Goal: Communication & Community: Answer question/provide support

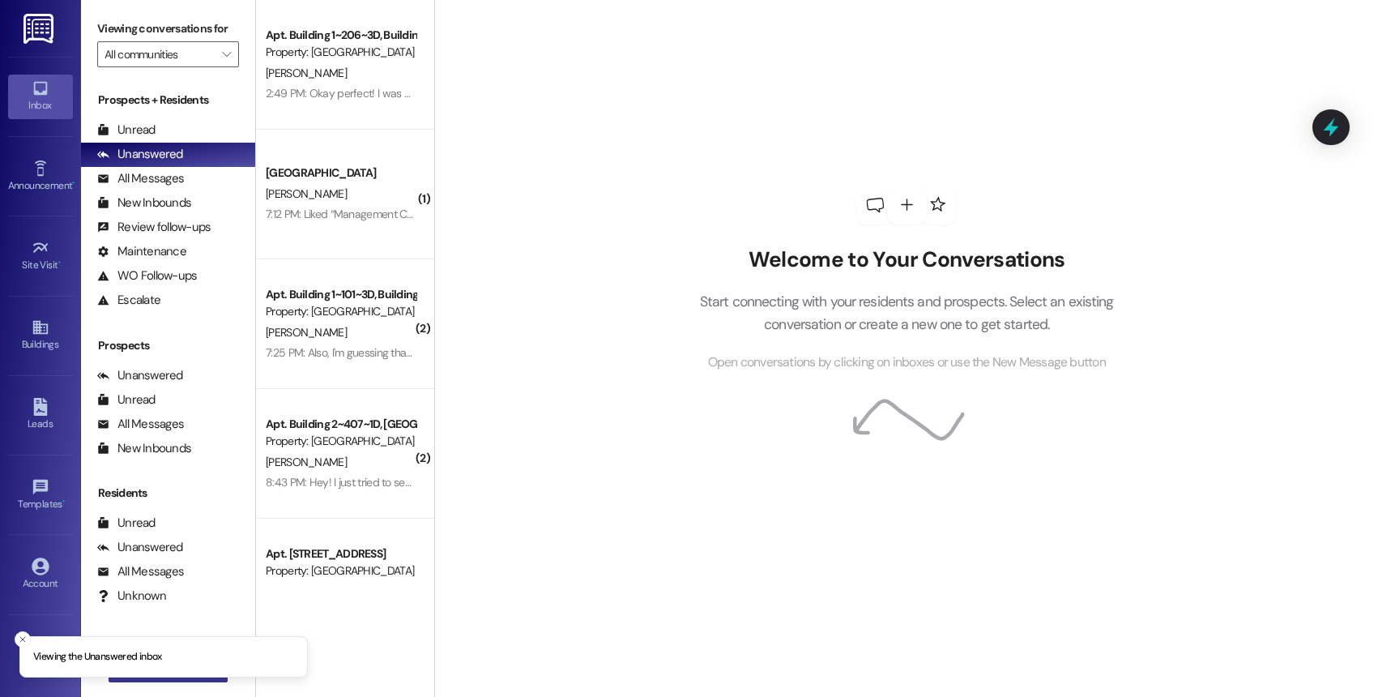
click at [159, 678] on button " New Message" at bounding box center [169, 669] width 120 height 26
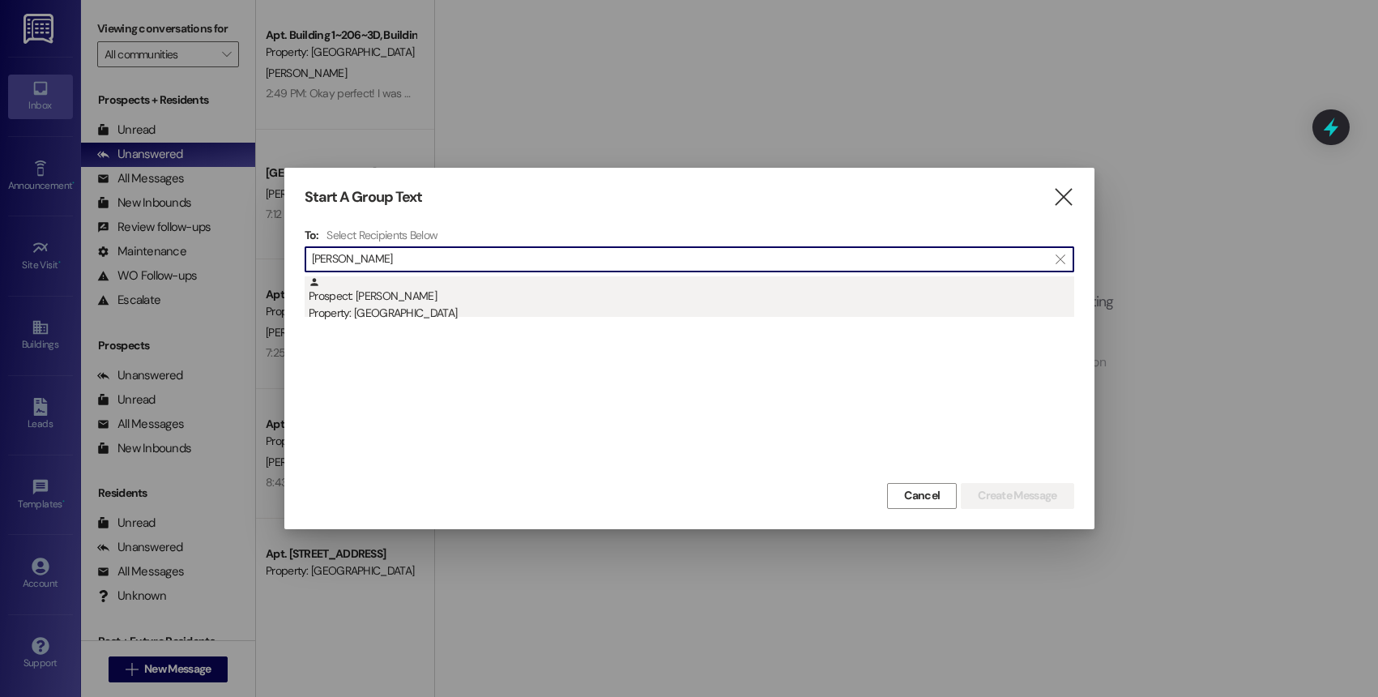
type input "meg thom"
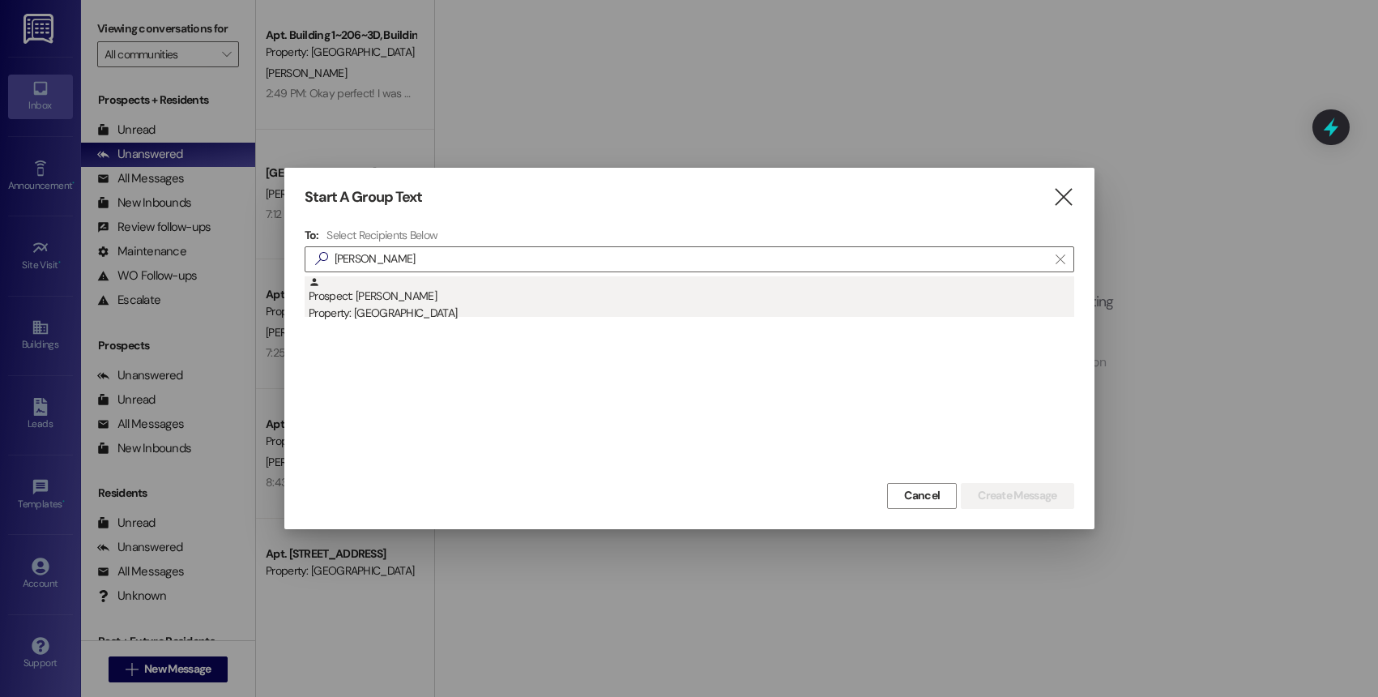
click at [392, 320] on div "Property: [GEOGRAPHIC_DATA]" at bounding box center [691, 313] width 765 height 17
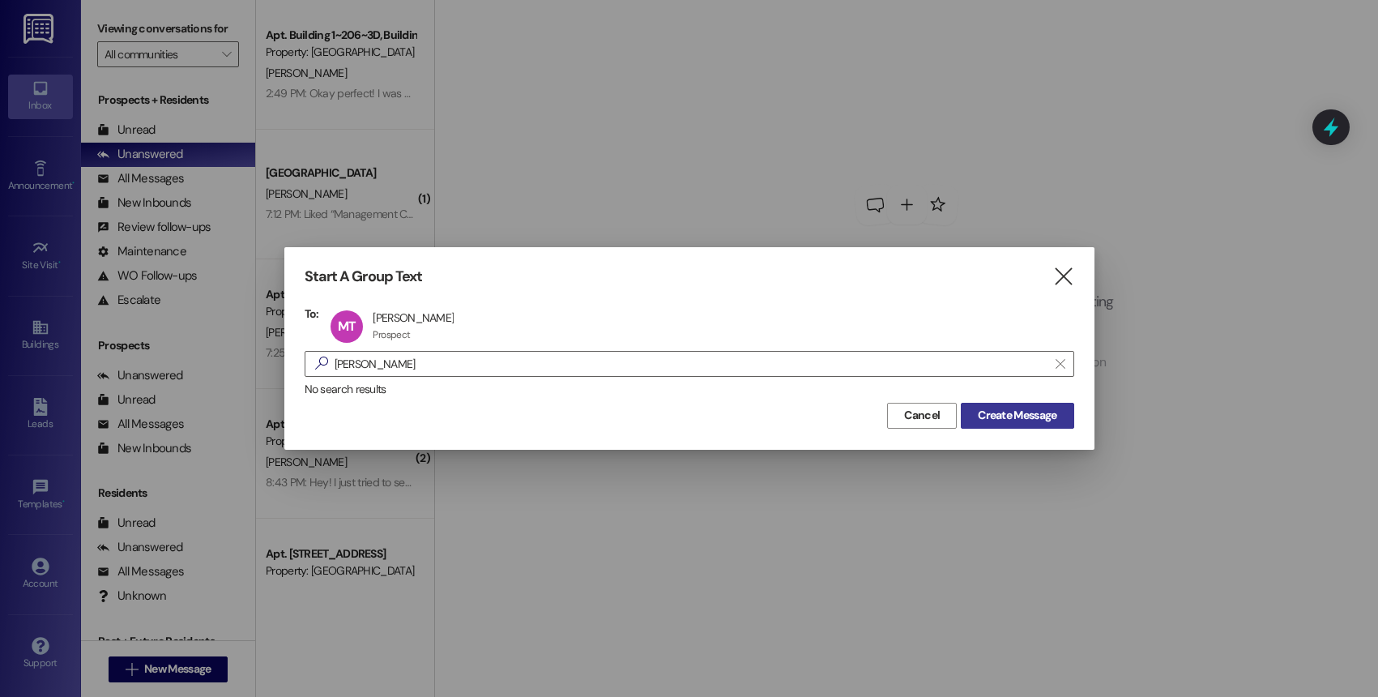
click at [1008, 411] on span "Create Message" at bounding box center [1017, 415] width 79 height 17
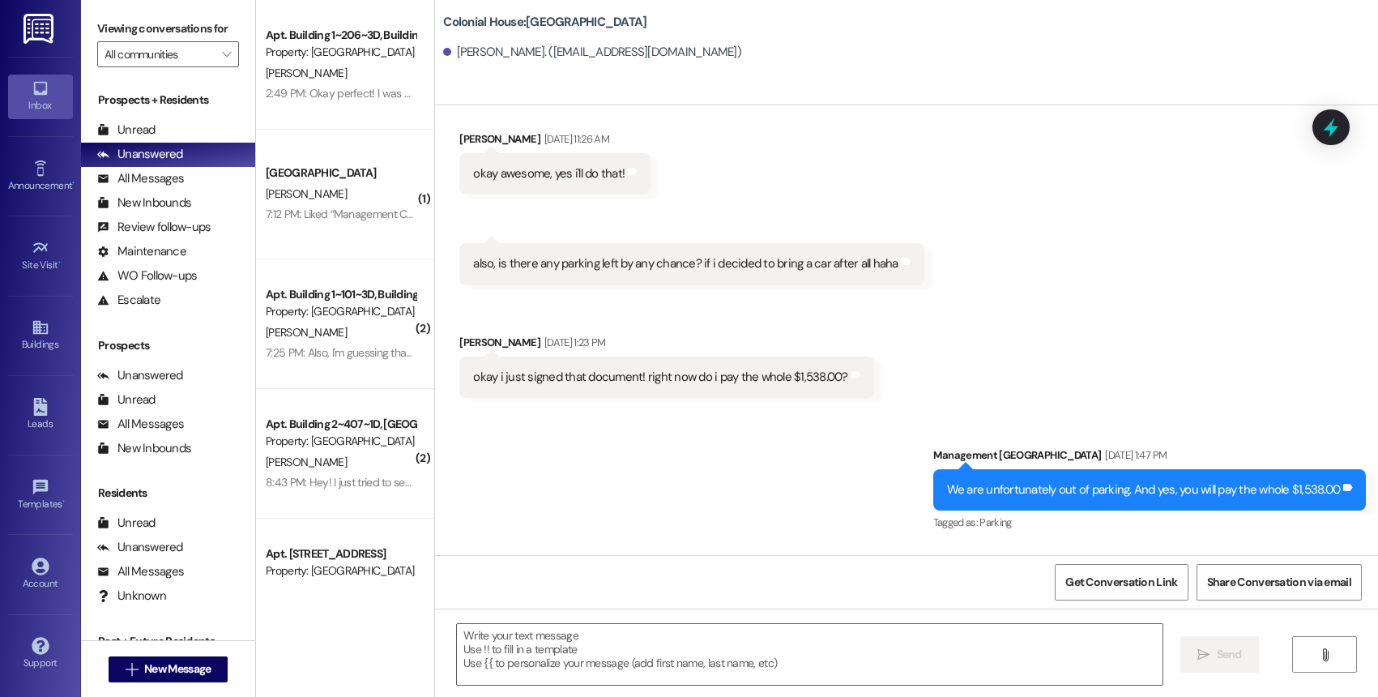
scroll to position [17814, 0]
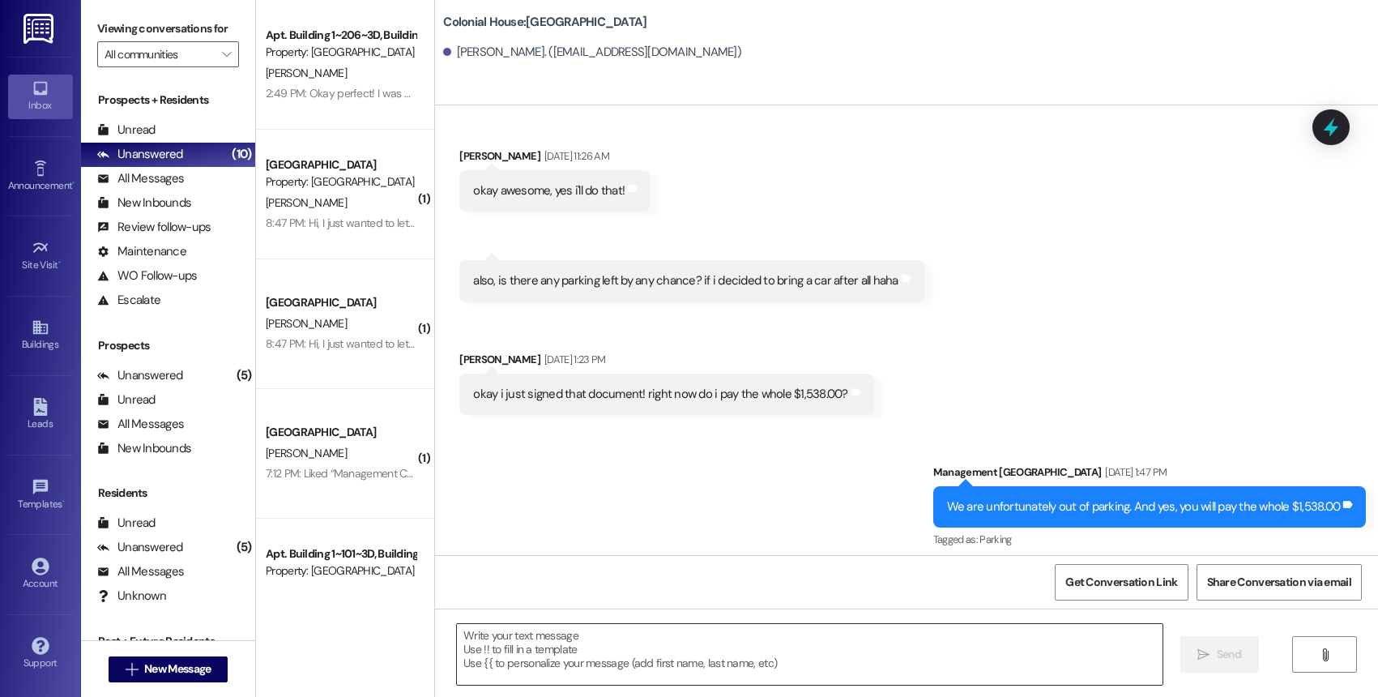
click at [651, 655] on textarea at bounding box center [809, 654] width 705 height 61
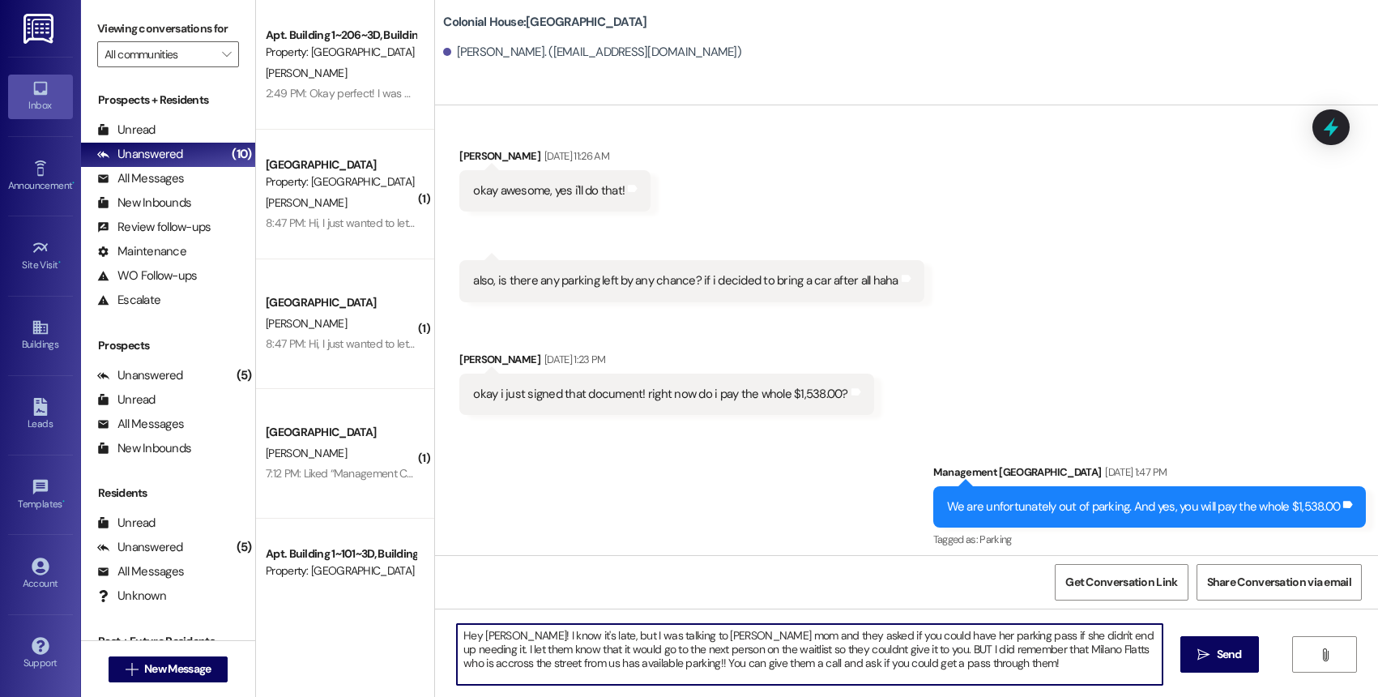
click at [674, 661] on textarea "Hey Meg! I know it's late, but I was talking to Shaylies mom and they asked if …" at bounding box center [809, 654] width 705 height 61
click at [681, 631] on textarea "Hey Meg! I know it's late, but I was talking to Shaylies mom and they asked if …" at bounding box center [809, 654] width 705 height 61
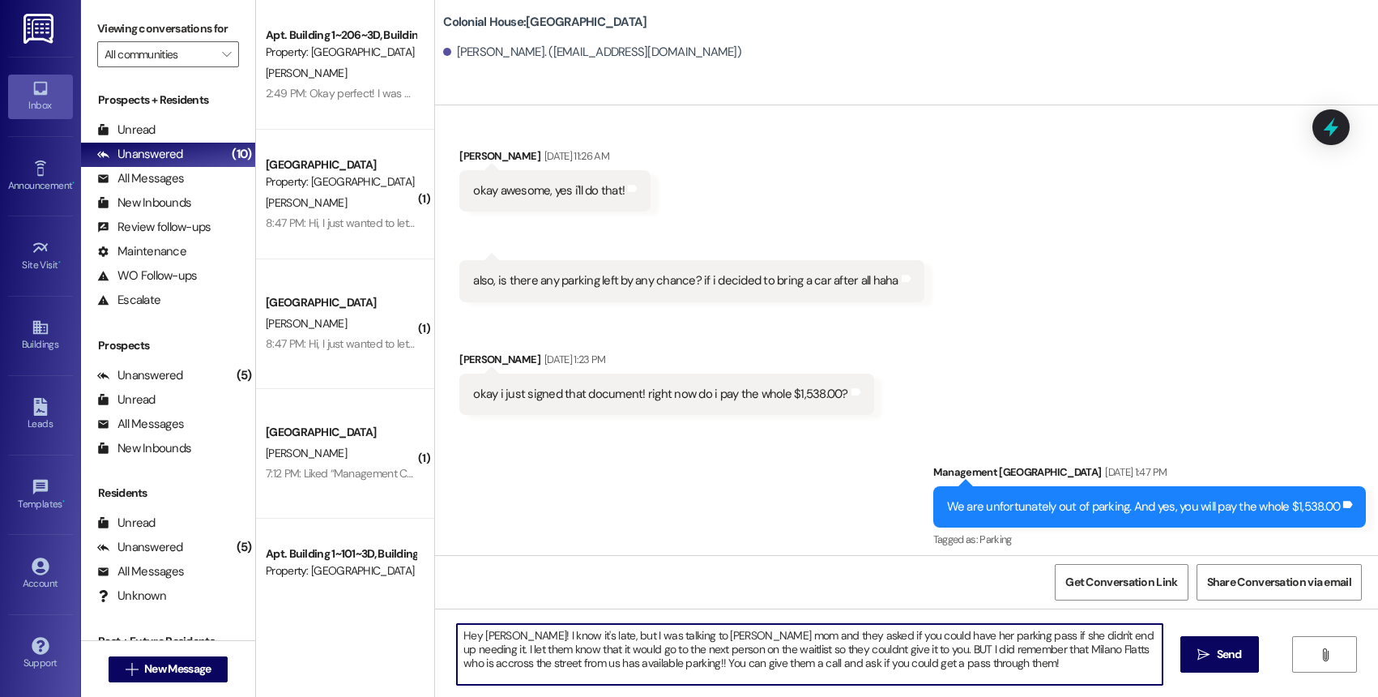
click at [681, 631] on textarea "Hey Meg! I know it's late, but I was talking to Shaylies mom and they asked if …" at bounding box center [809, 654] width 705 height 61
click at [641, 651] on textarea "Hey Meg! I know it's late, but I was talking to Shaylies mom and they asked if …" at bounding box center [809, 654] width 705 height 61
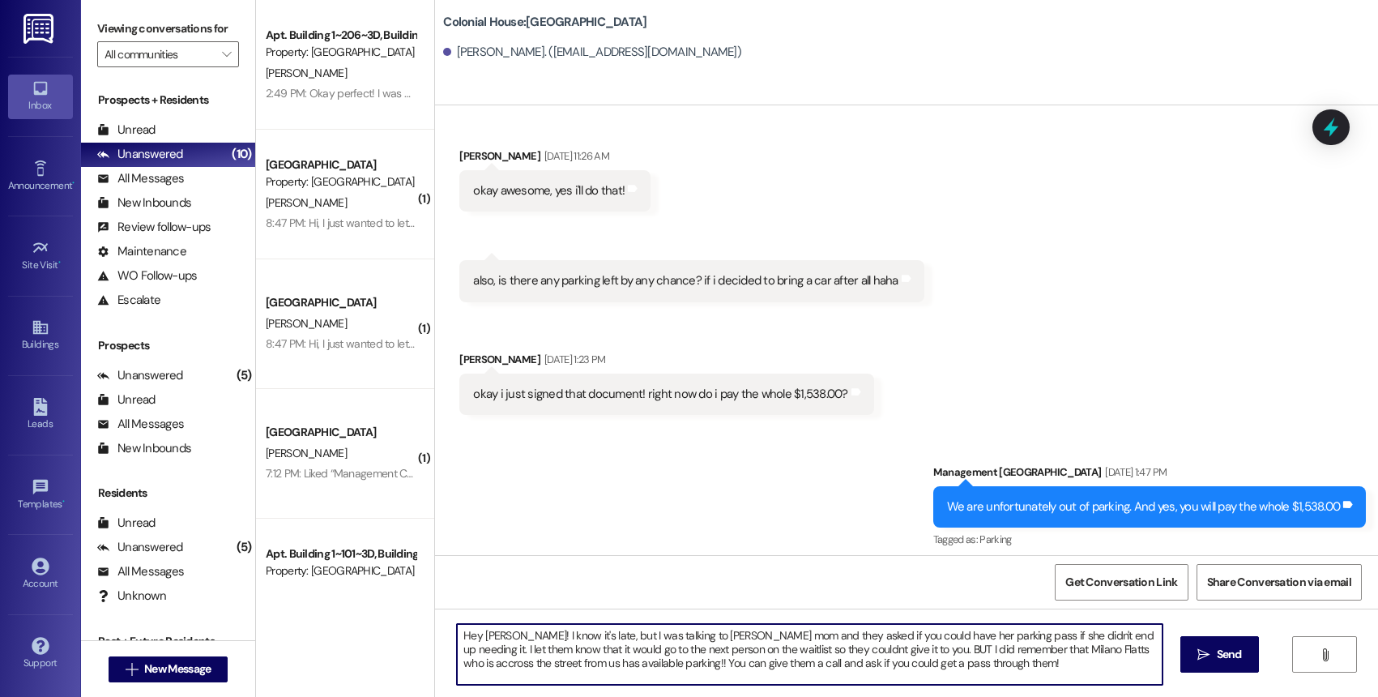
paste textarea "Sorry for the late text, but I was just talking with Shaylie’s mom and she aske…"
type textarea "Hey Meg! Sorry for the late text, but I was just talking with Shaylie’s mom and…"
click at [1231, 648] on span "Send" at bounding box center [1229, 654] width 25 height 17
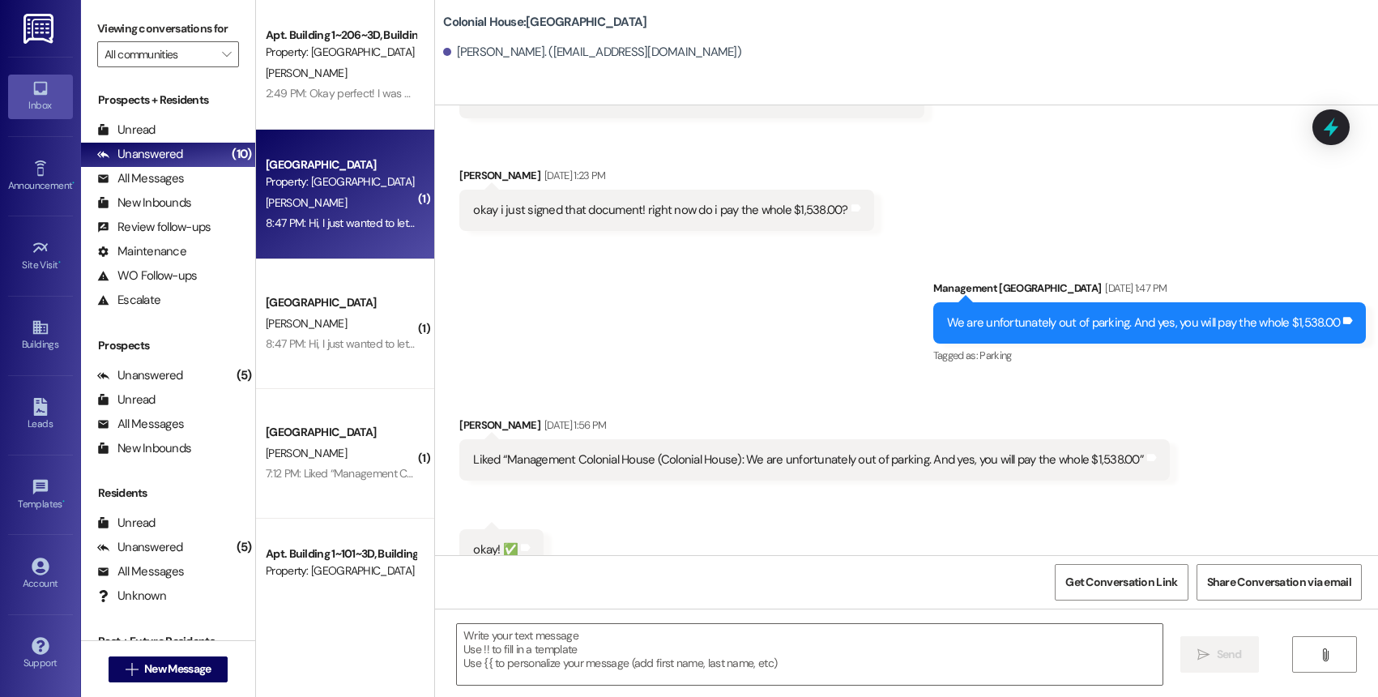
scroll to position [18009, 0]
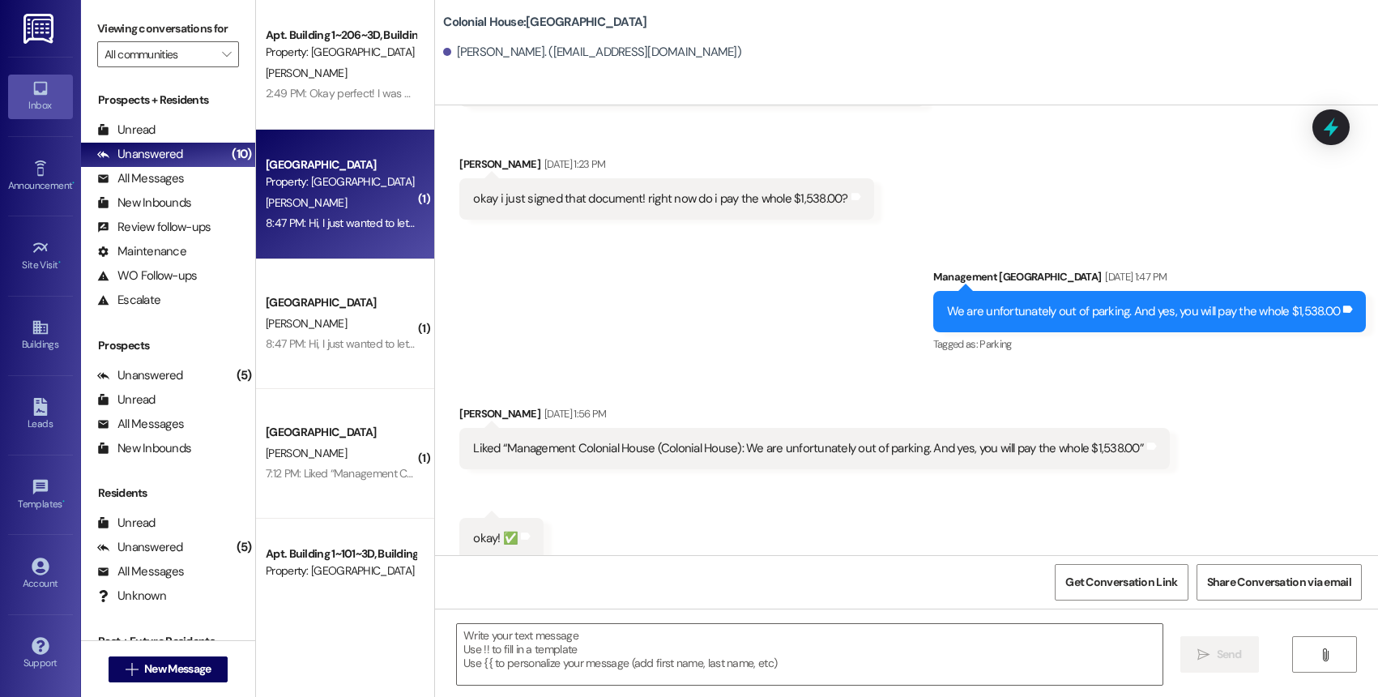
click at [292, 225] on div "8:47 PM: Hi, I just wanted to let you know that Isaac Parsons in 604 will be br…" at bounding box center [645, 222] width 759 height 15
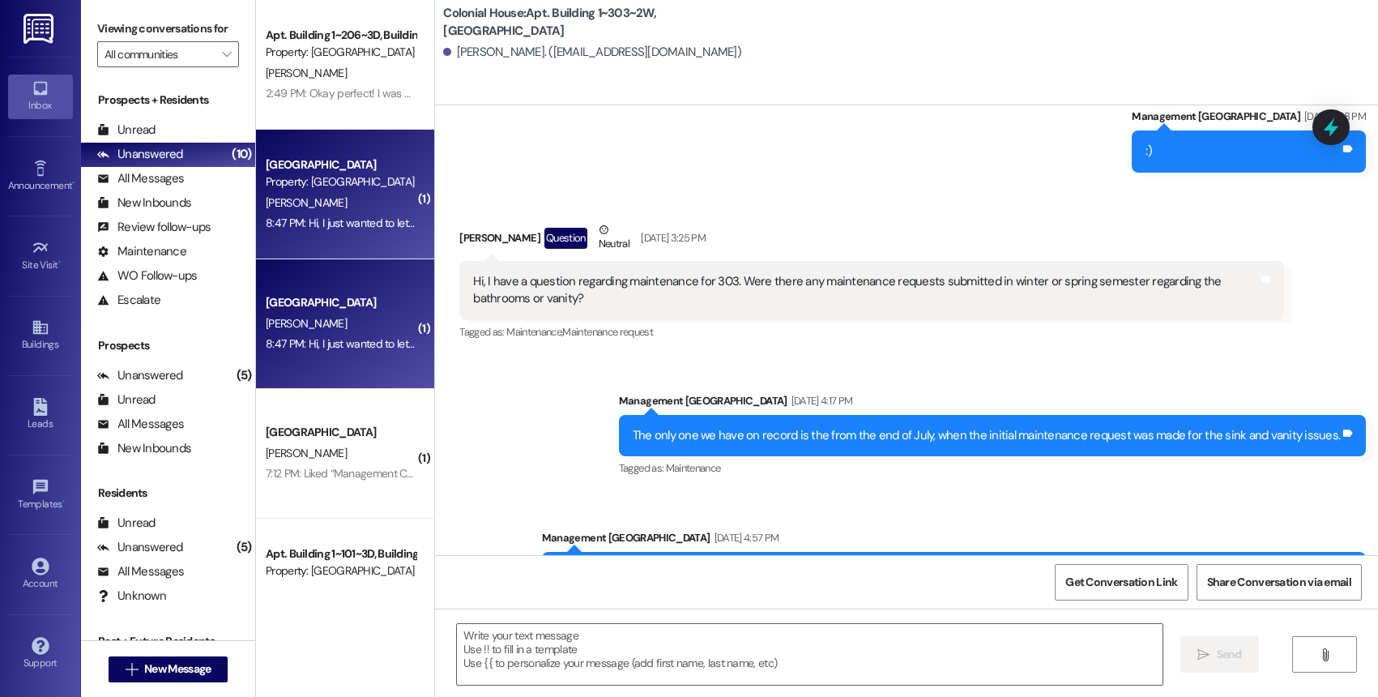
scroll to position [29323, 0]
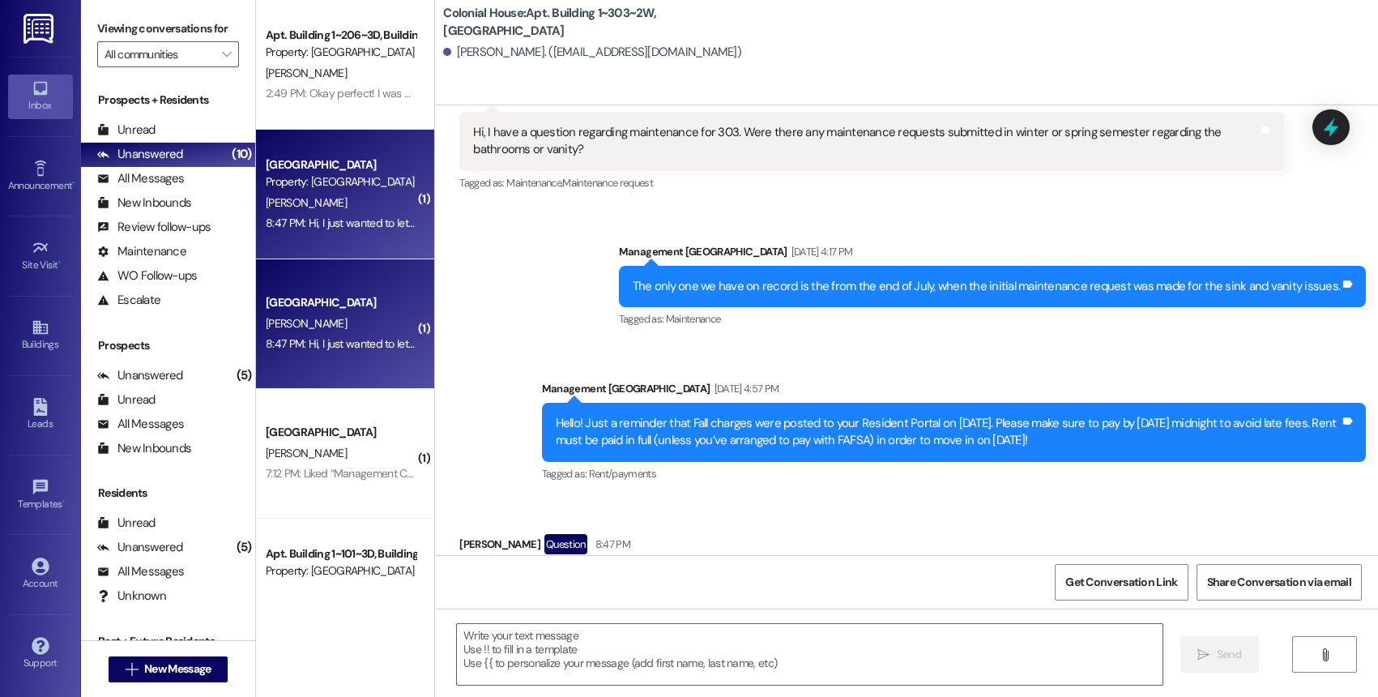
click at [574, 572] on div "Hi, I just wanted to let you know that Isaac Parsons in 604 will be bringing hi…" at bounding box center [860, 580] width 775 height 17
copy div "Hi, I just wanted to let you know that Isaac Parsons in 604 will be bringing hi…"
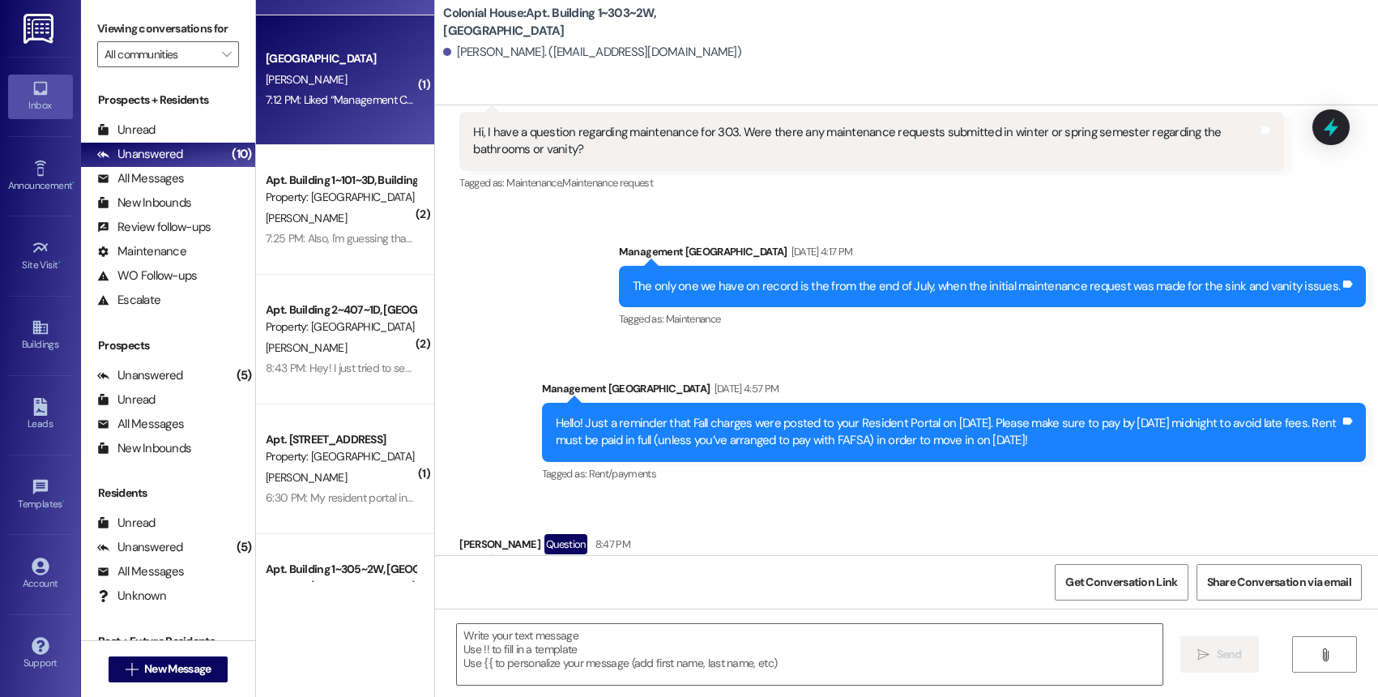
scroll to position [455, 0]
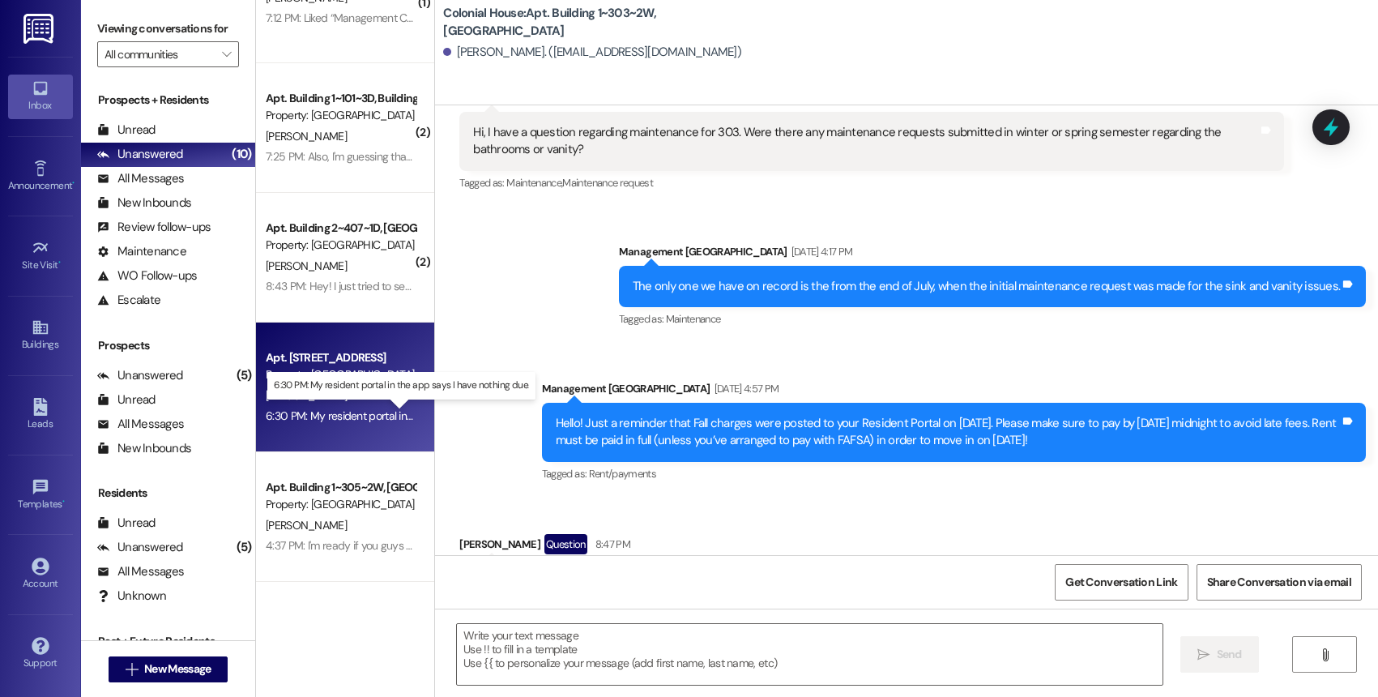
click at [350, 415] on div "6:30 PM: My resident portal in the app says I have nothing due. 6:30 PM: My res…" at bounding box center [414, 415] width 296 height 15
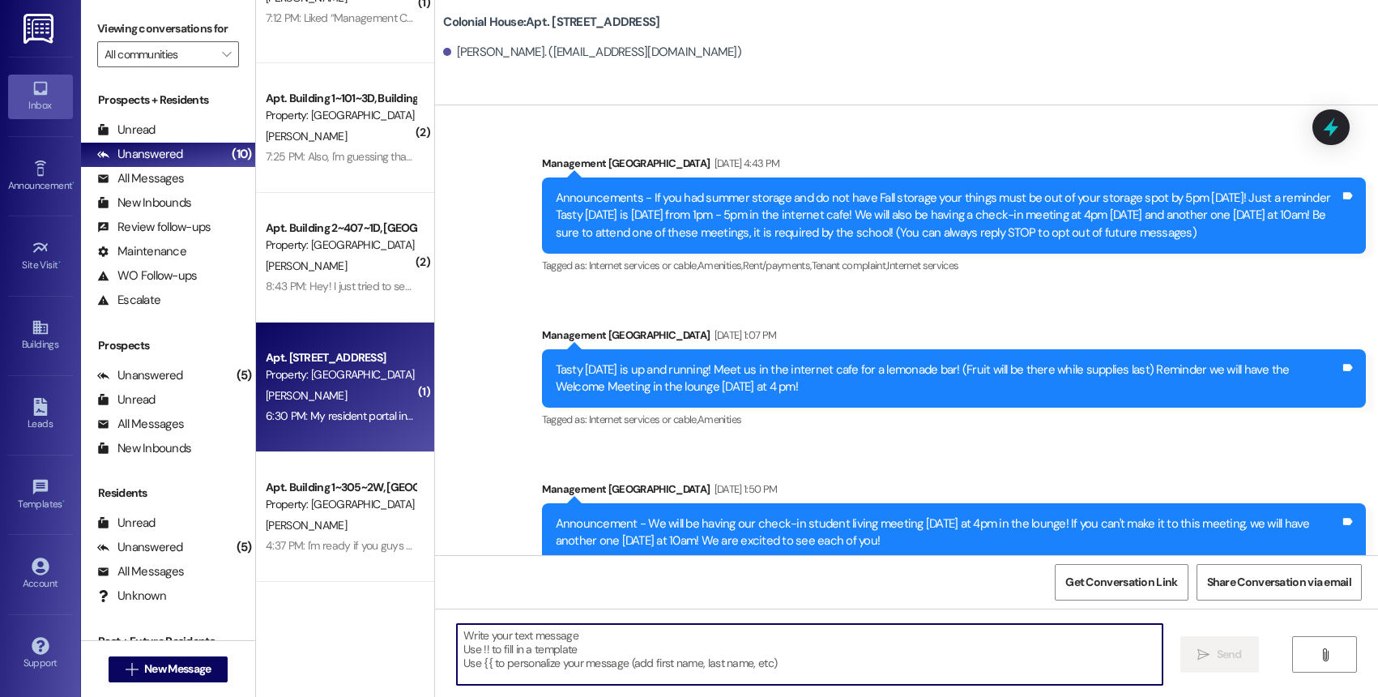
scroll to position [35281, 0]
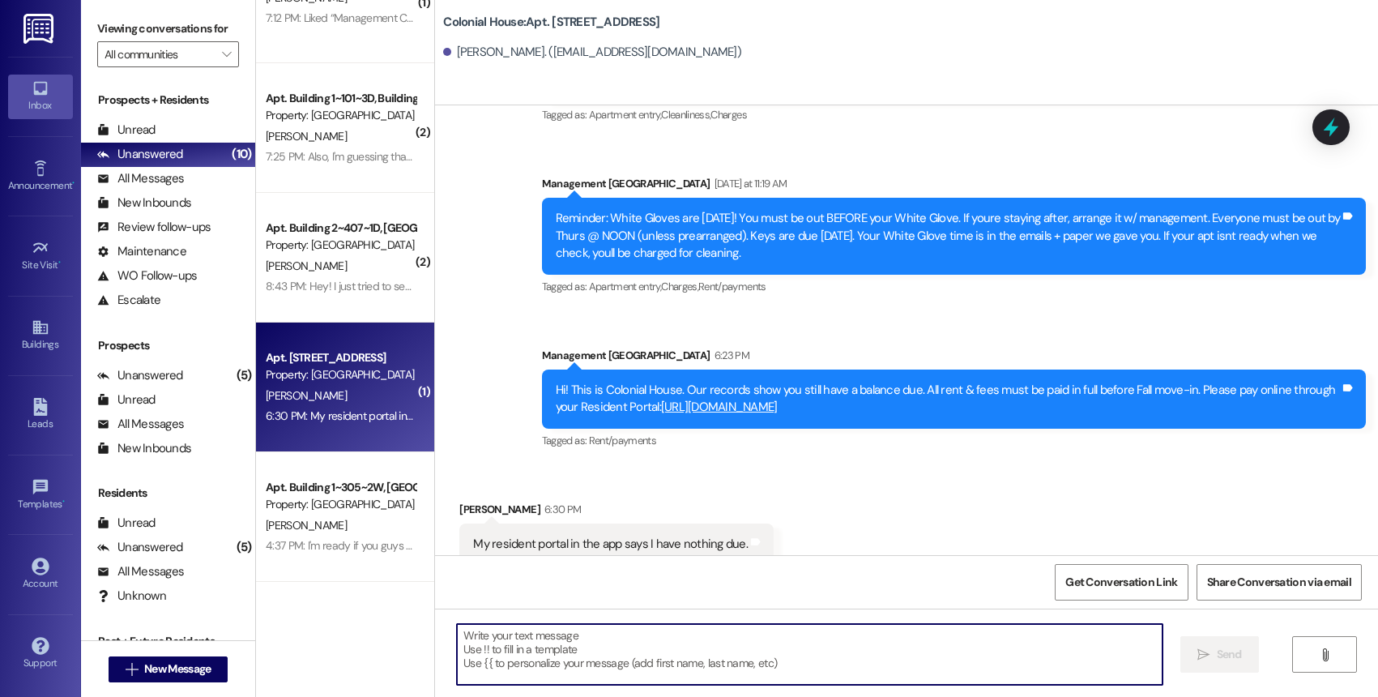
click at [560, 643] on textarea at bounding box center [809, 654] width 705 height 61
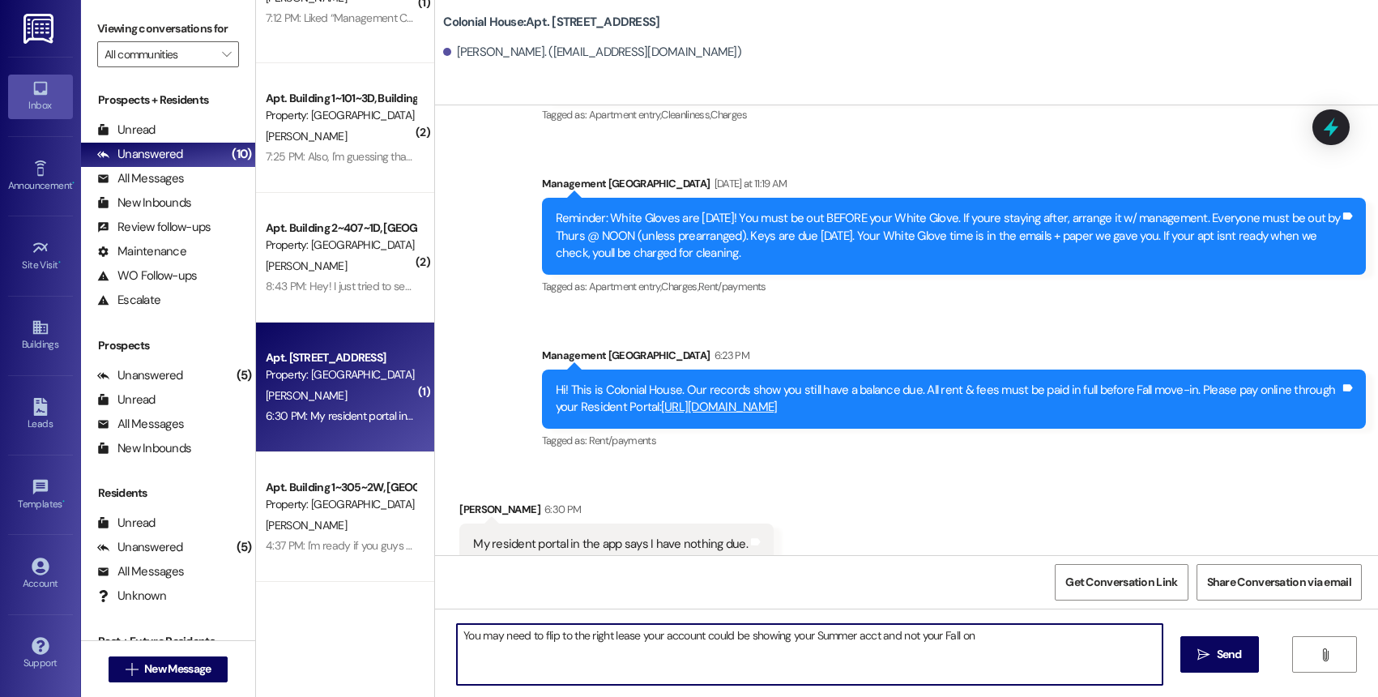
type textarea "You may need to flip to the right lease your account could be showing your Summ…"
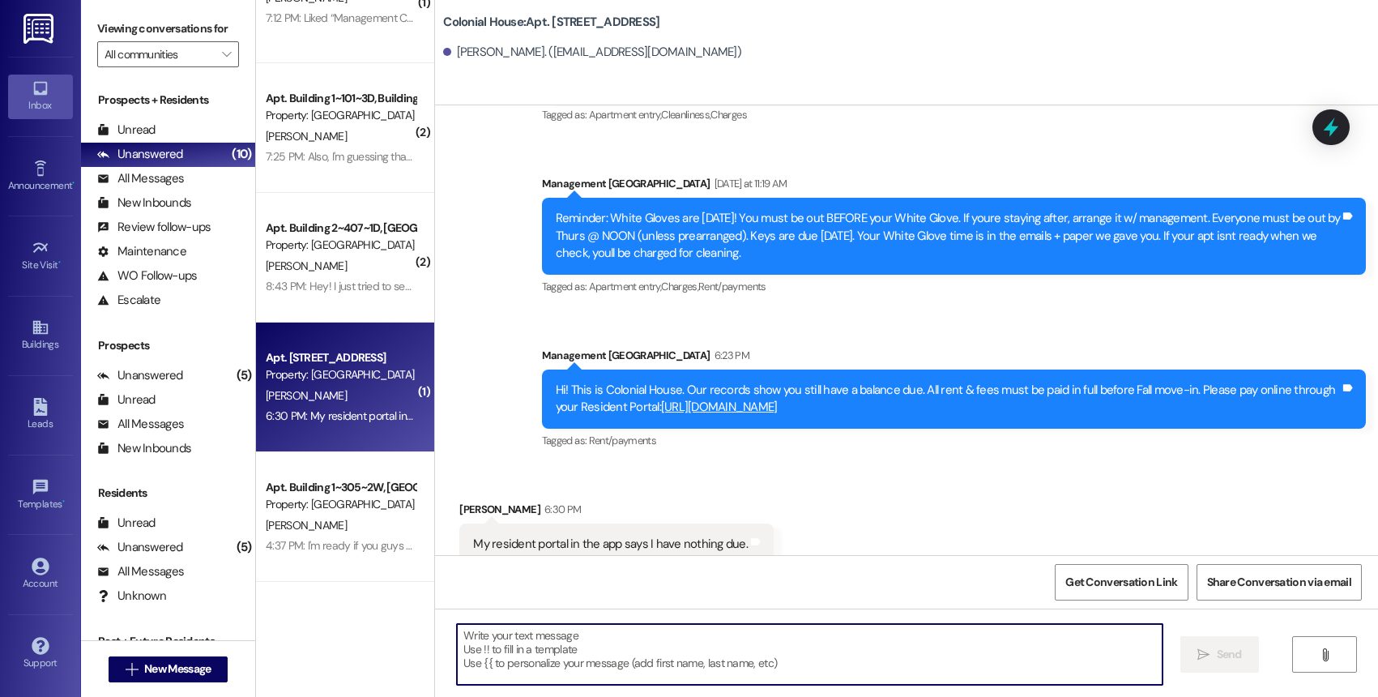
scroll to position [35280, 0]
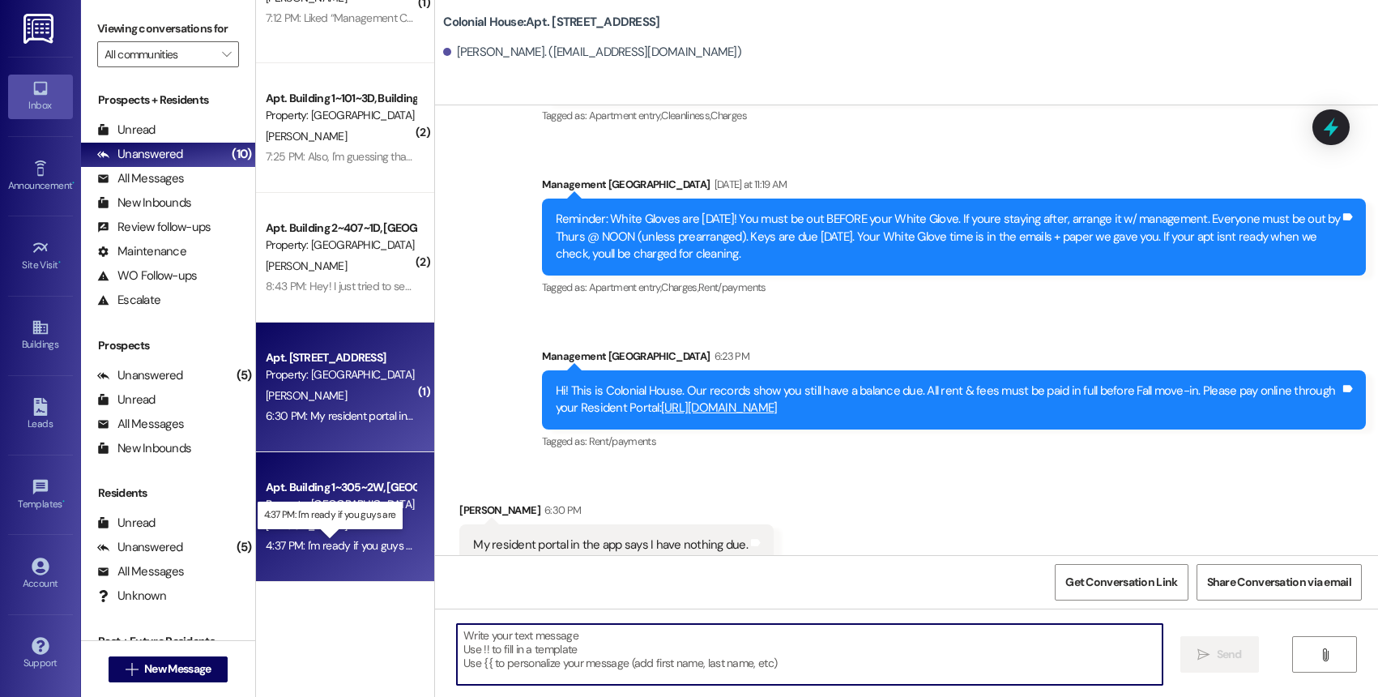
click at [362, 551] on div "4:37 PM: I'm ready if you guys are 4:37 PM: I'm ready if you guys are" at bounding box center [344, 545] width 156 height 15
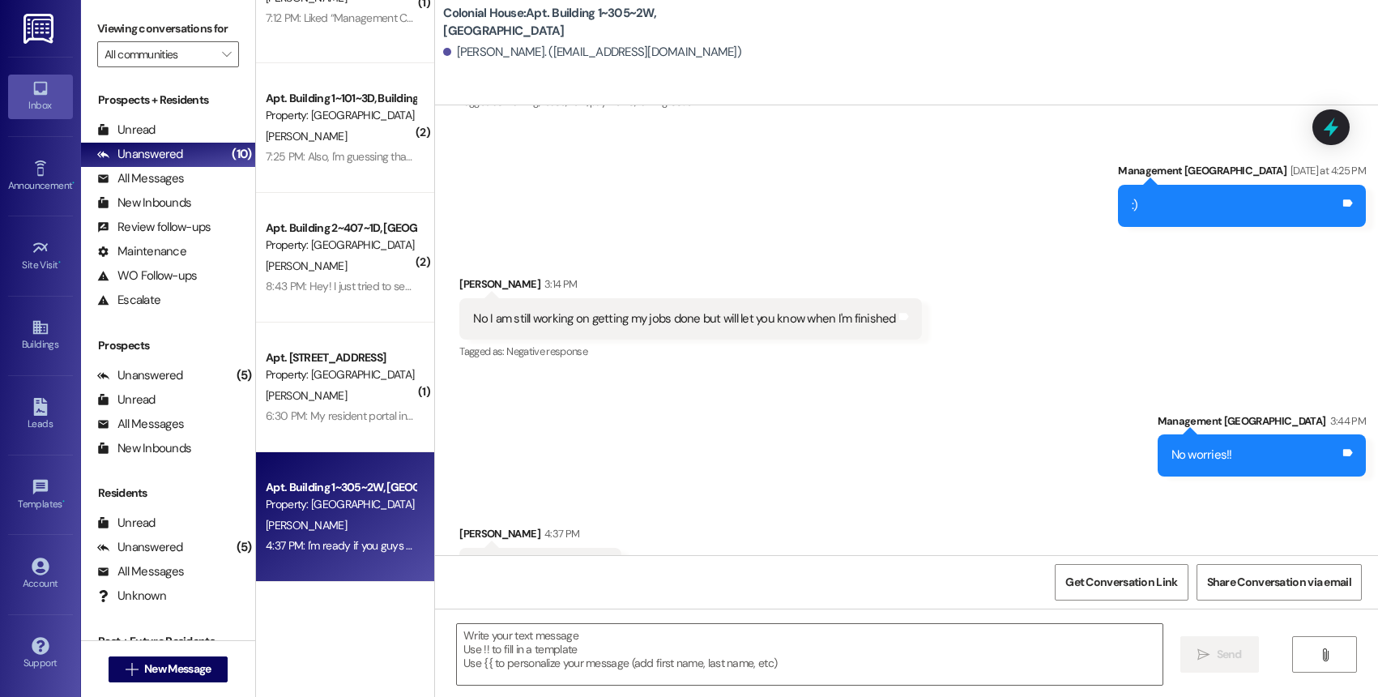
scroll to position [22693, 0]
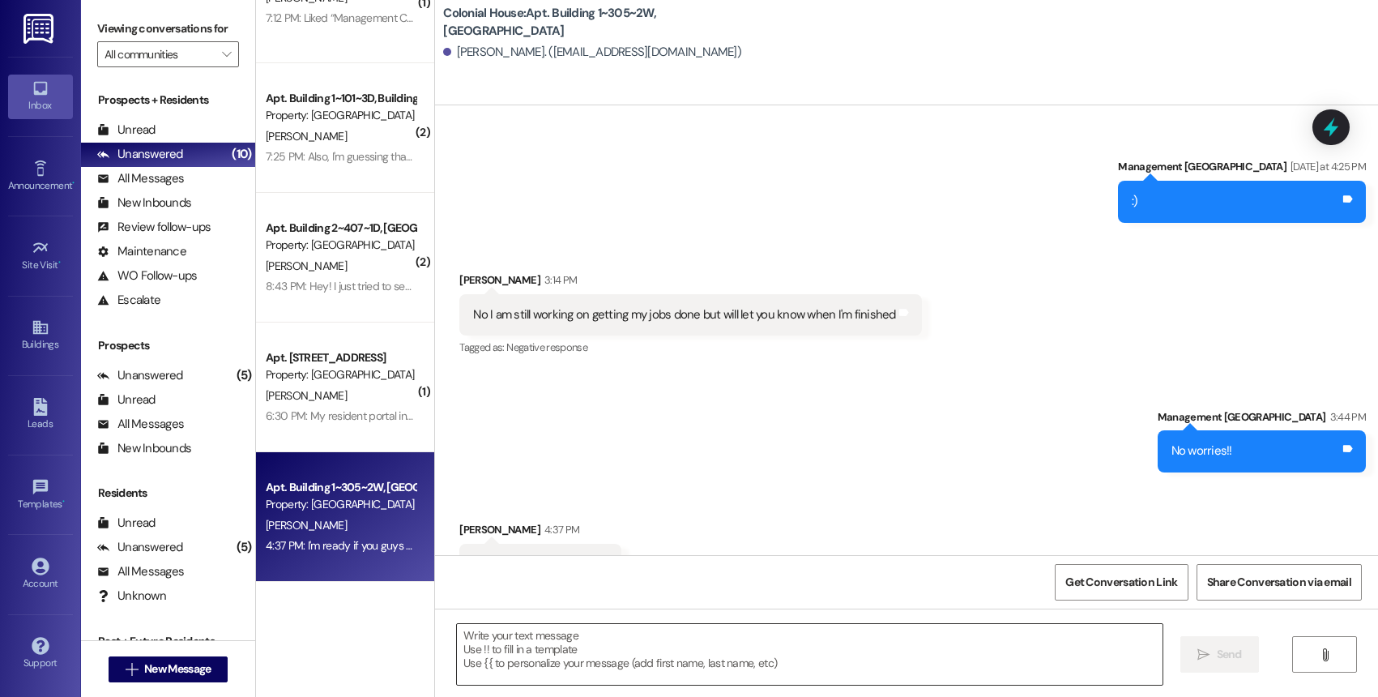
click at [562, 638] on textarea at bounding box center [809, 654] width 705 height 61
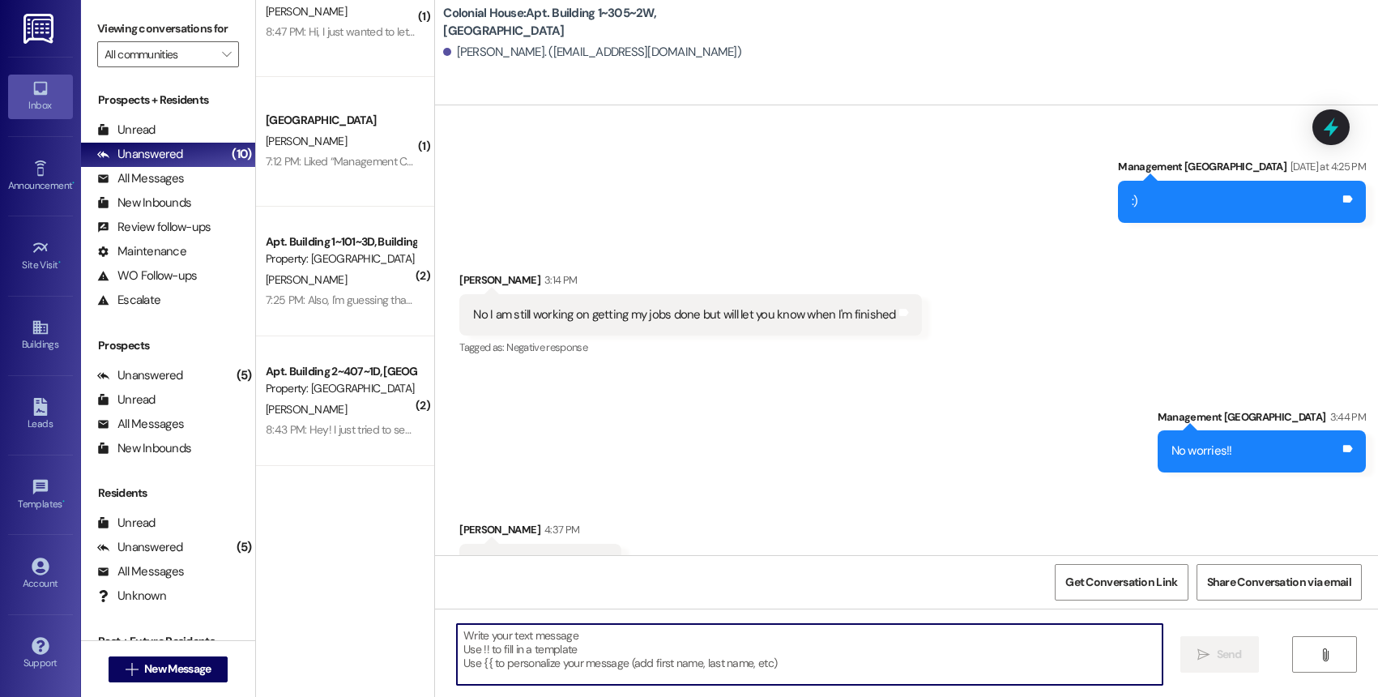
scroll to position [0, 0]
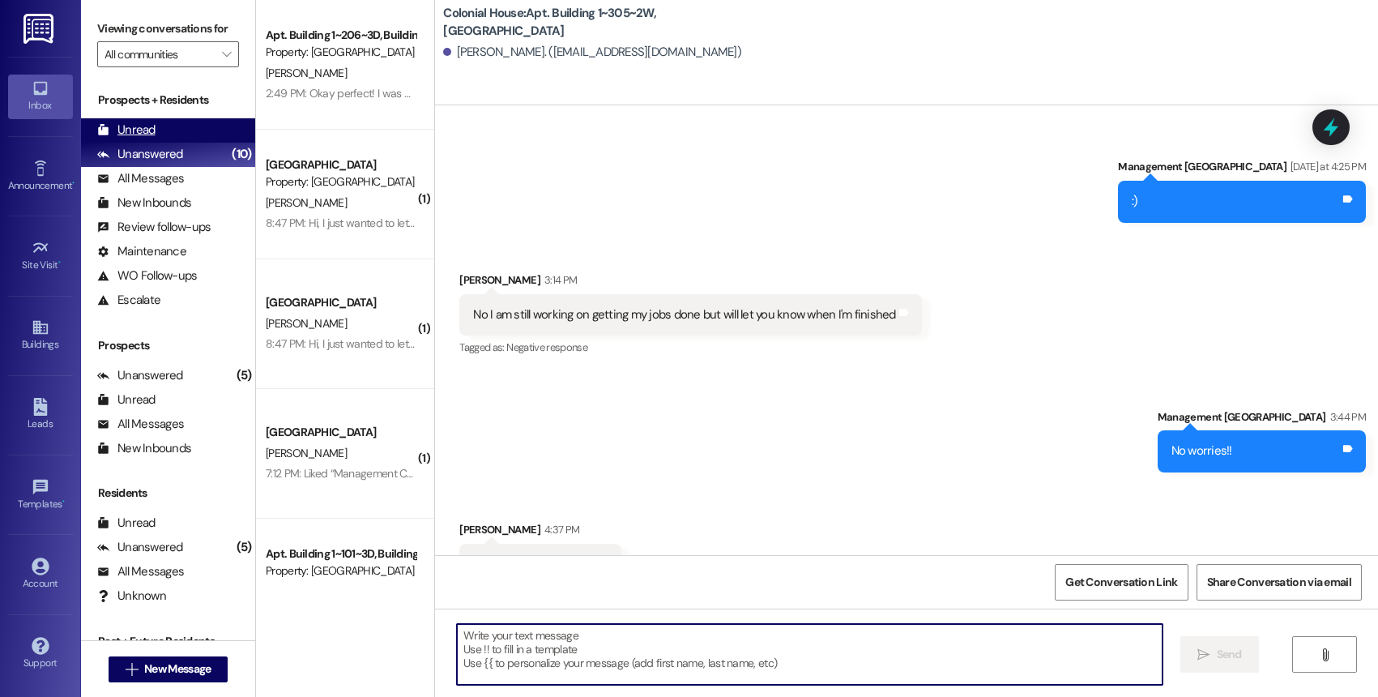
click at [159, 143] on div "Unread (0)" at bounding box center [168, 130] width 174 height 24
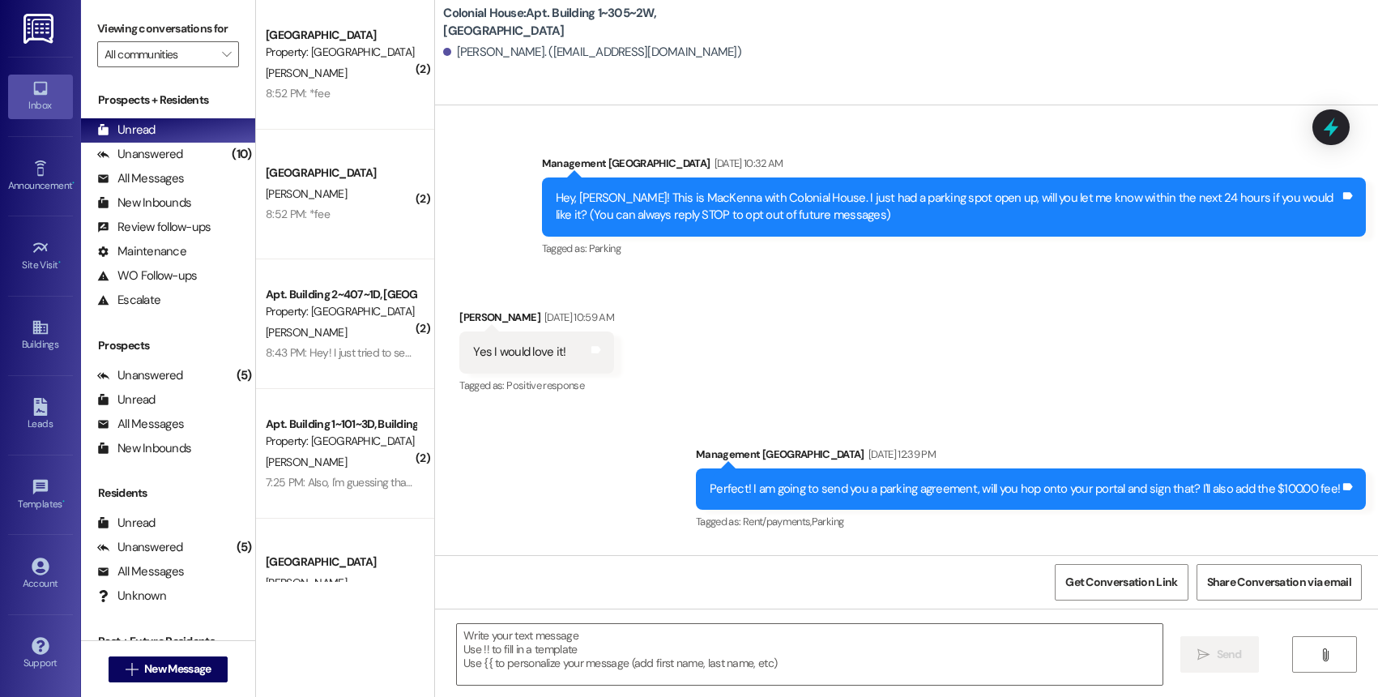
scroll to position [22693, 0]
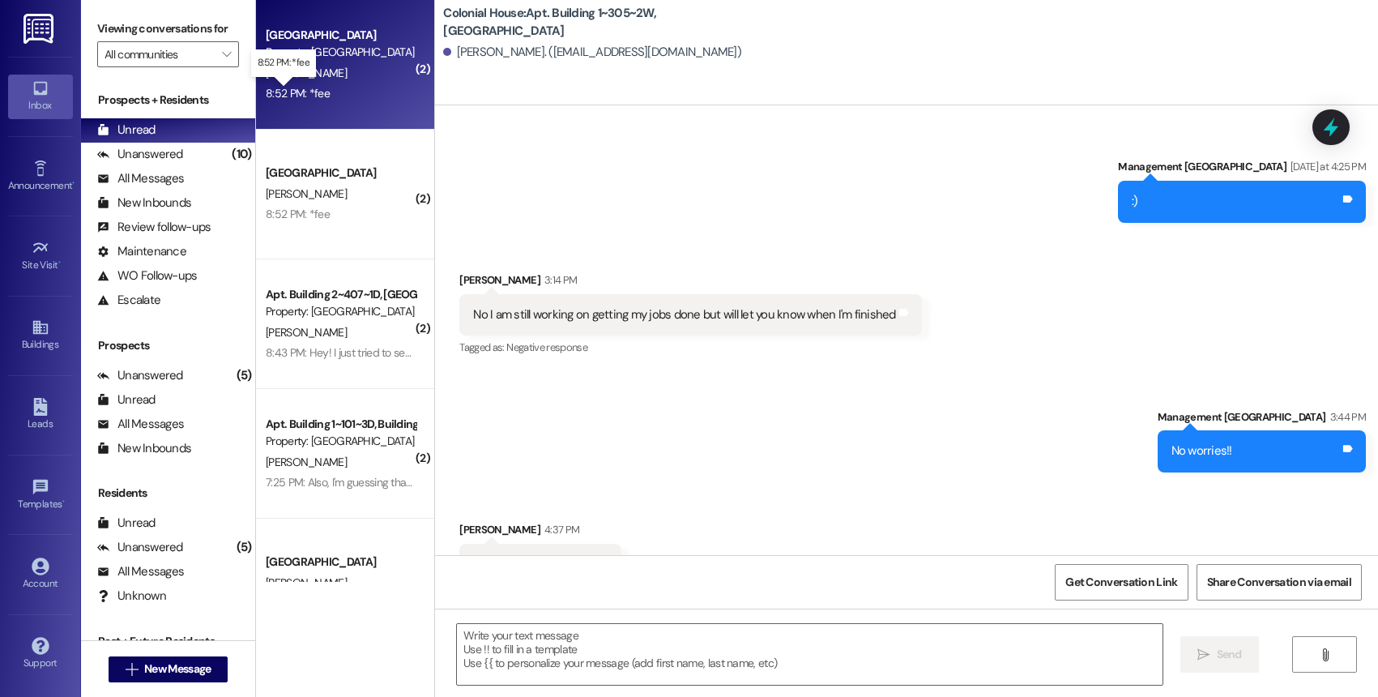
click at [266, 89] on div "8:52 PM: *fee 8:52 PM: *fee" at bounding box center [298, 93] width 64 height 15
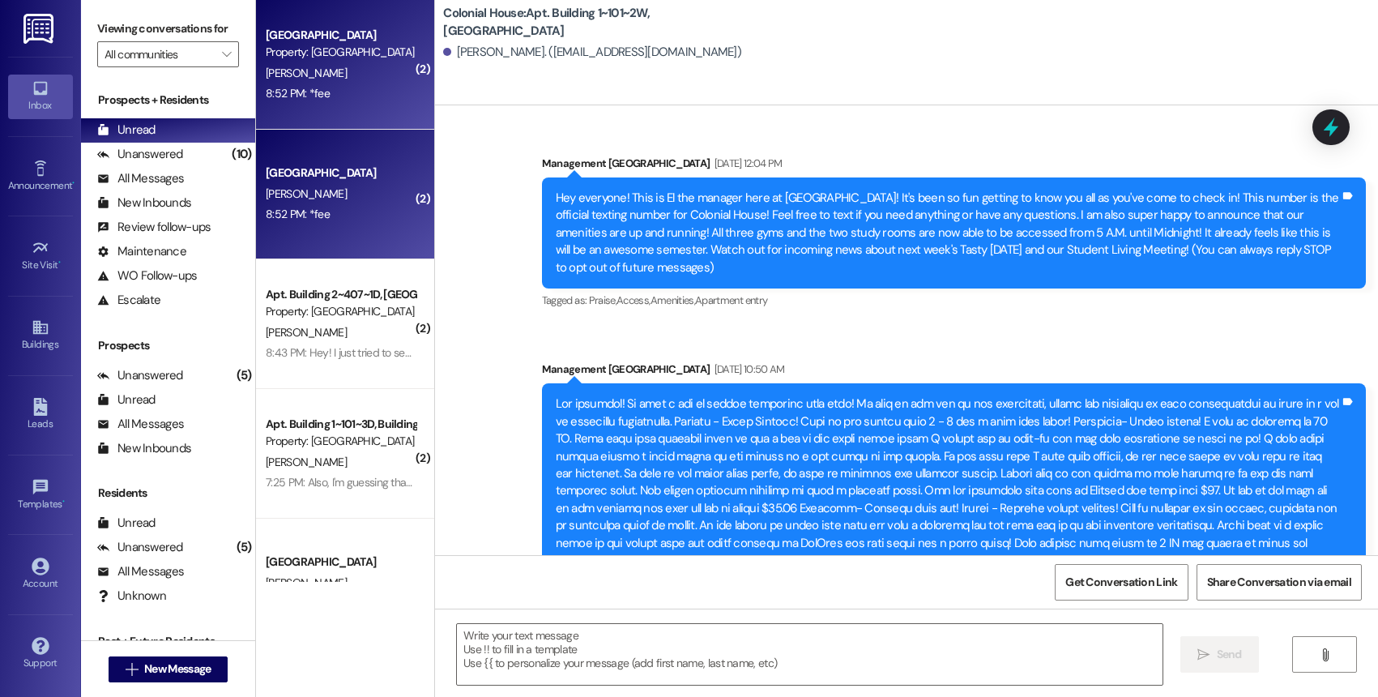
scroll to position [54571, 0]
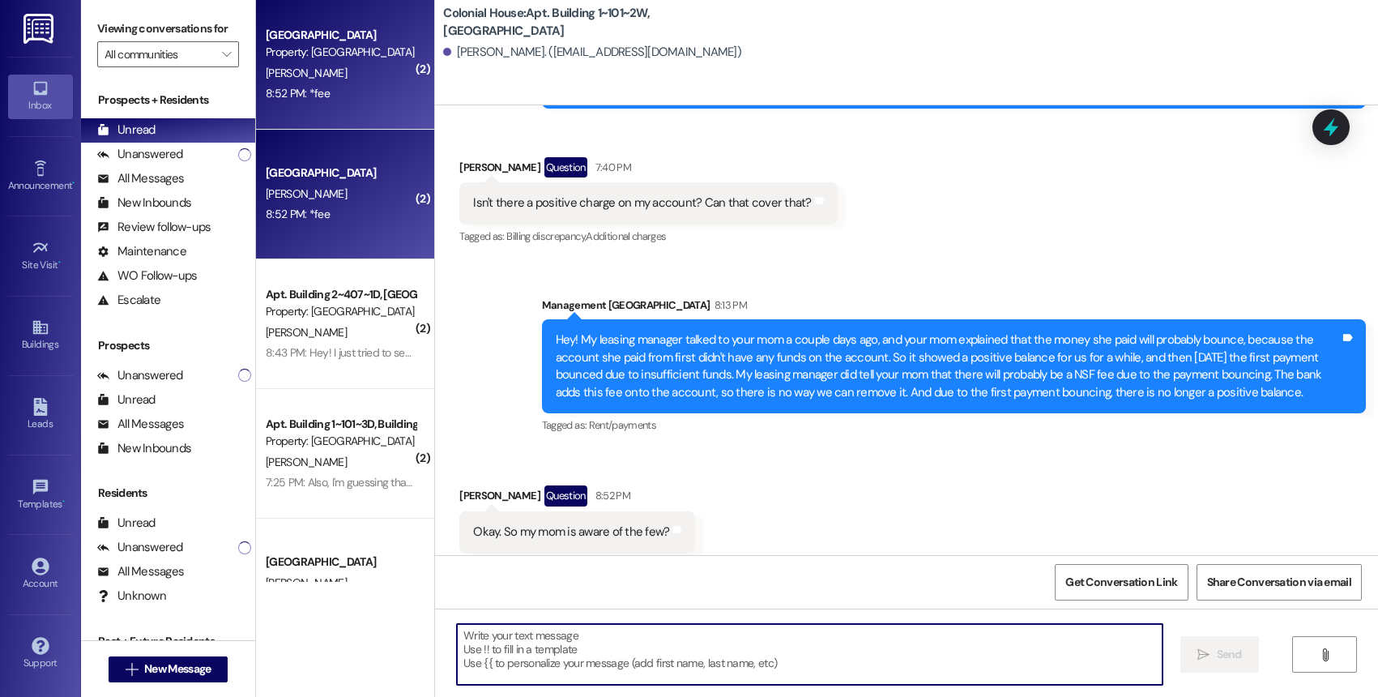
click at [556, 647] on textarea at bounding box center [809, 654] width 705 height 61
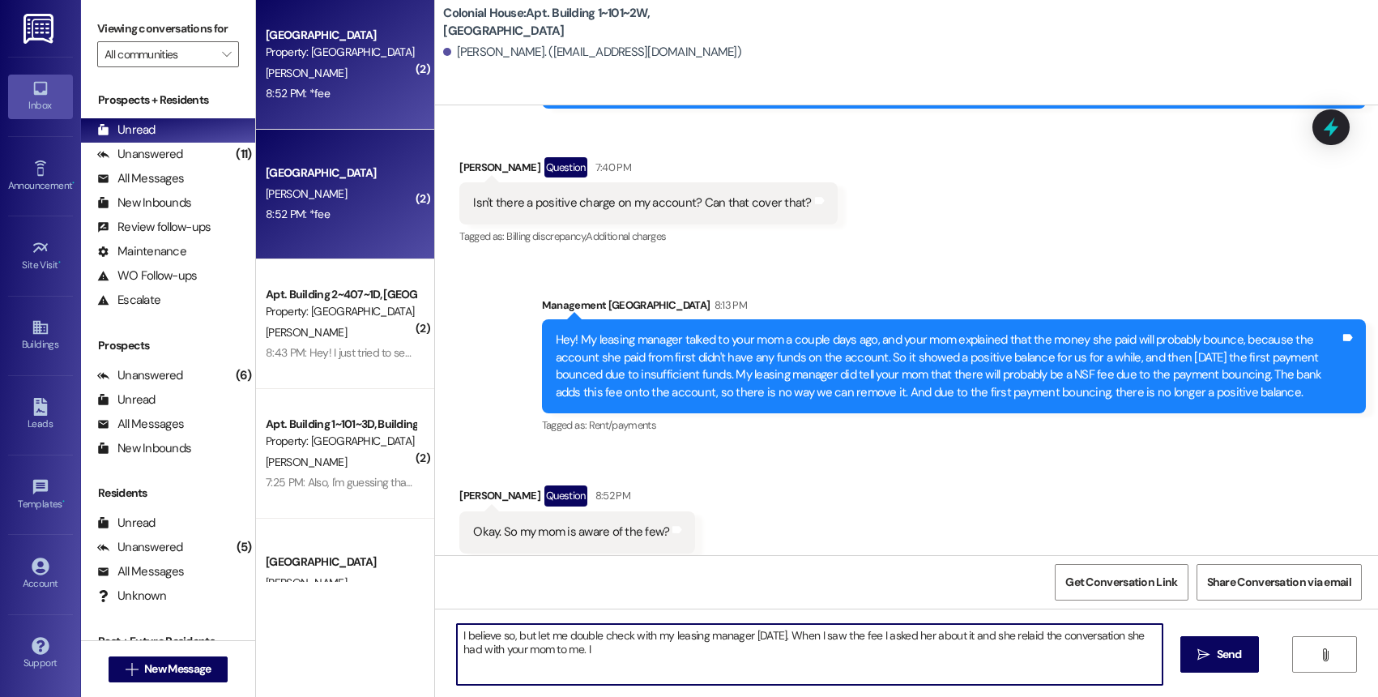
type textarea "I believe so, but let me double check with my leasing manager tomorrow. When I …"
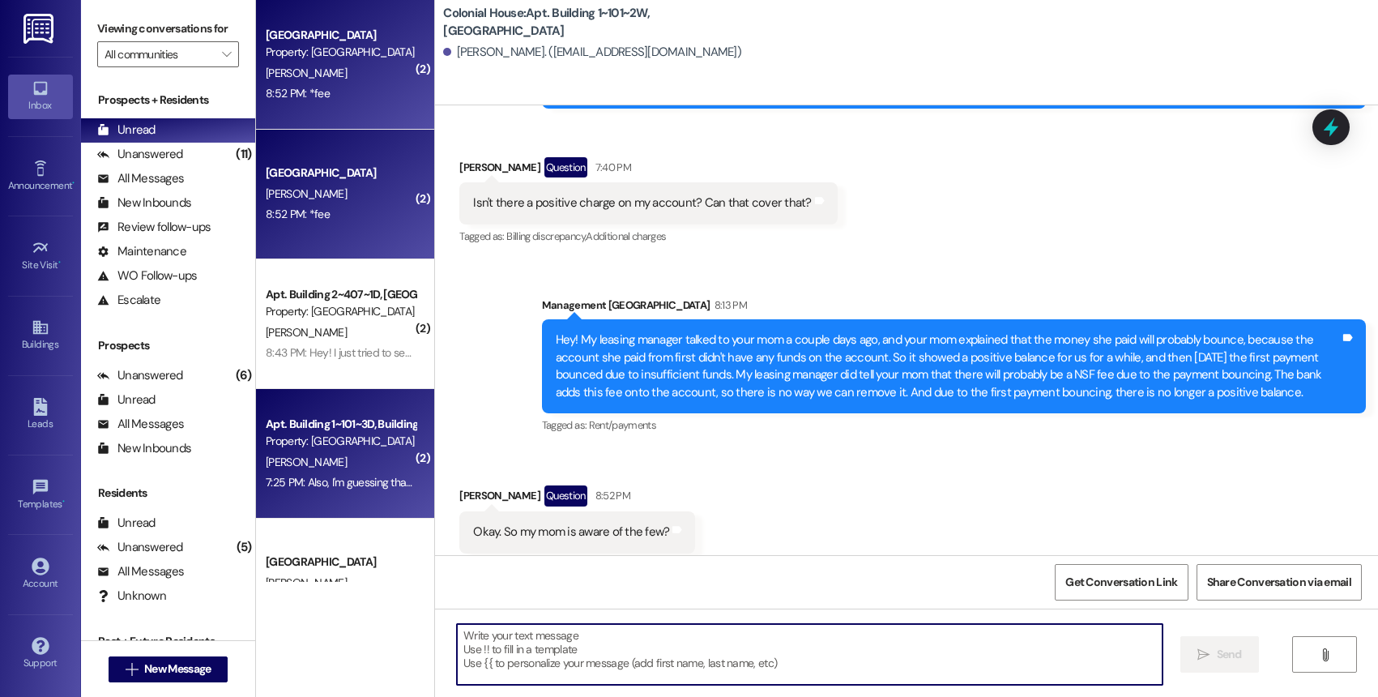
scroll to position [54570, 0]
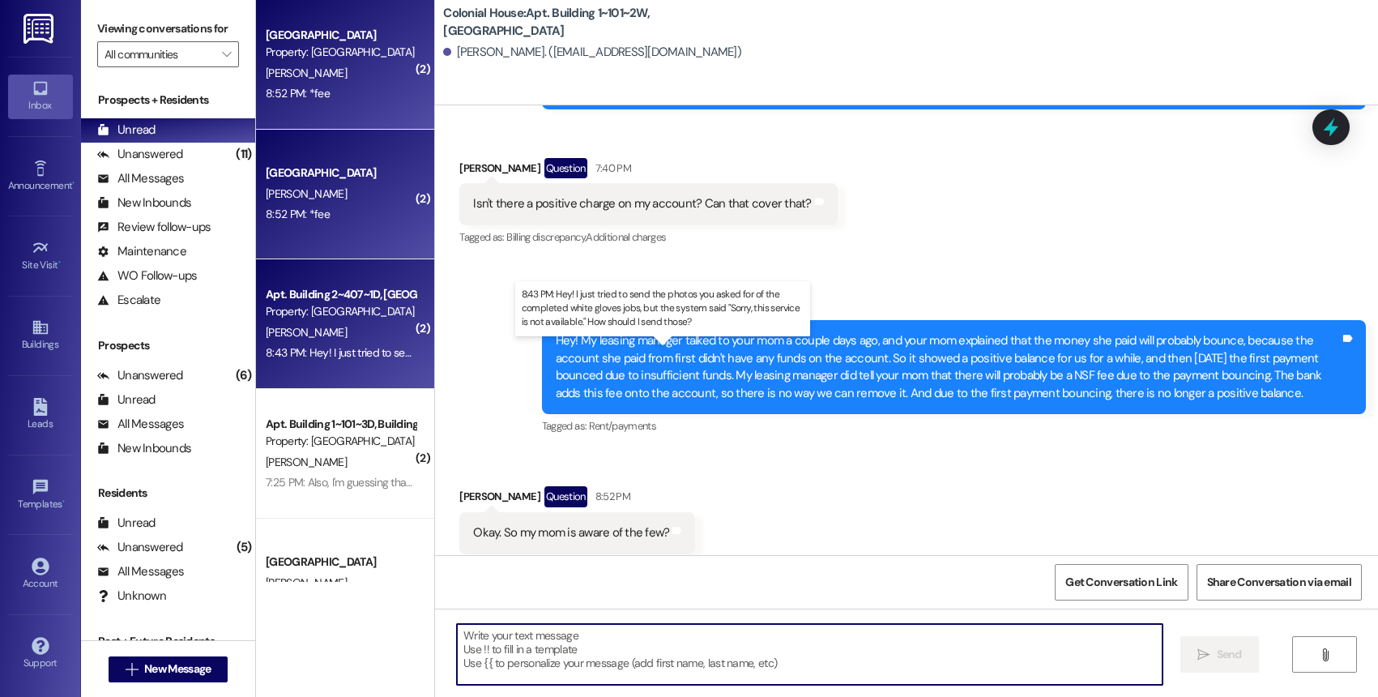
click at [357, 348] on div "8:43 PM: Hey! I just tried to send the photos you asked for of the completed wh…" at bounding box center [677, 352] width 822 height 15
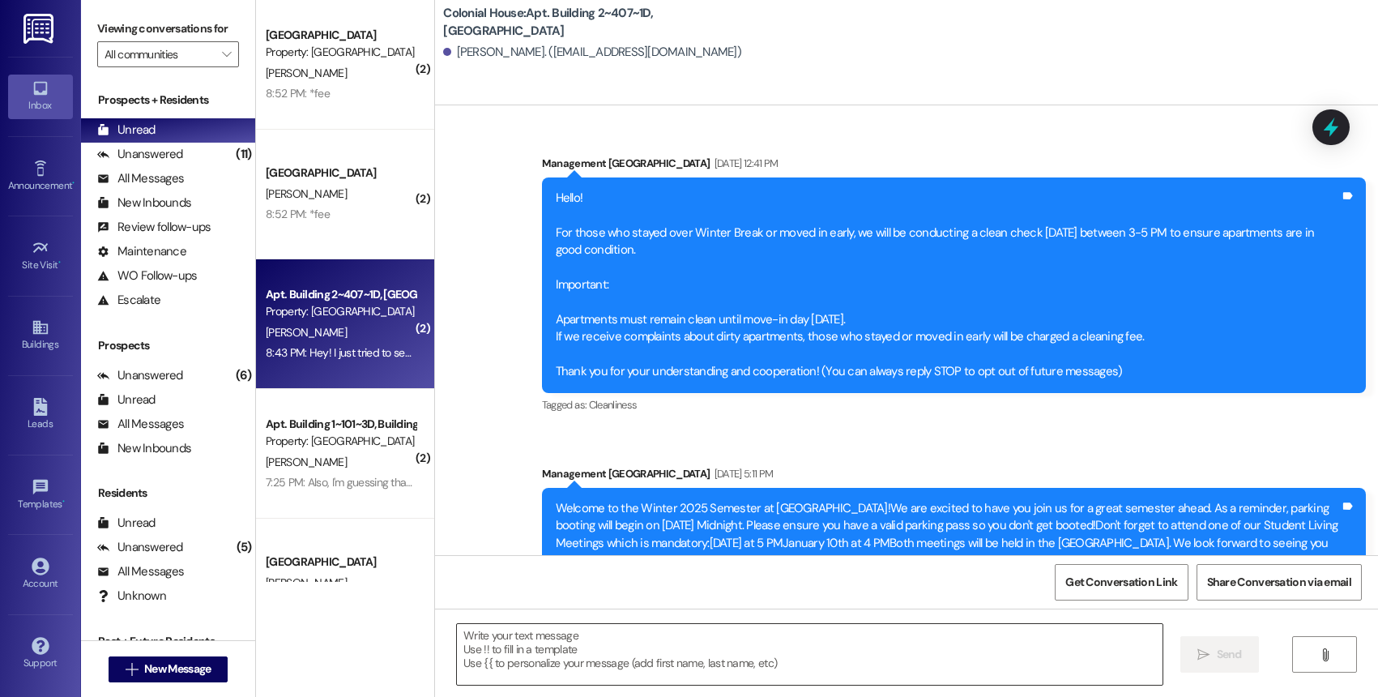
click at [534, 630] on textarea at bounding box center [809, 654] width 705 height 61
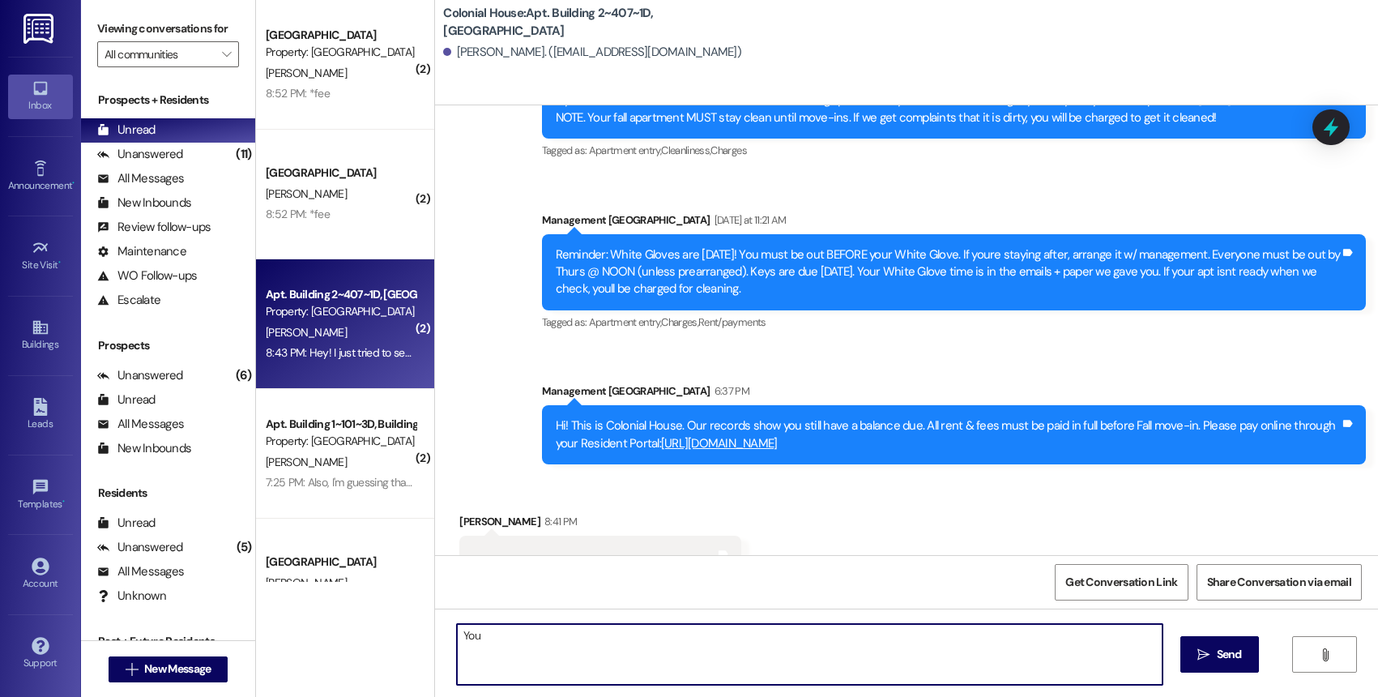
scroll to position [39097, 0]
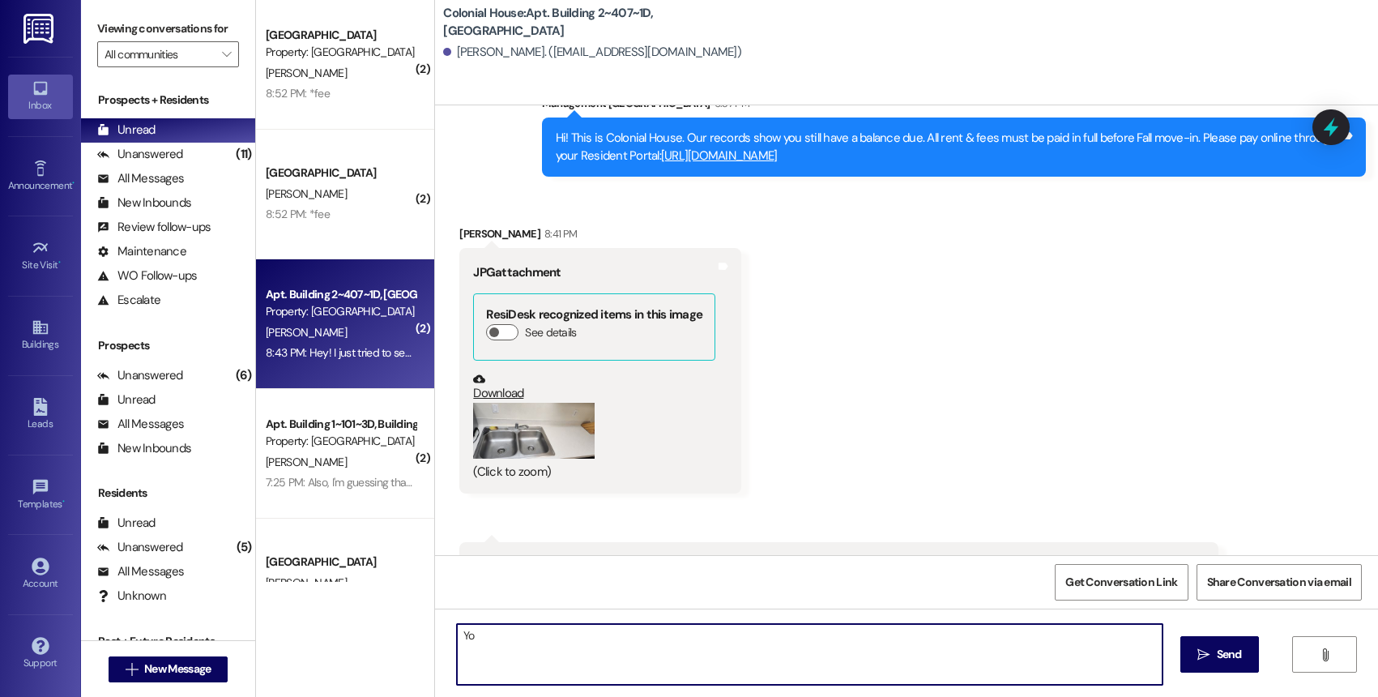
type textarea "Y"
type textarea "I just got one!"
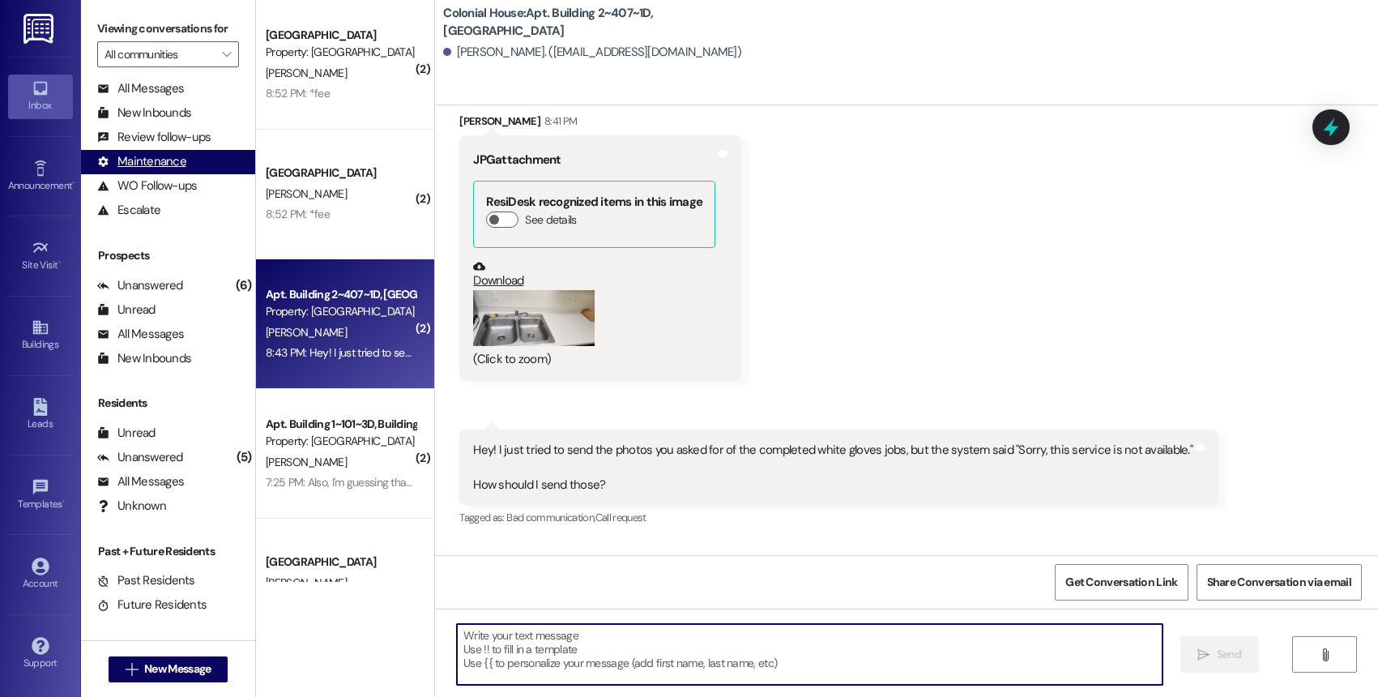
scroll to position [0, 0]
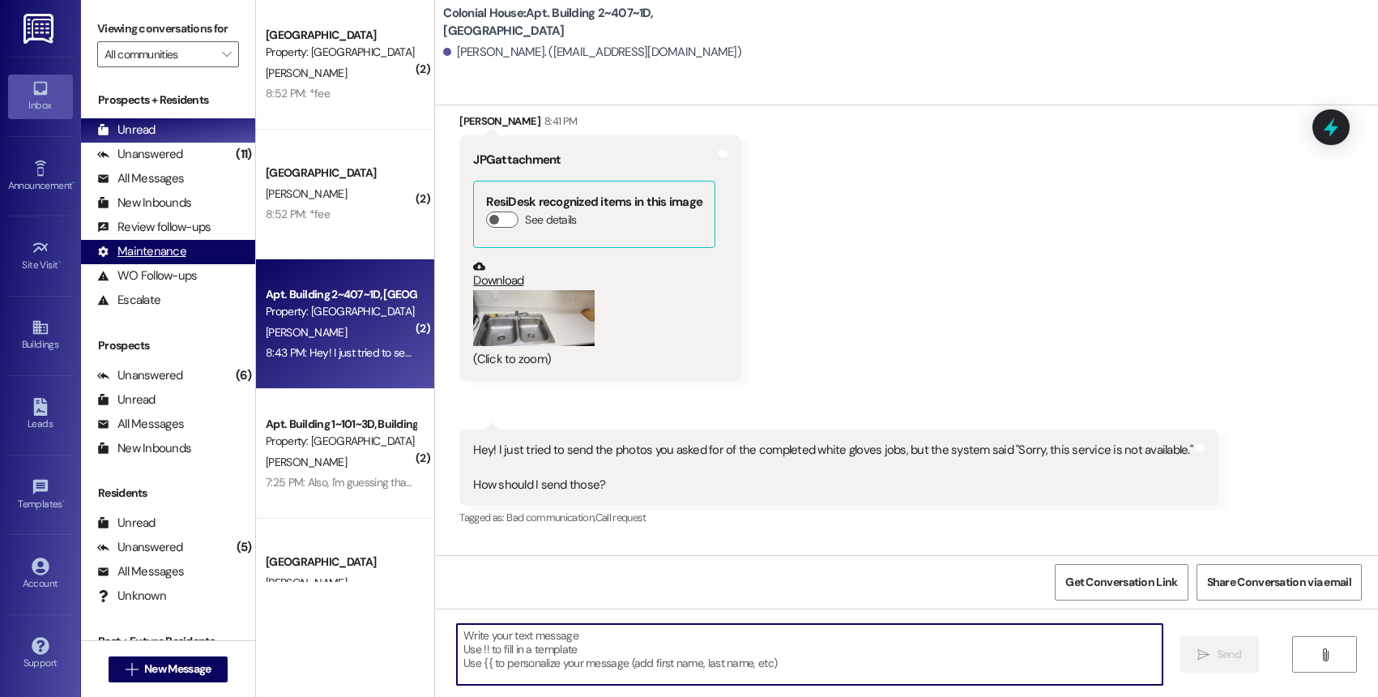
click at [149, 167] on div "Unanswered (11)" at bounding box center [168, 155] width 174 height 24
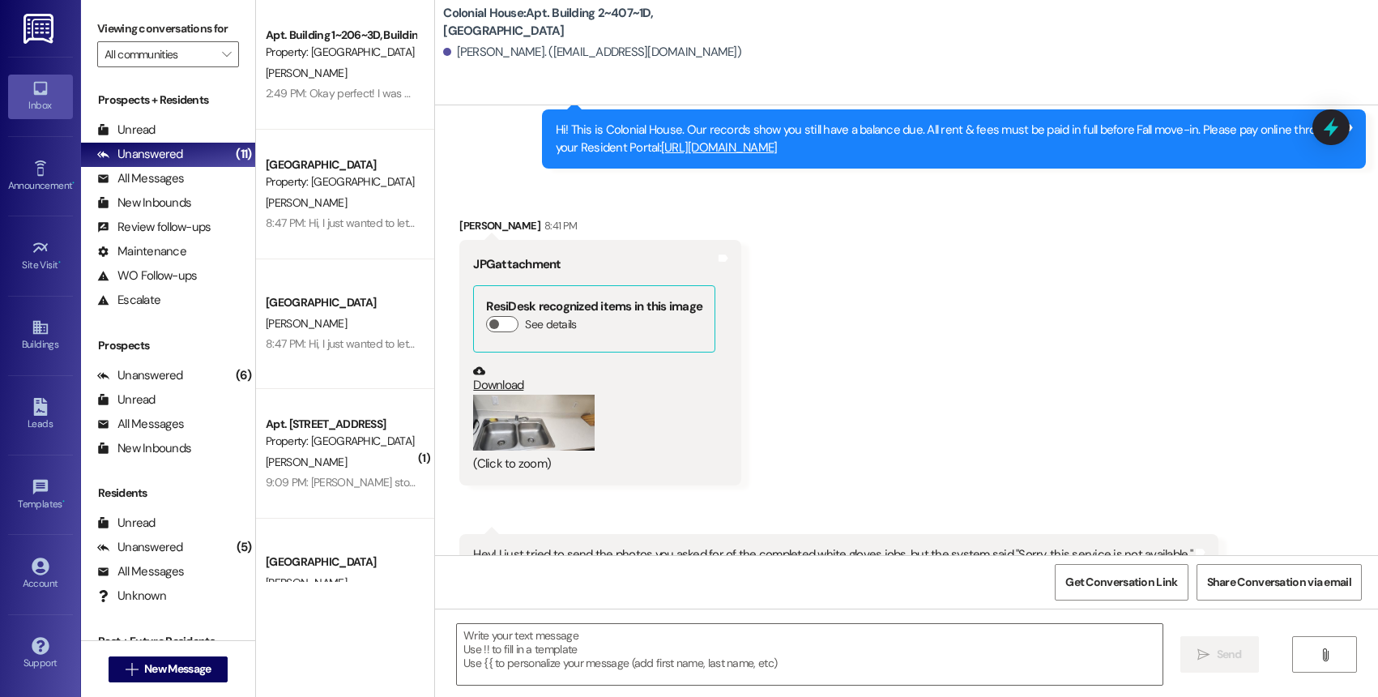
scroll to position [39097, 0]
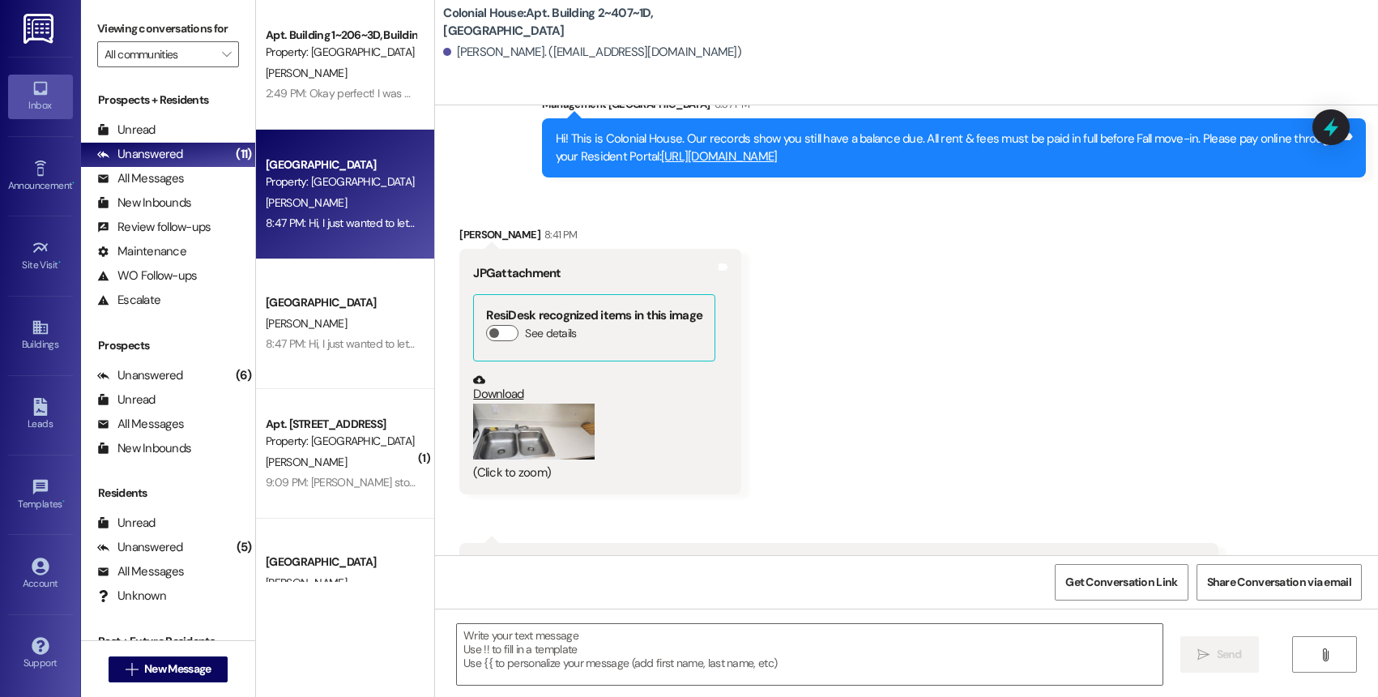
click at [365, 216] on div "8:47 PM: Hi, I just wanted to let you know that Isaac Parsons in 604 will be br…" at bounding box center [645, 222] width 759 height 15
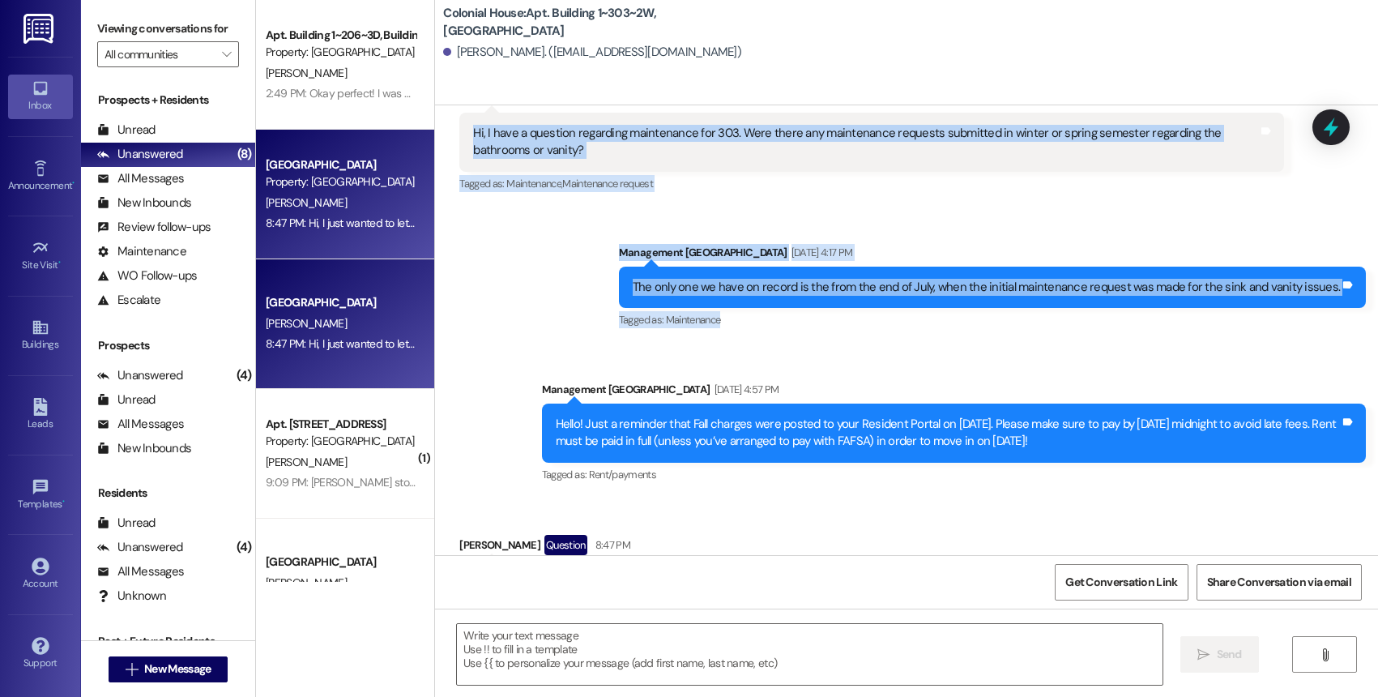
scroll to position [29240, 0]
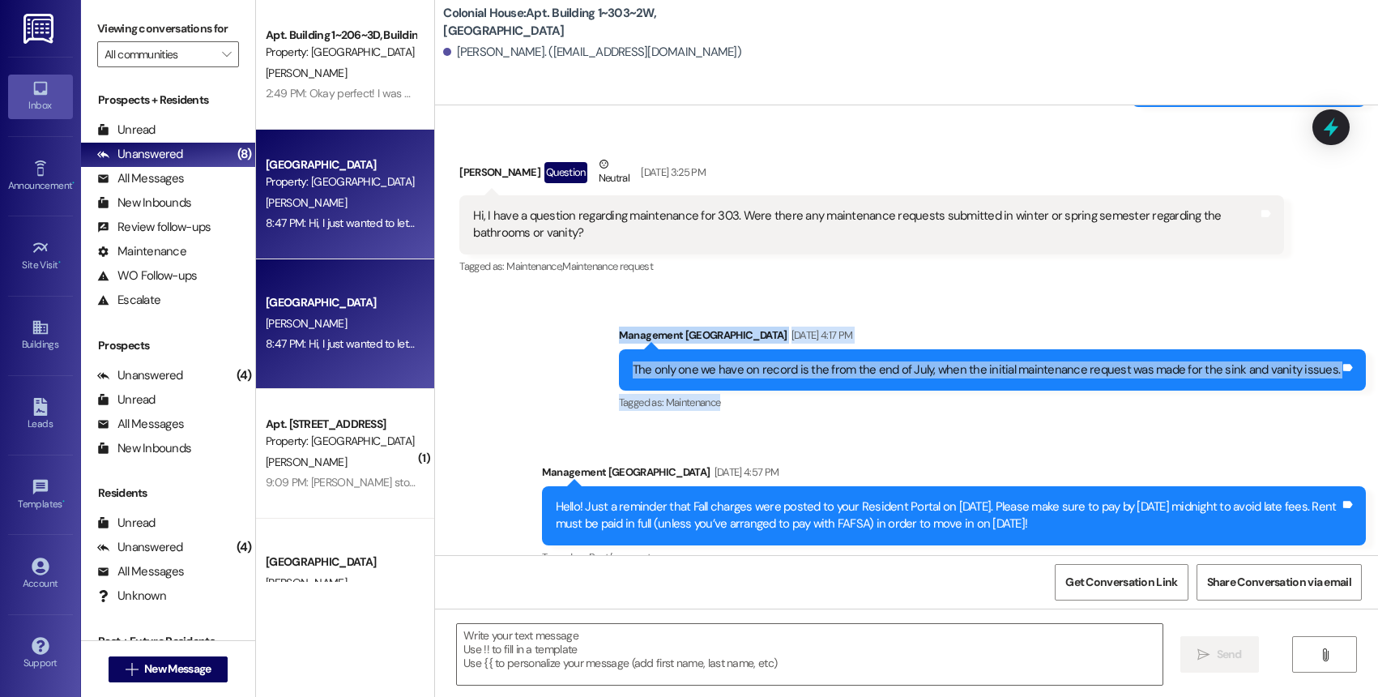
drag, startPoint x: 752, startPoint y: 265, endPoint x: 705, endPoint y: 221, distance: 63.6
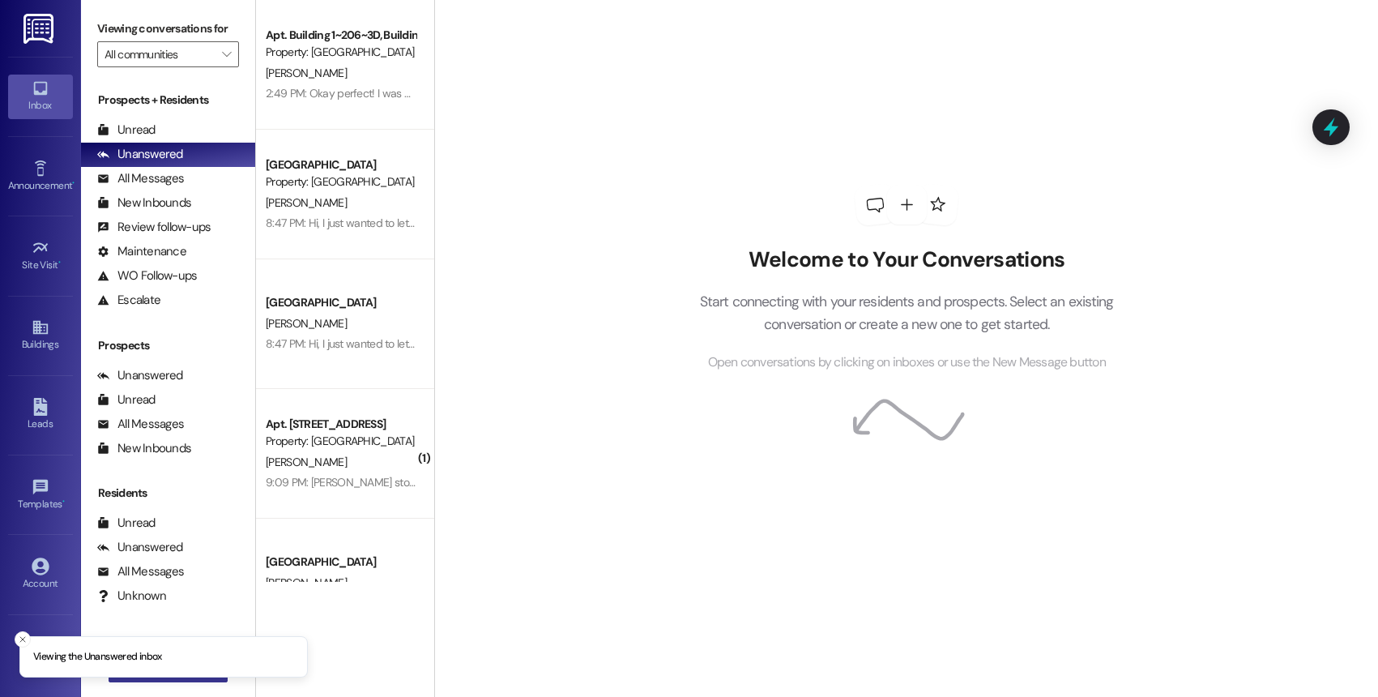
click at [167, 679] on button " New Message" at bounding box center [169, 669] width 120 height 26
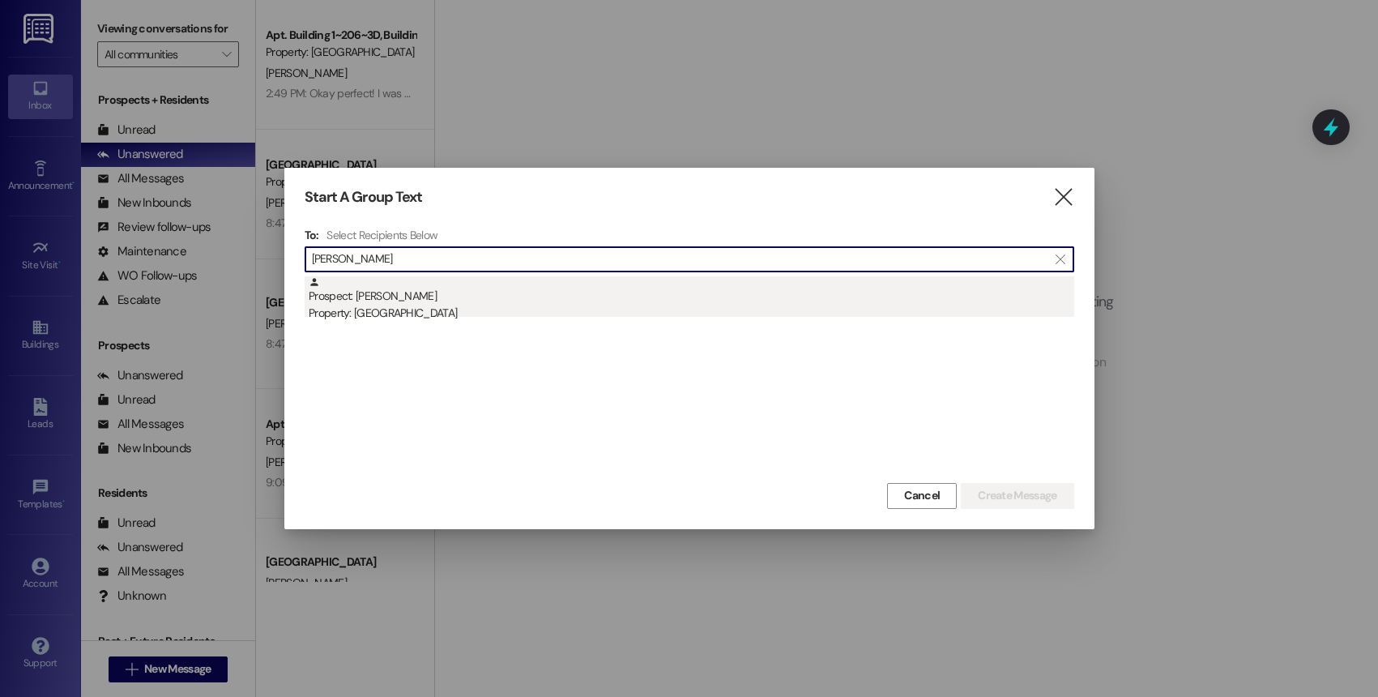
type input "meg thom"
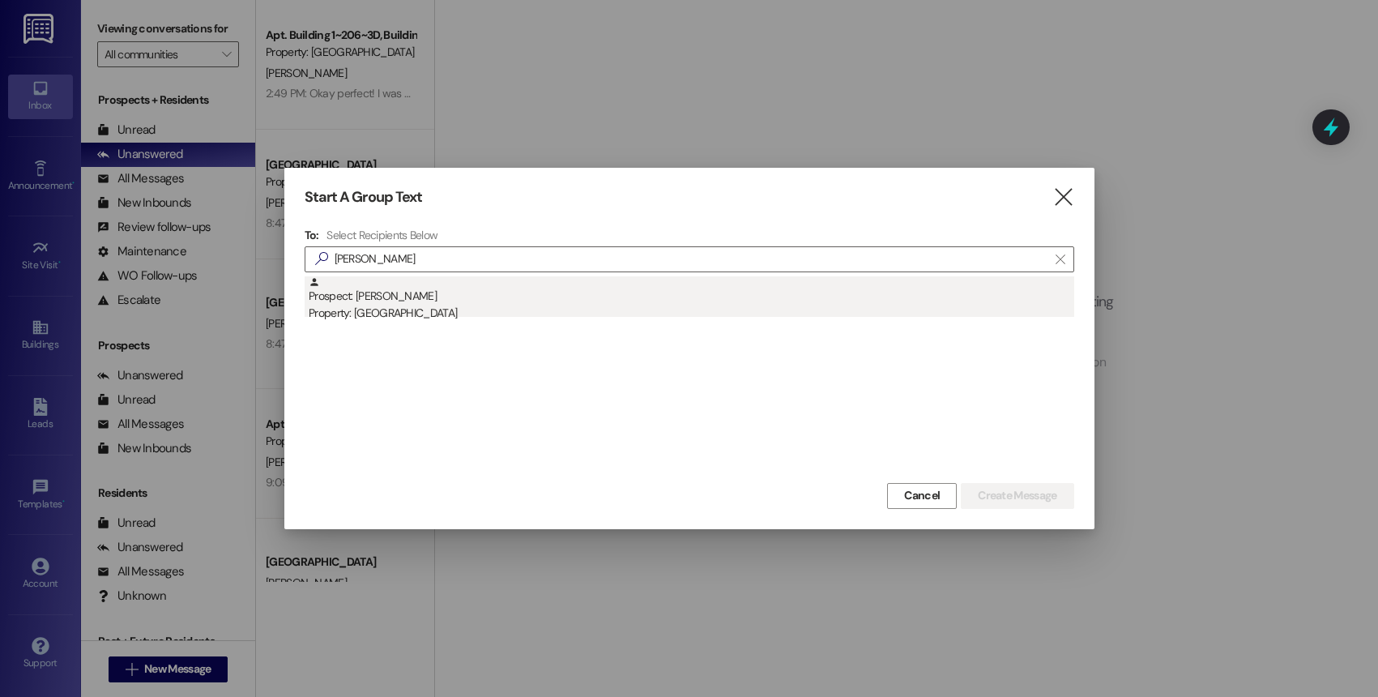
click at [411, 290] on div "Prospect: Meg Thomason Property: Colonial House" at bounding box center [691, 299] width 765 height 46
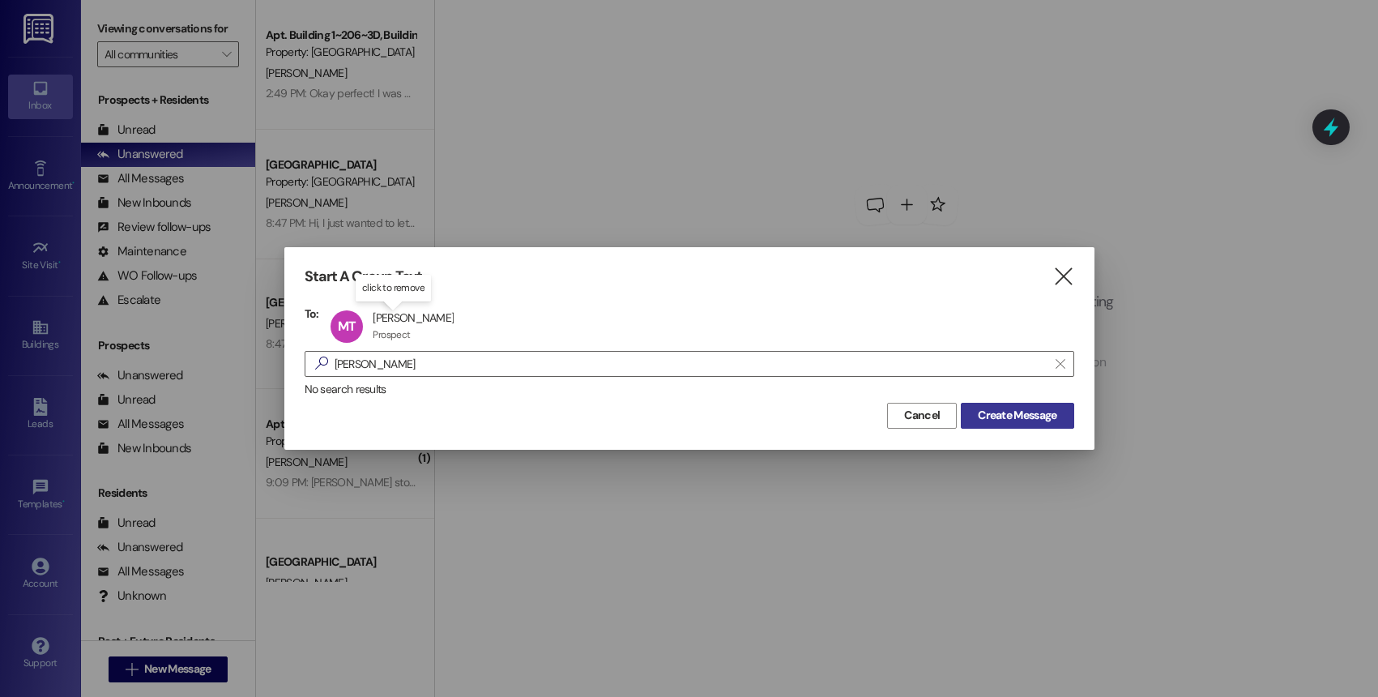
click at [997, 420] on span "Create Message" at bounding box center [1017, 415] width 79 height 17
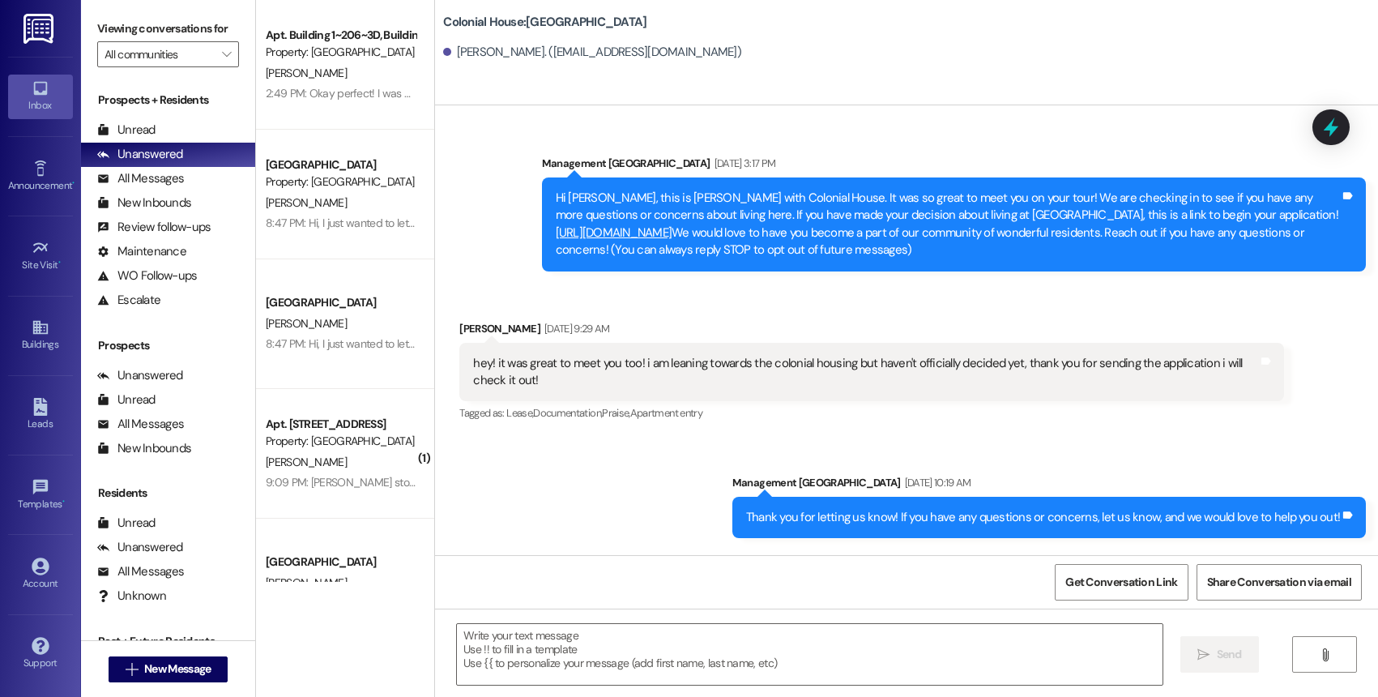
scroll to position [18312, 0]
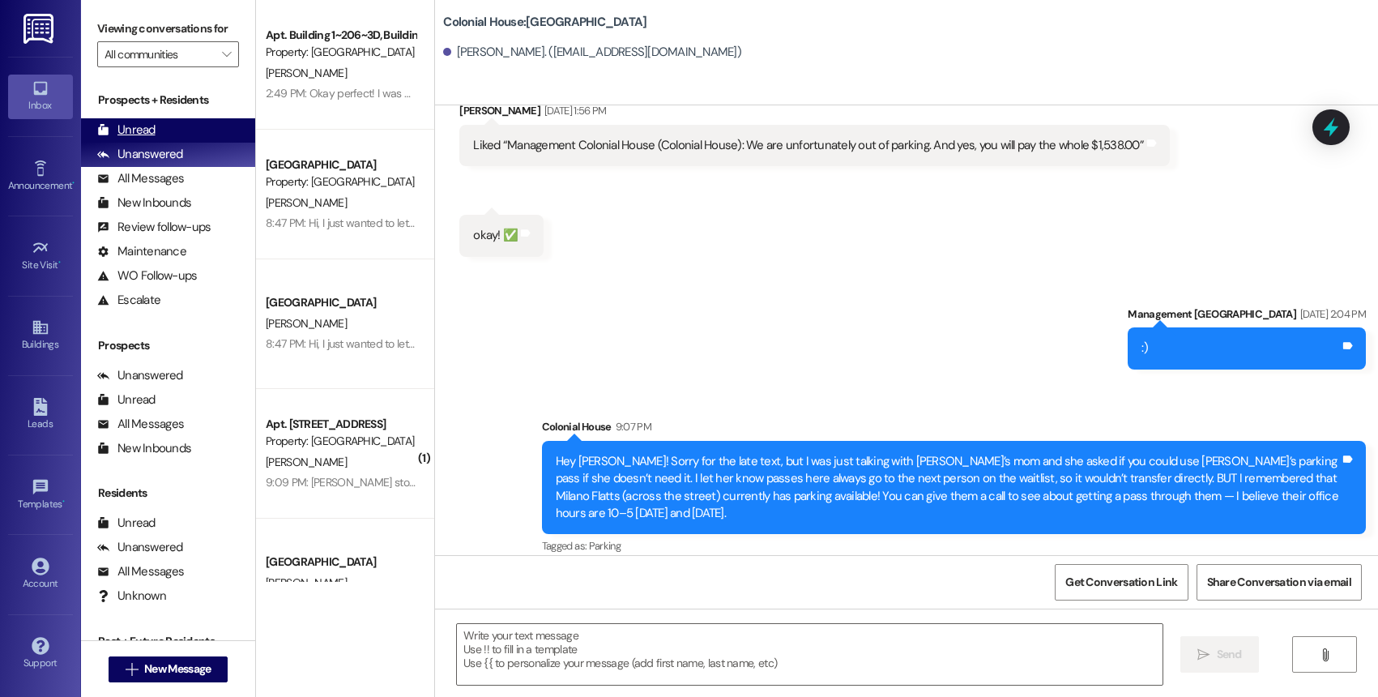
click at [156, 143] on div "Unread (0)" at bounding box center [168, 130] width 174 height 24
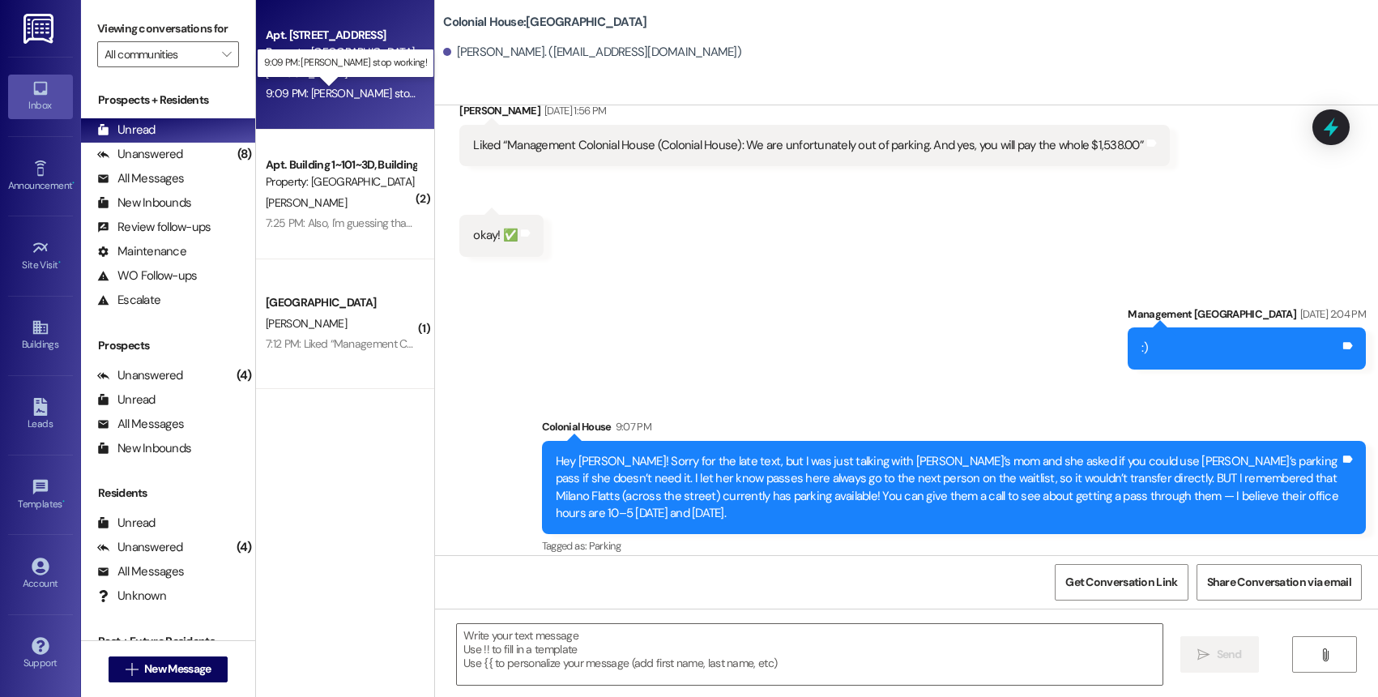
click at [354, 96] on div "9:09 PM: Makenna stop working! 9:09 PM: Makenna stop working!" at bounding box center [362, 93] width 192 height 15
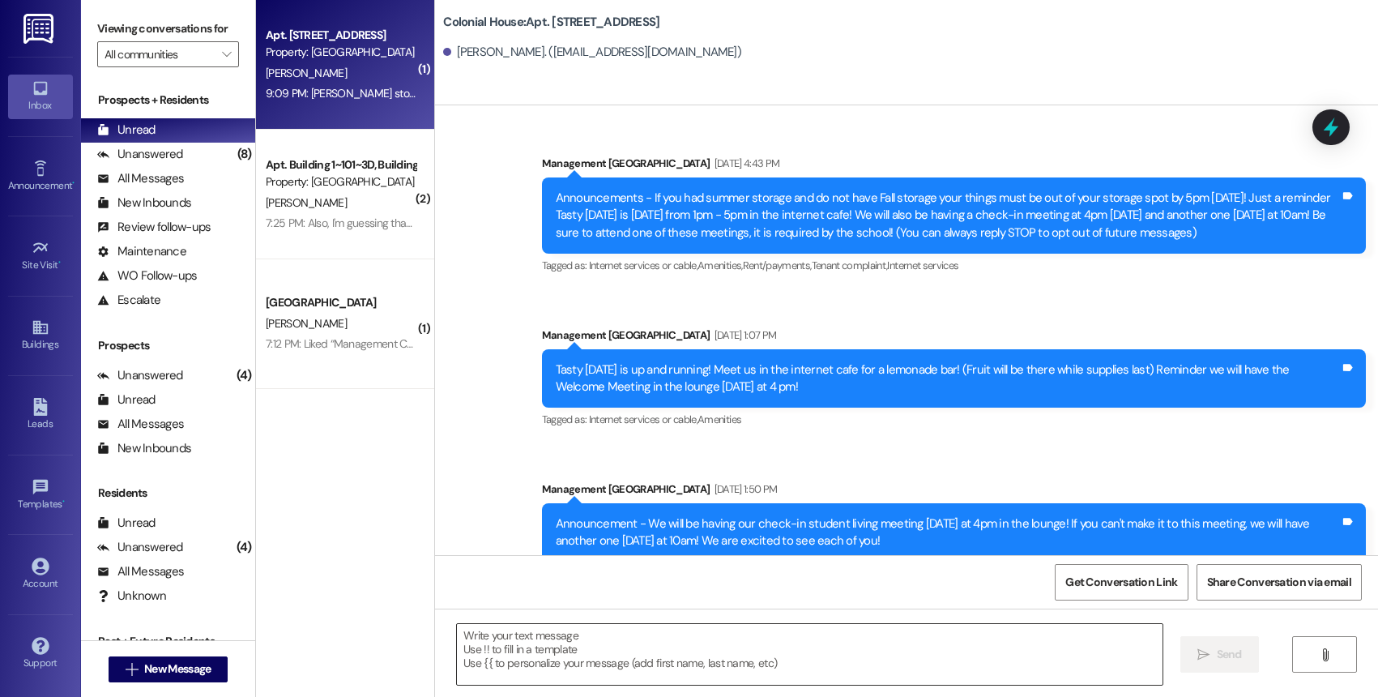
scroll to position [35571, 0]
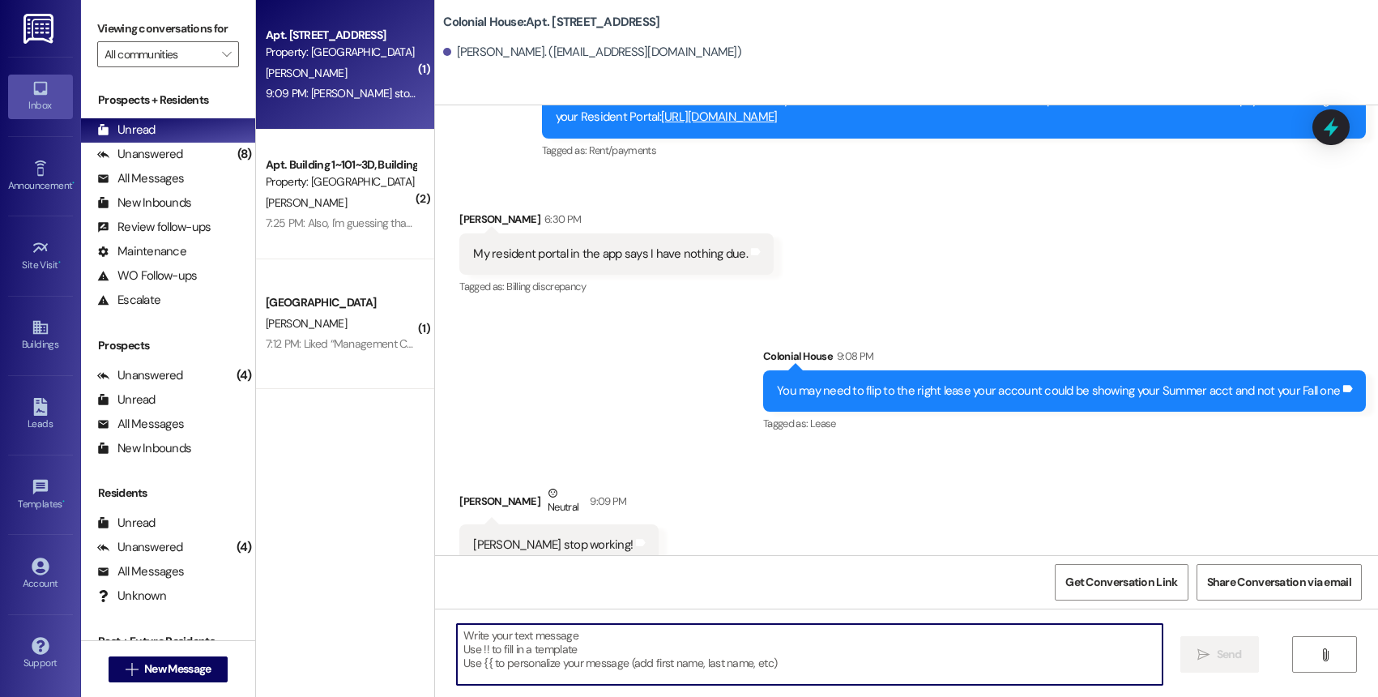
click at [545, 657] on textarea at bounding box center [809, 654] width 705 height 61
type textarea "Emmmmmma I cant"
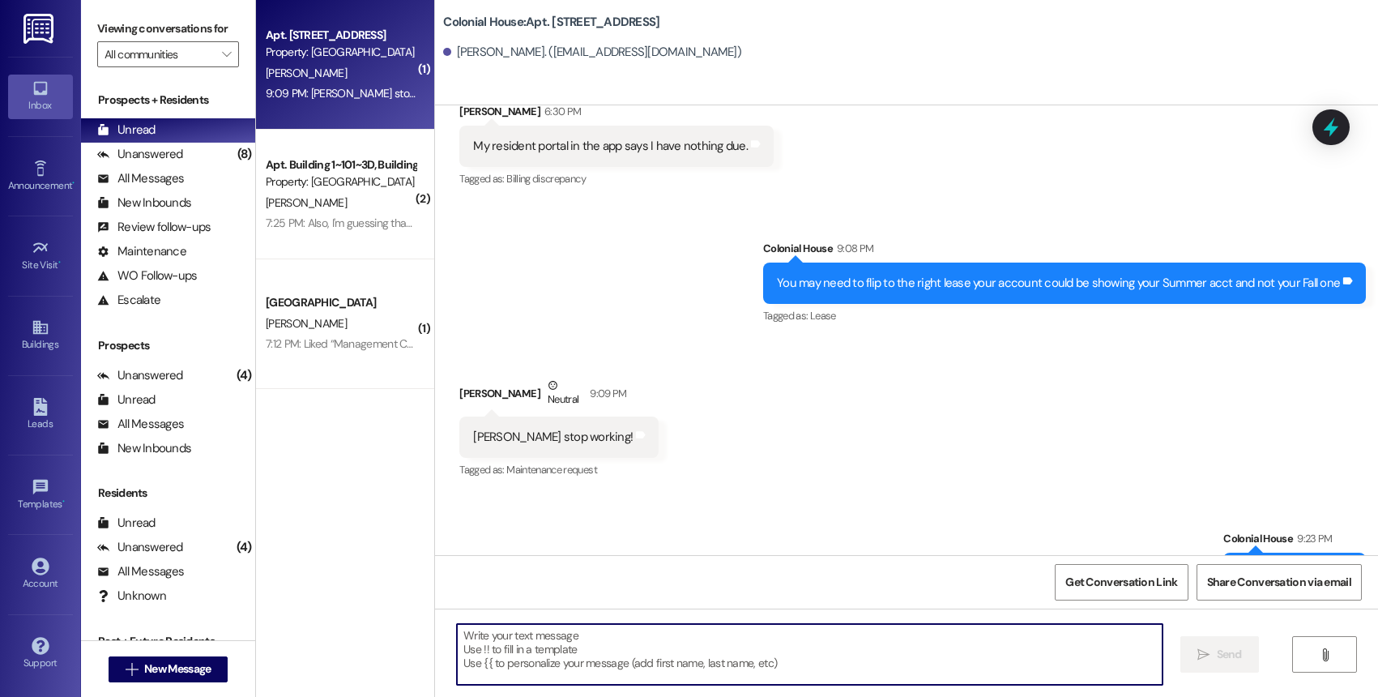
scroll to position [35684, 0]
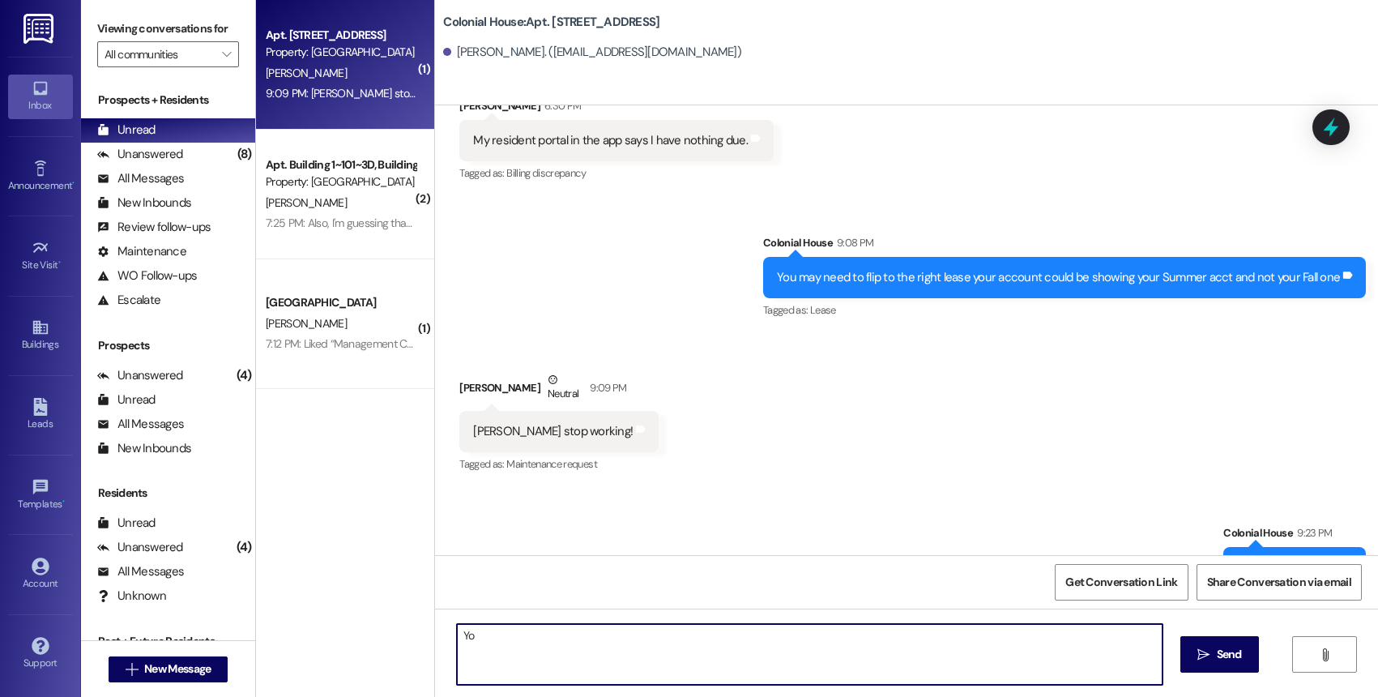
type textarea "Y"
type textarea "You also spelt my name wrong (tear [PERSON_NAME])"
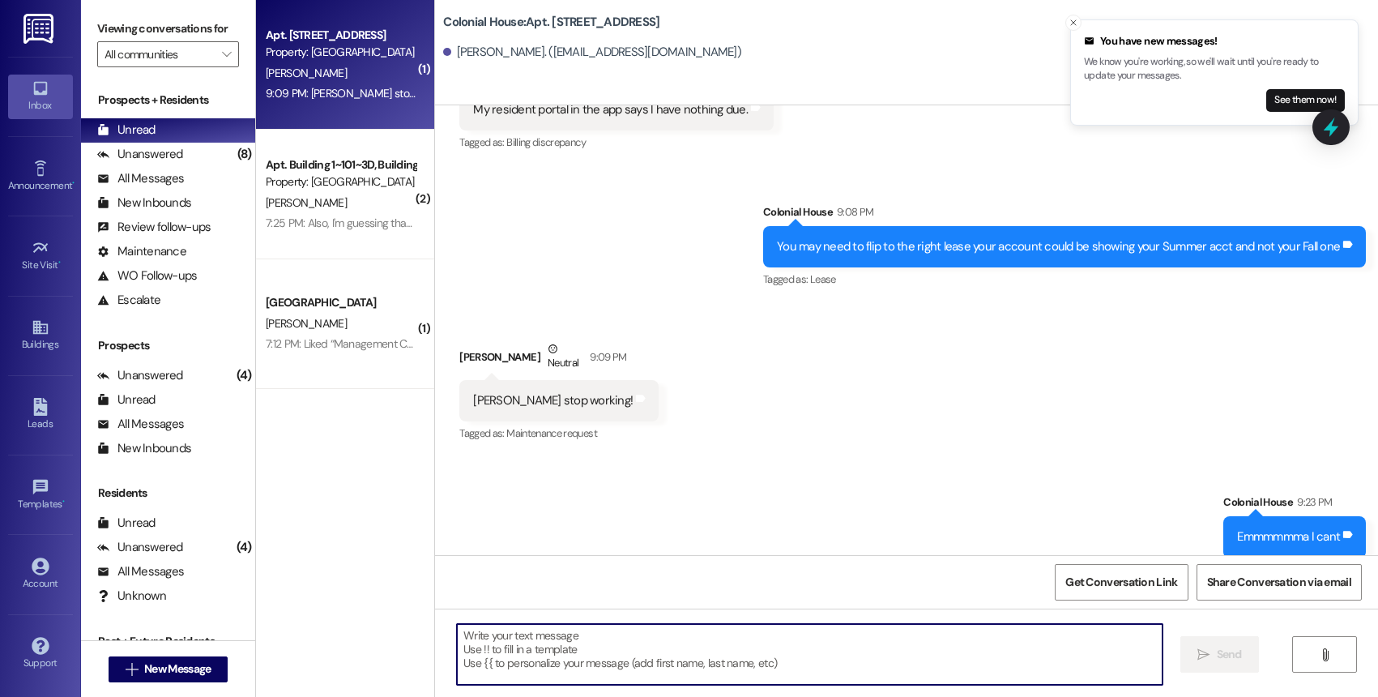
scroll to position [35910, 0]
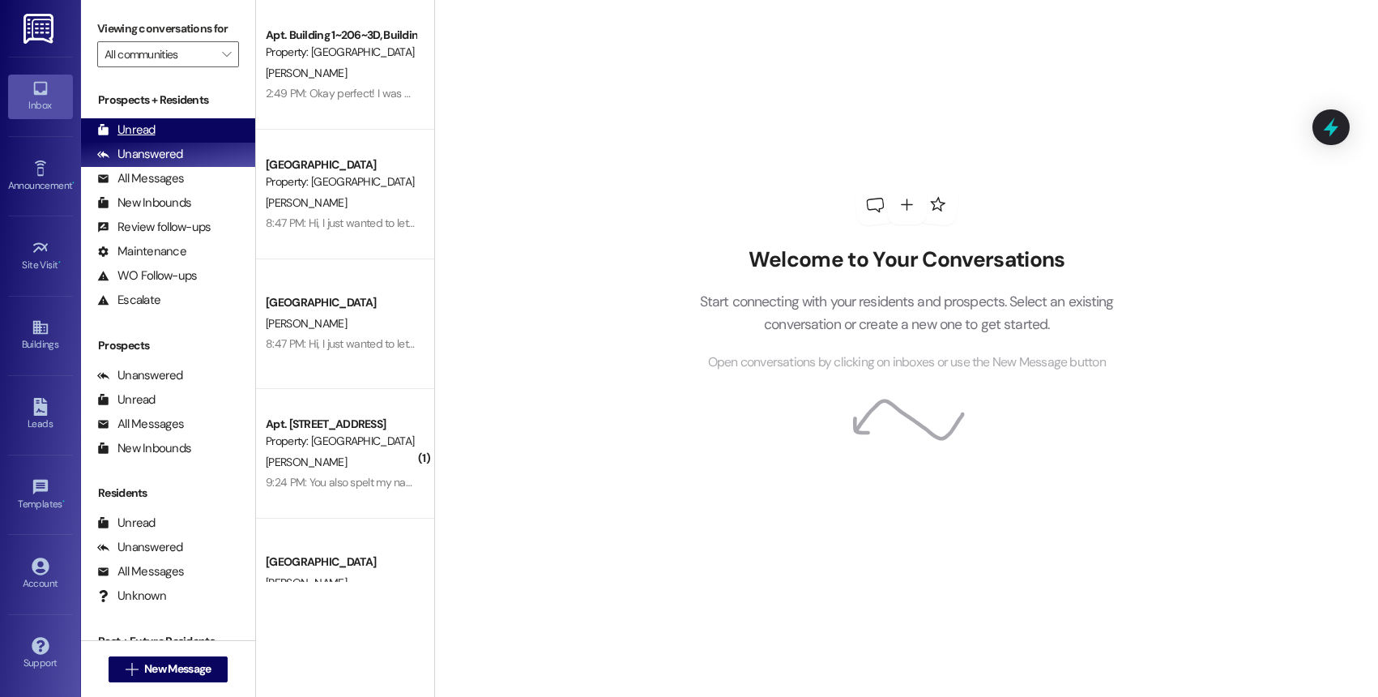
click at [157, 138] on div "Unread (0)" at bounding box center [168, 130] width 174 height 24
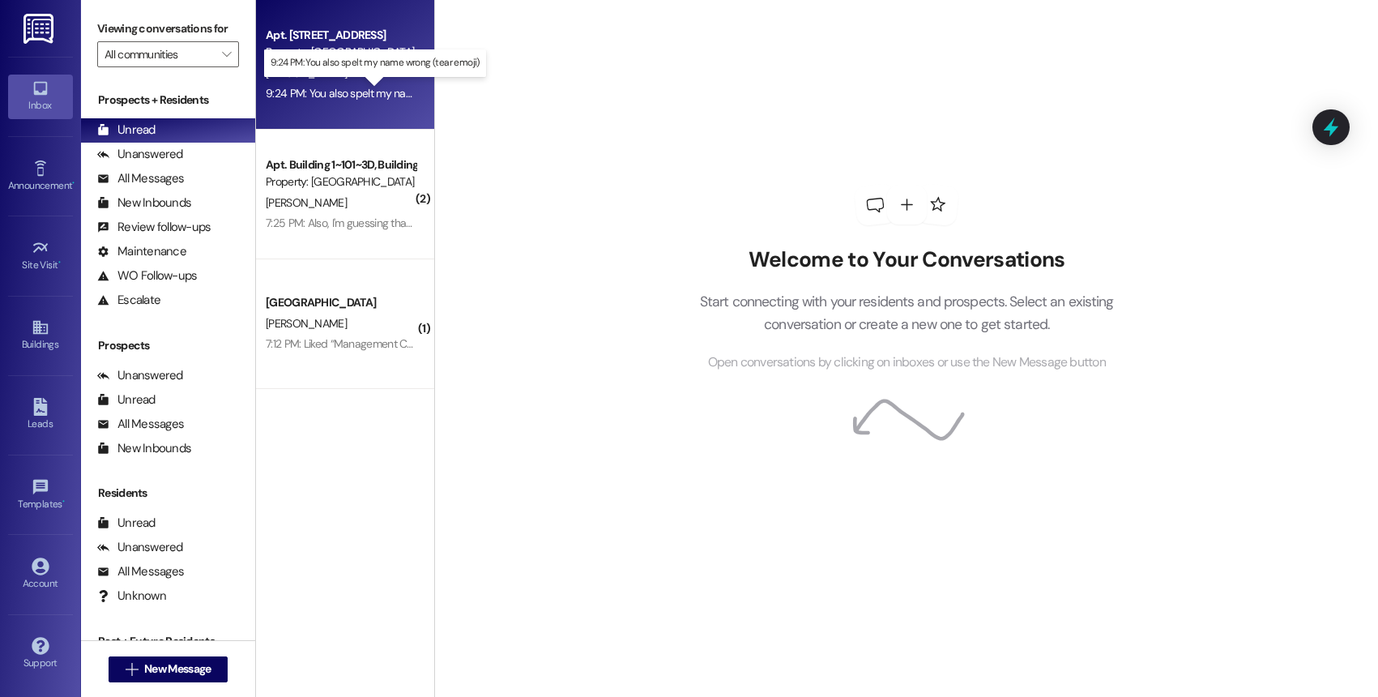
click at [313, 92] on div "9:24 PM: You also spelt my name wrong (tear emoji) 9:24 PM: You also spelt my n…" at bounding box center [387, 93] width 243 height 15
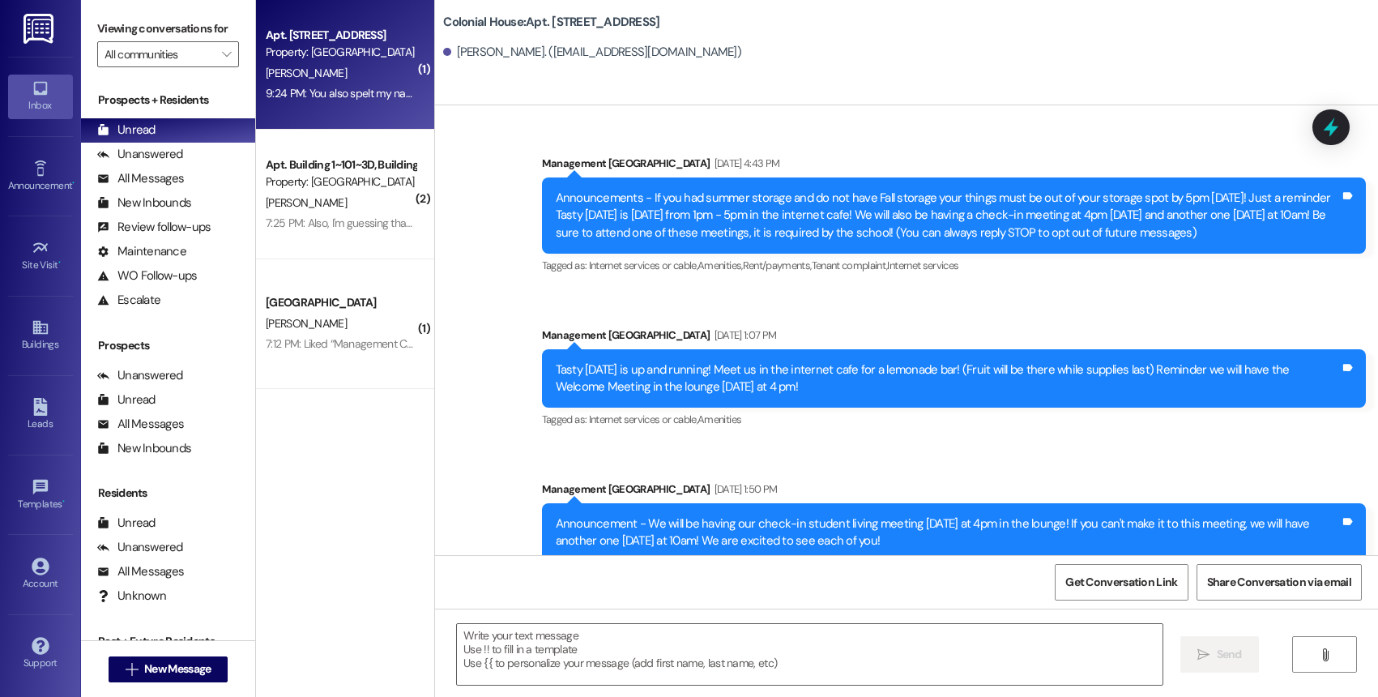
scroll to position [35927, 0]
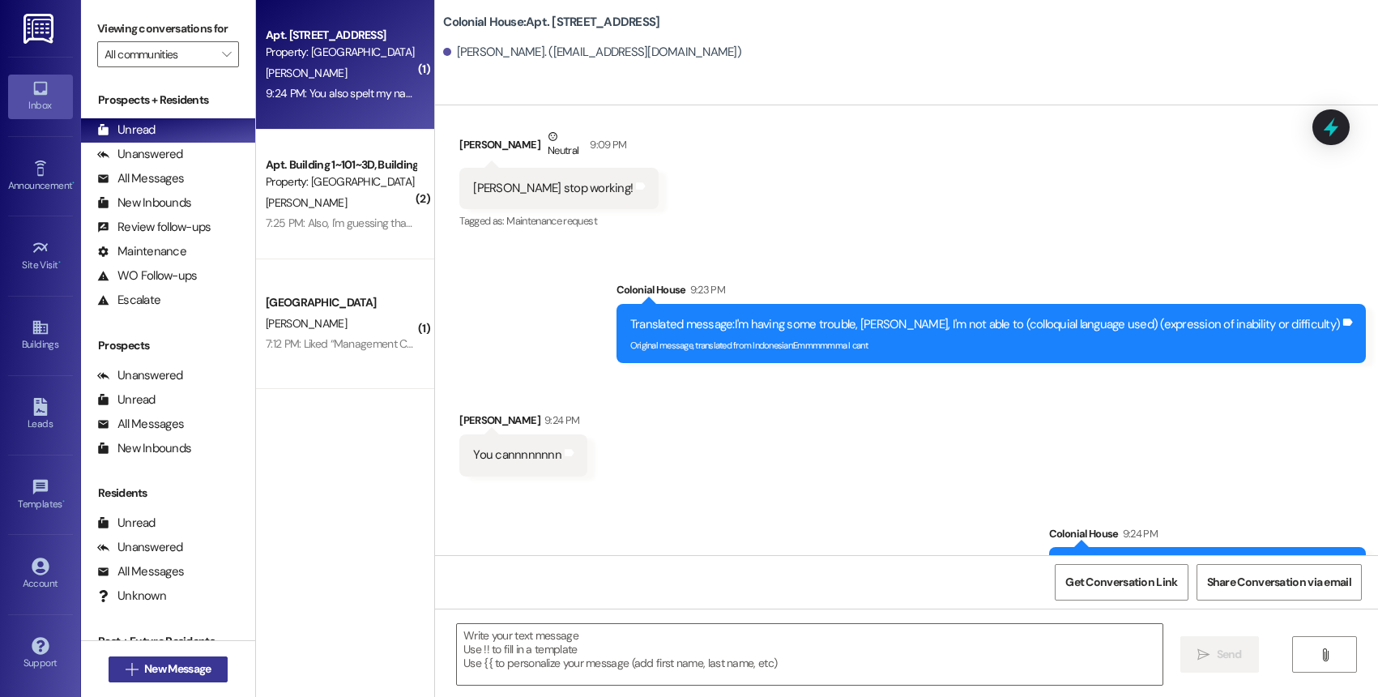
click at [206, 664] on span "New Message" at bounding box center [177, 668] width 73 height 17
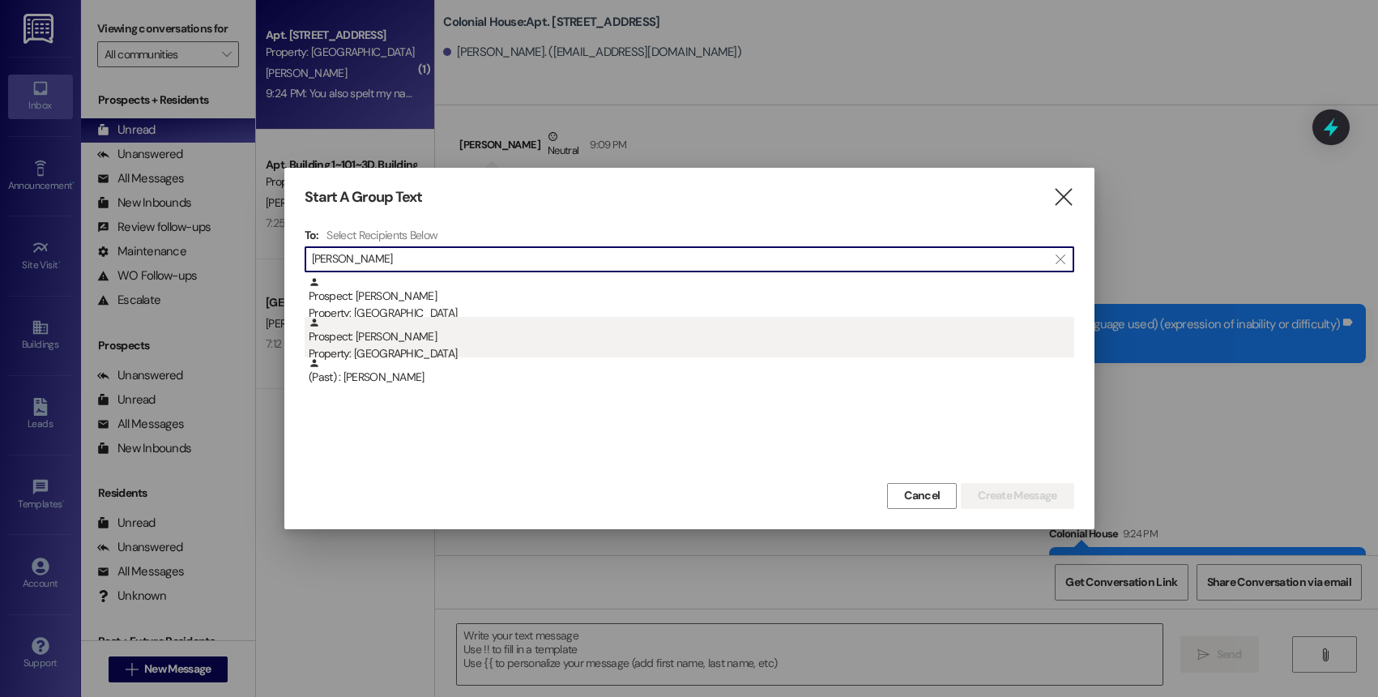
type input "Grace pars"
click at [431, 327] on div "Prospect: Grace Parsons Property: Colonial House" at bounding box center [691, 340] width 765 height 46
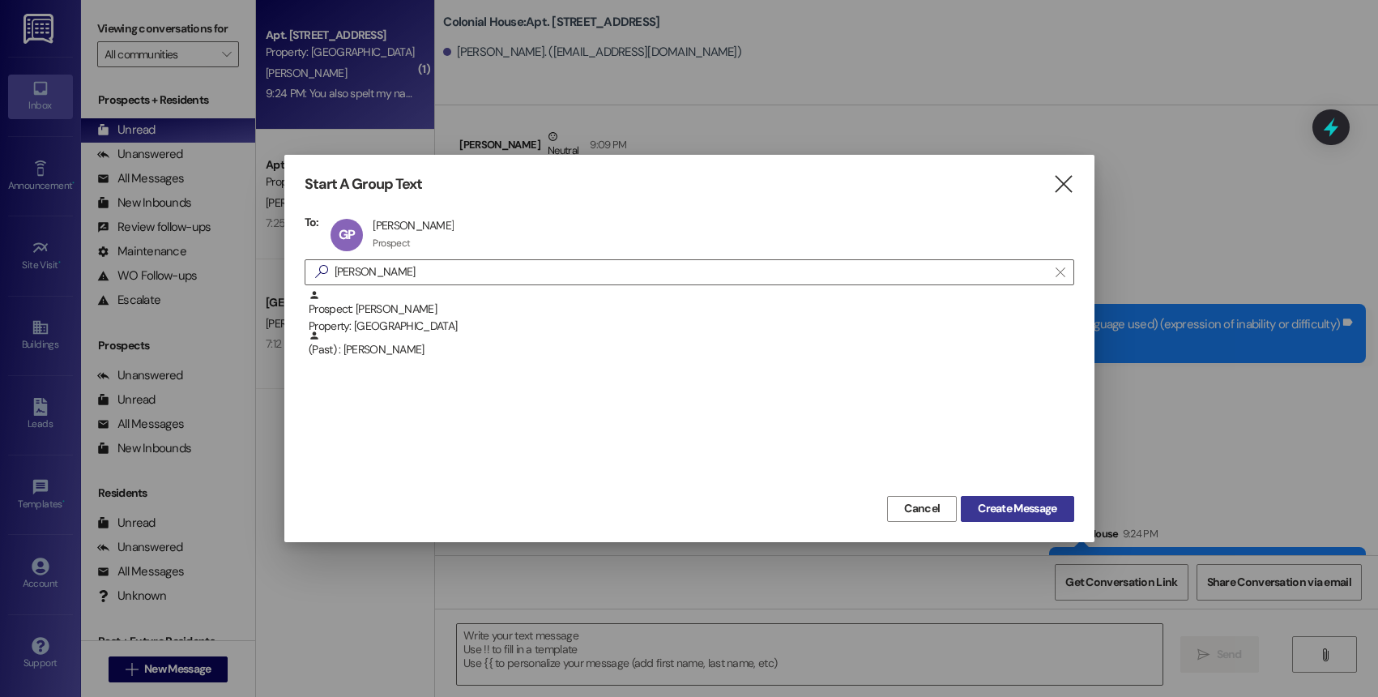
click at [1007, 513] on span "Create Message" at bounding box center [1017, 508] width 79 height 17
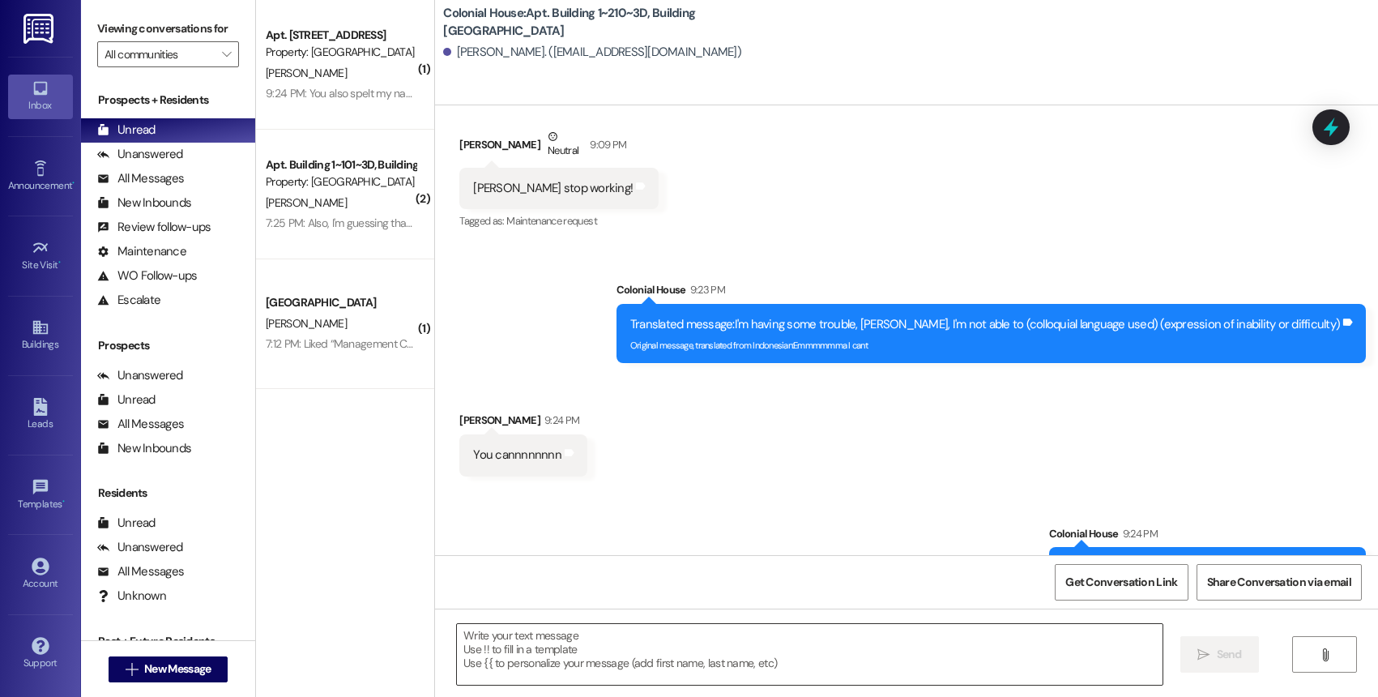
scroll to position [0, 0]
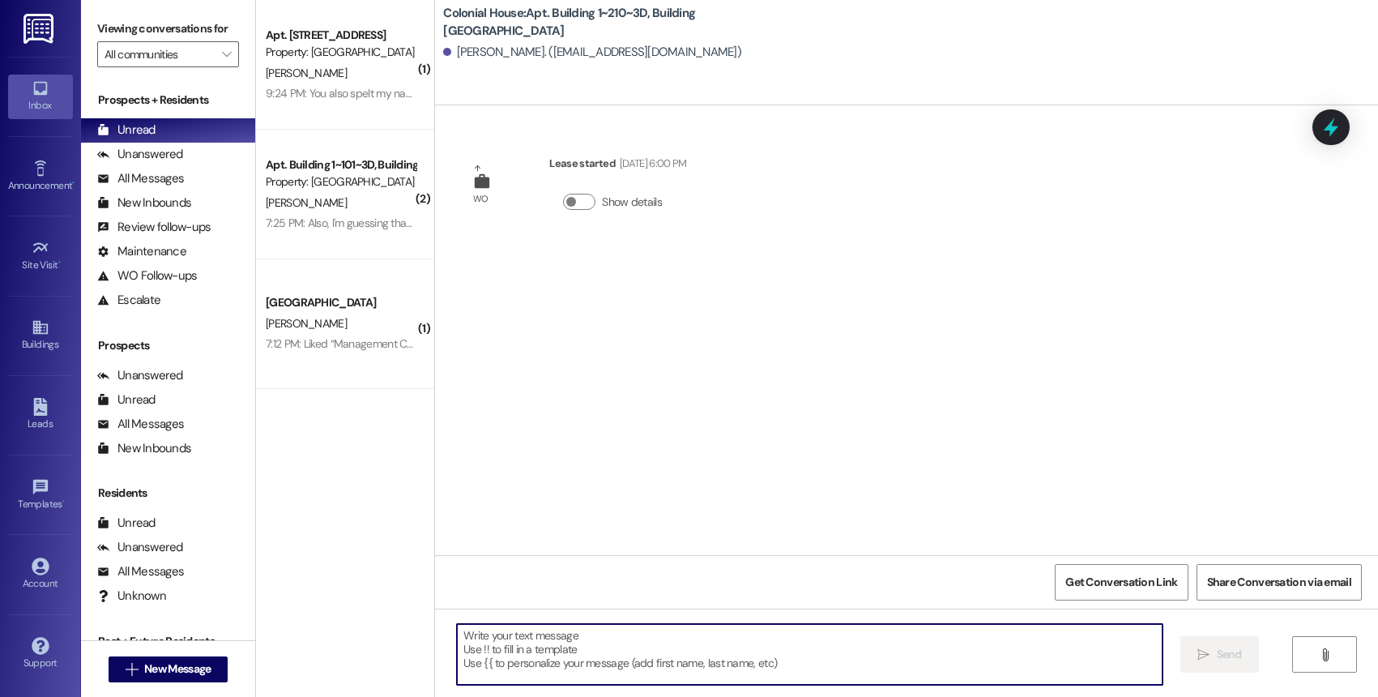
click at [543, 659] on textarea at bounding box center [809, 654] width 705 height 61
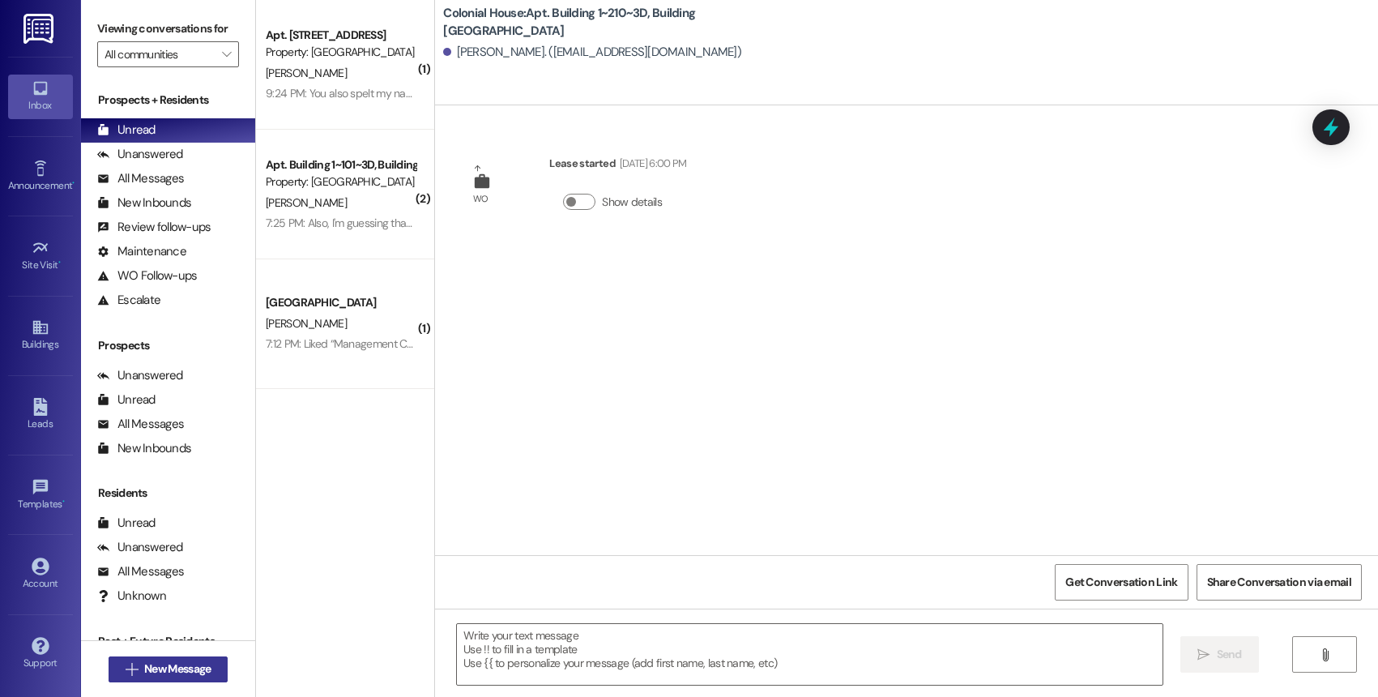
click at [181, 680] on button " New Message" at bounding box center [169, 669] width 120 height 26
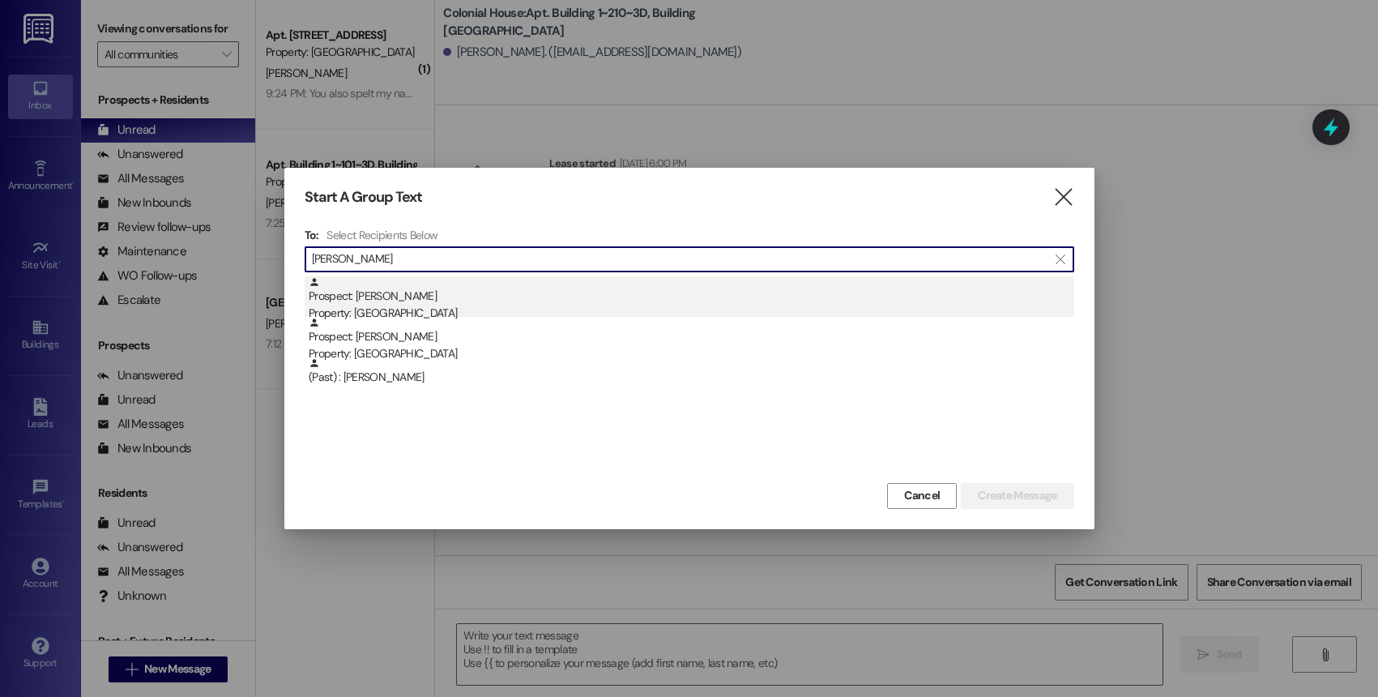
type input "grace parson"
click at [455, 314] on div "Property: [GEOGRAPHIC_DATA]" at bounding box center [691, 313] width 765 height 17
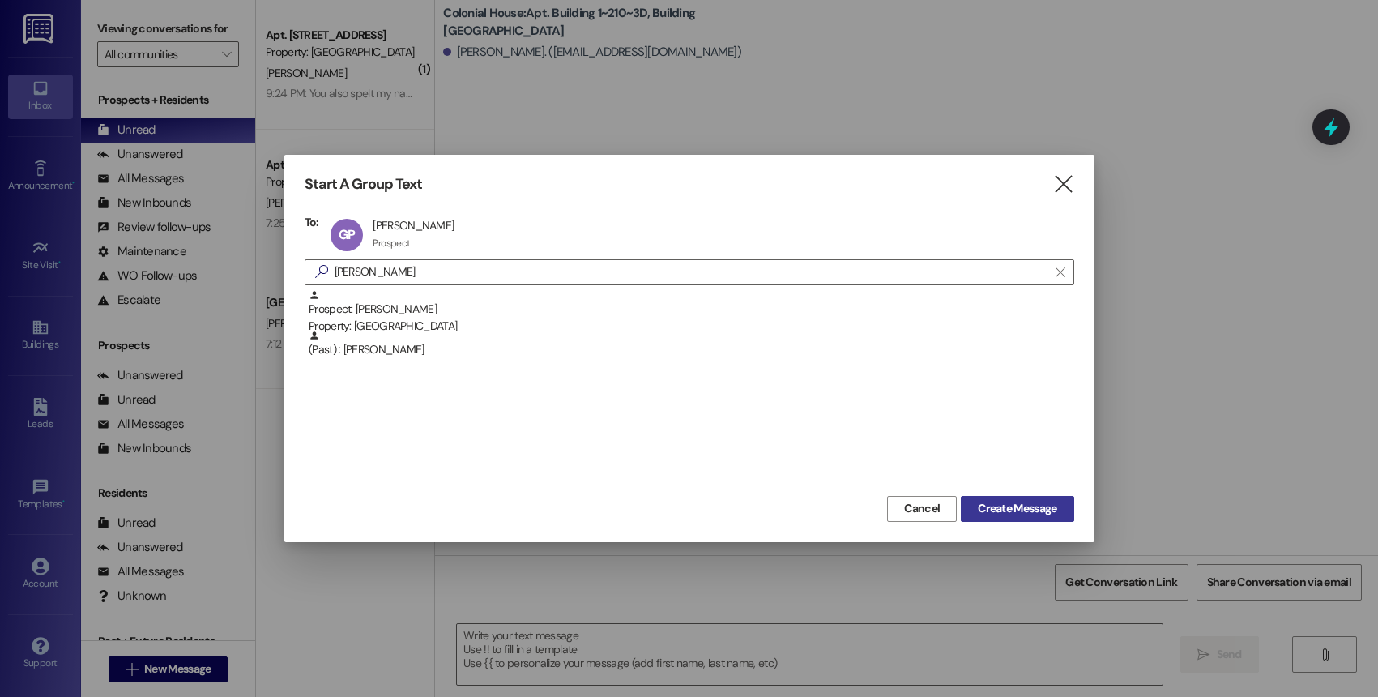
click at [1016, 502] on span "Create Message" at bounding box center [1017, 508] width 79 height 17
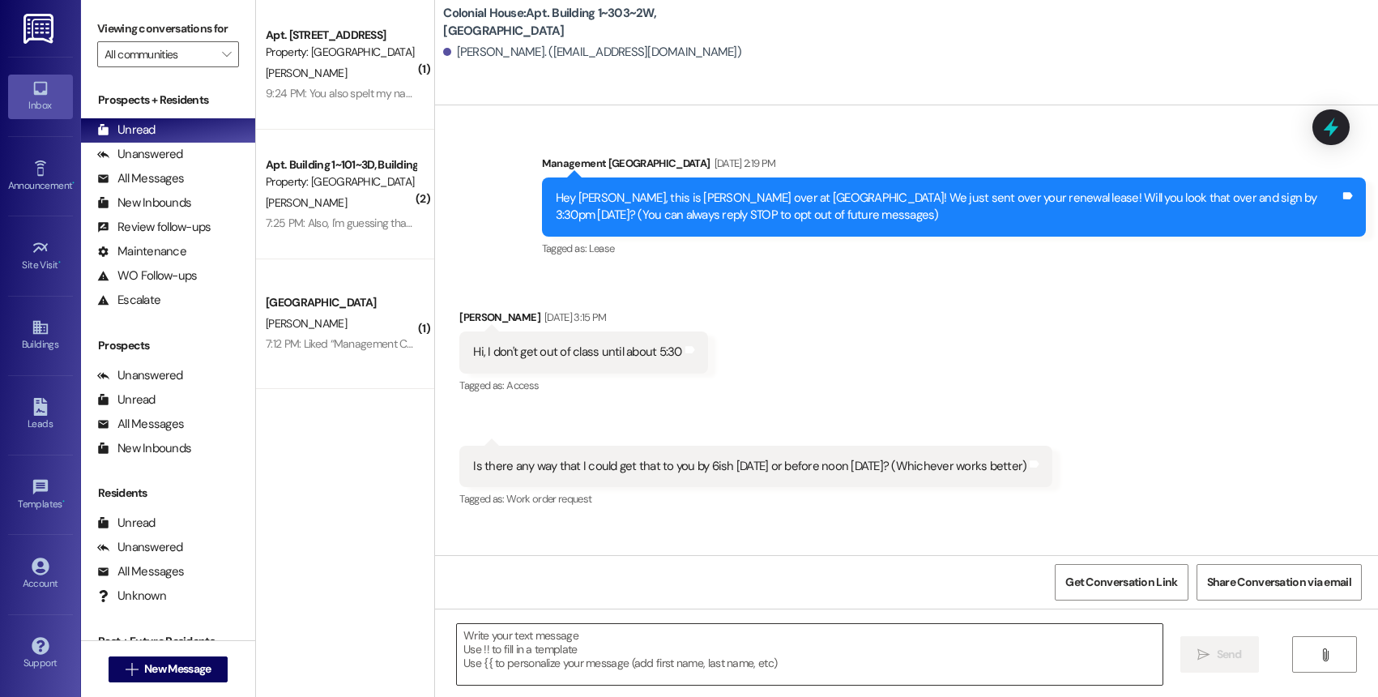
scroll to position [29322, 0]
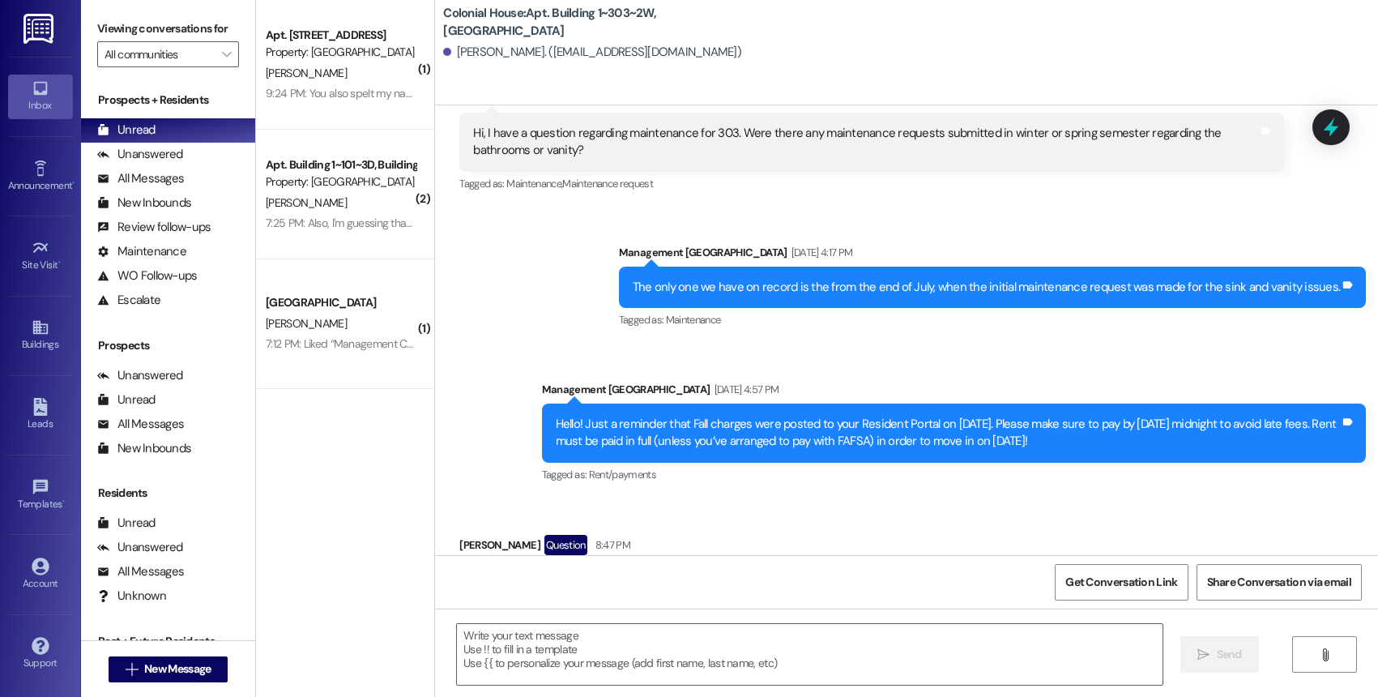
click at [565, 690] on div " Send " at bounding box center [906, 668] width 943 height 121
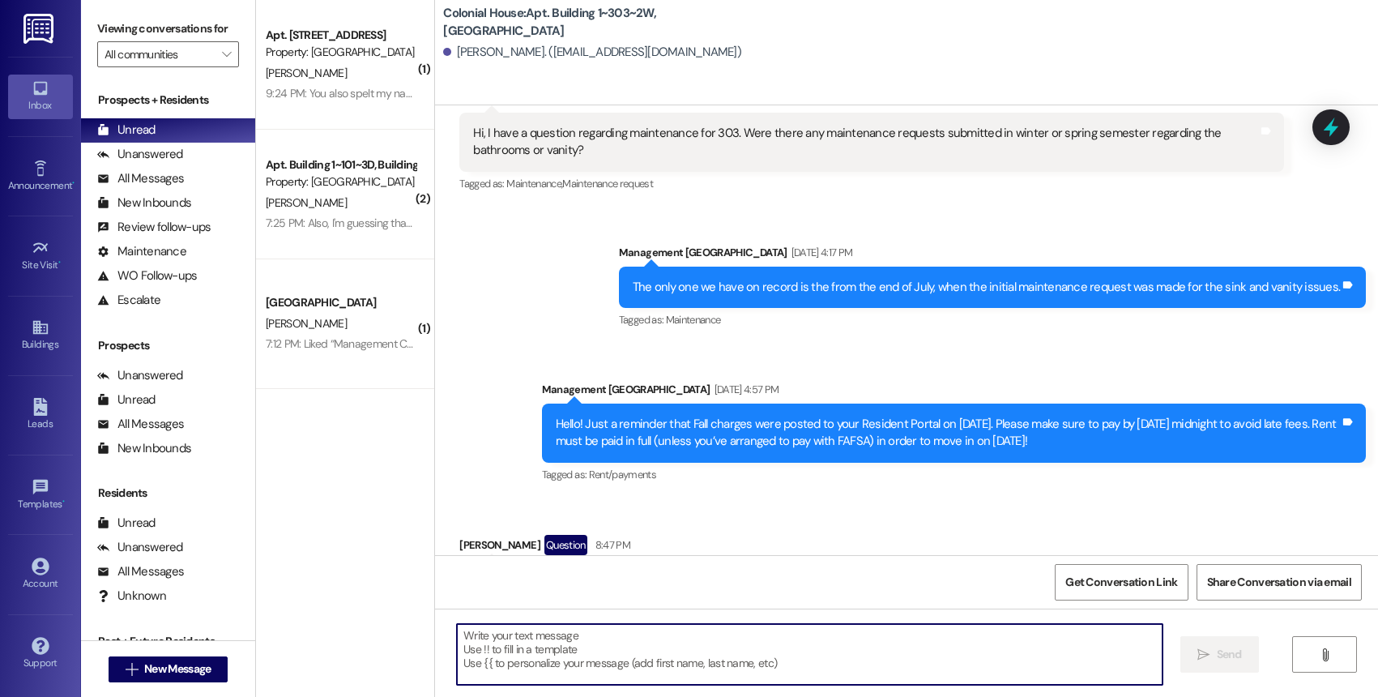
click at [565, 658] on textarea at bounding box center [809, 654] width 705 height 61
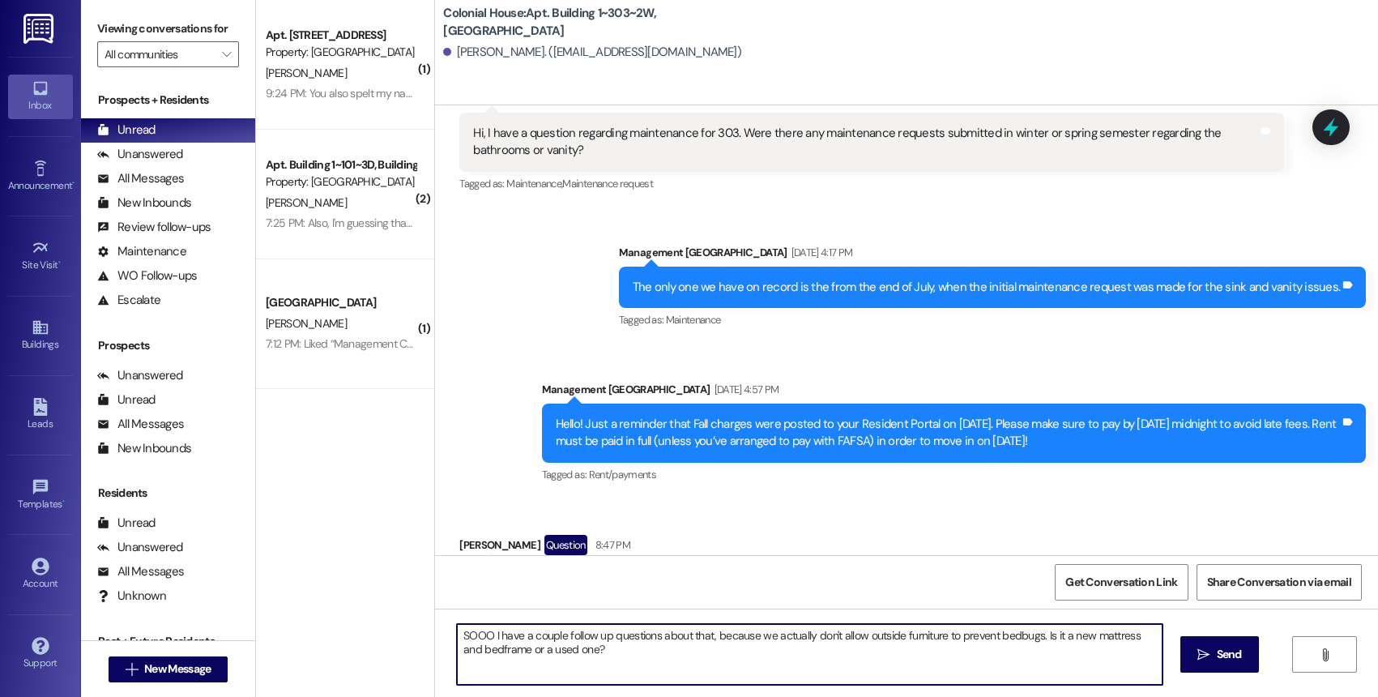
type textarea "SOOO I have a couple follow up questions about that, because we actually don't …"
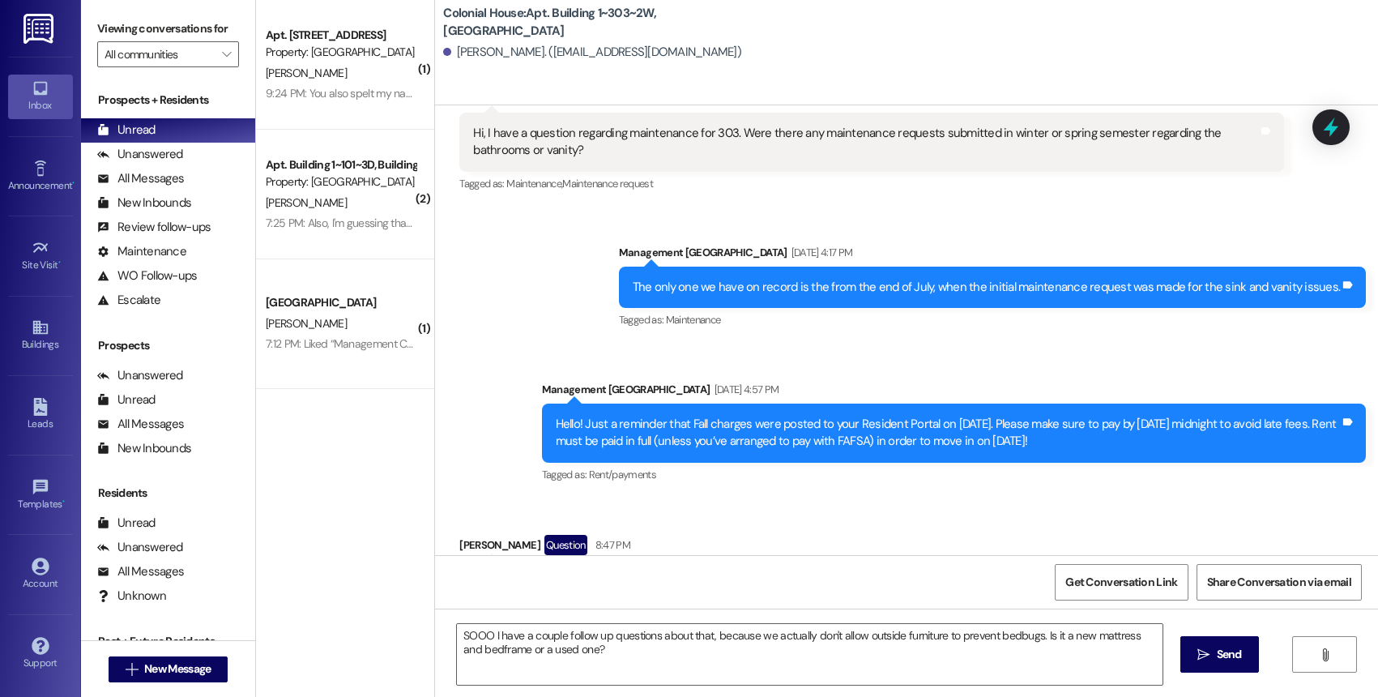
click at [705, 619] on div "SOOO I have a couple follow up questions about that, because we actually don't …" at bounding box center [906, 668] width 943 height 121
click at [687, 649] on textarea "SOOO I have a couple follow up questions about that, because we actually don't …" at bounding box center [809, 654] width 705 height 61
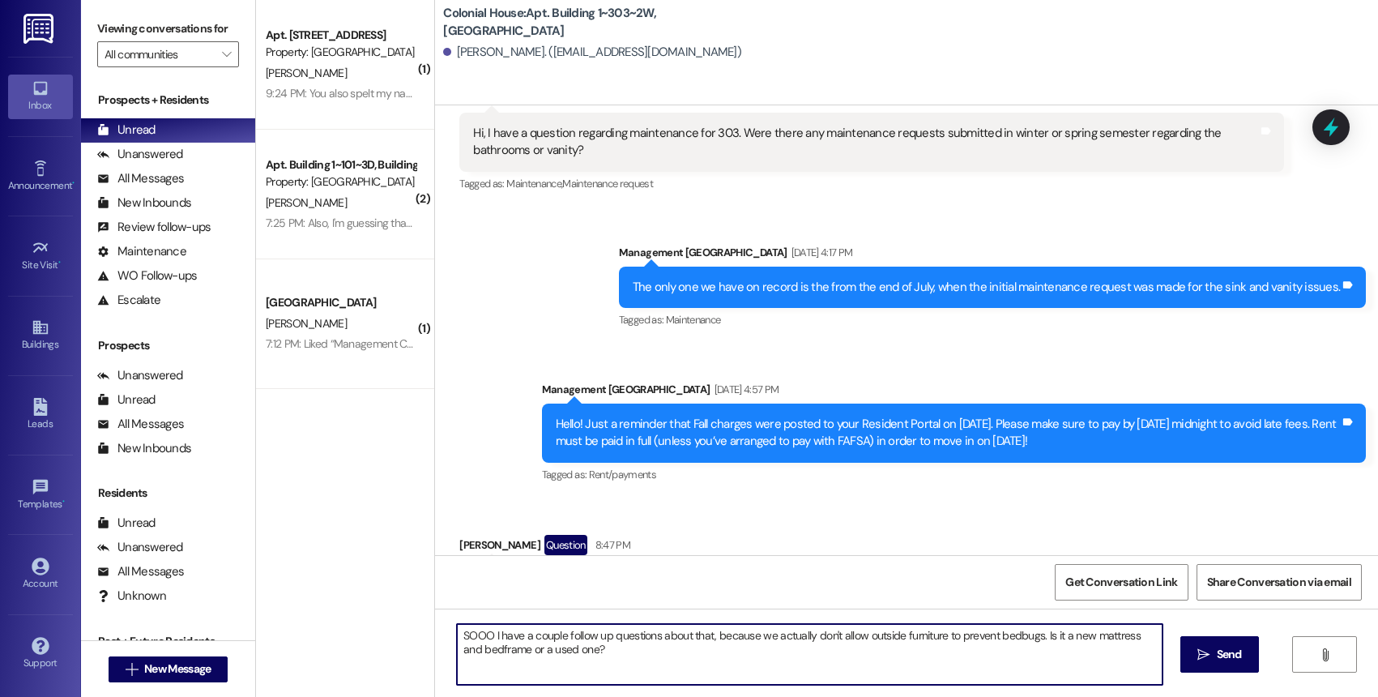
click at [687, 649] on textarea "SOOO I have a couple follow up questions about that, because we actually don't …" at bounding box center [809, 654] width 705 height 61
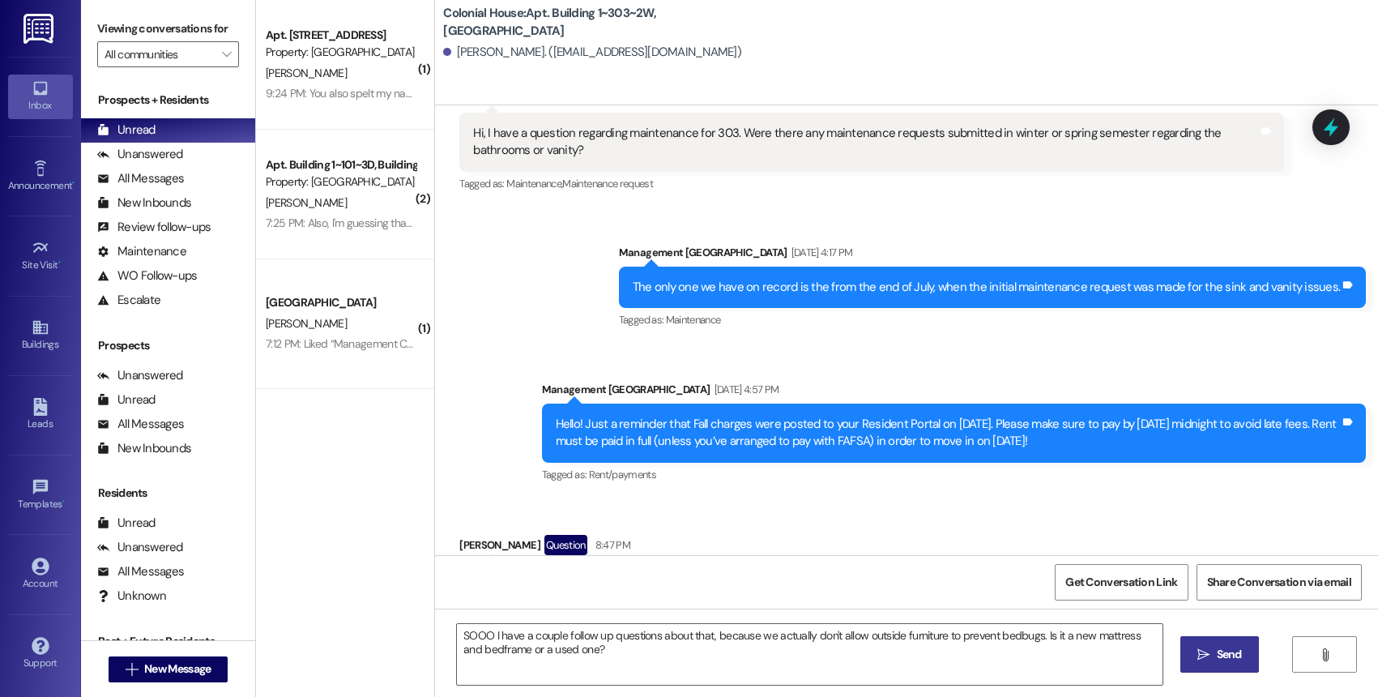
click at [1203, 646] on span " Send" at bounding box center [1219, 654] width 51 height 17
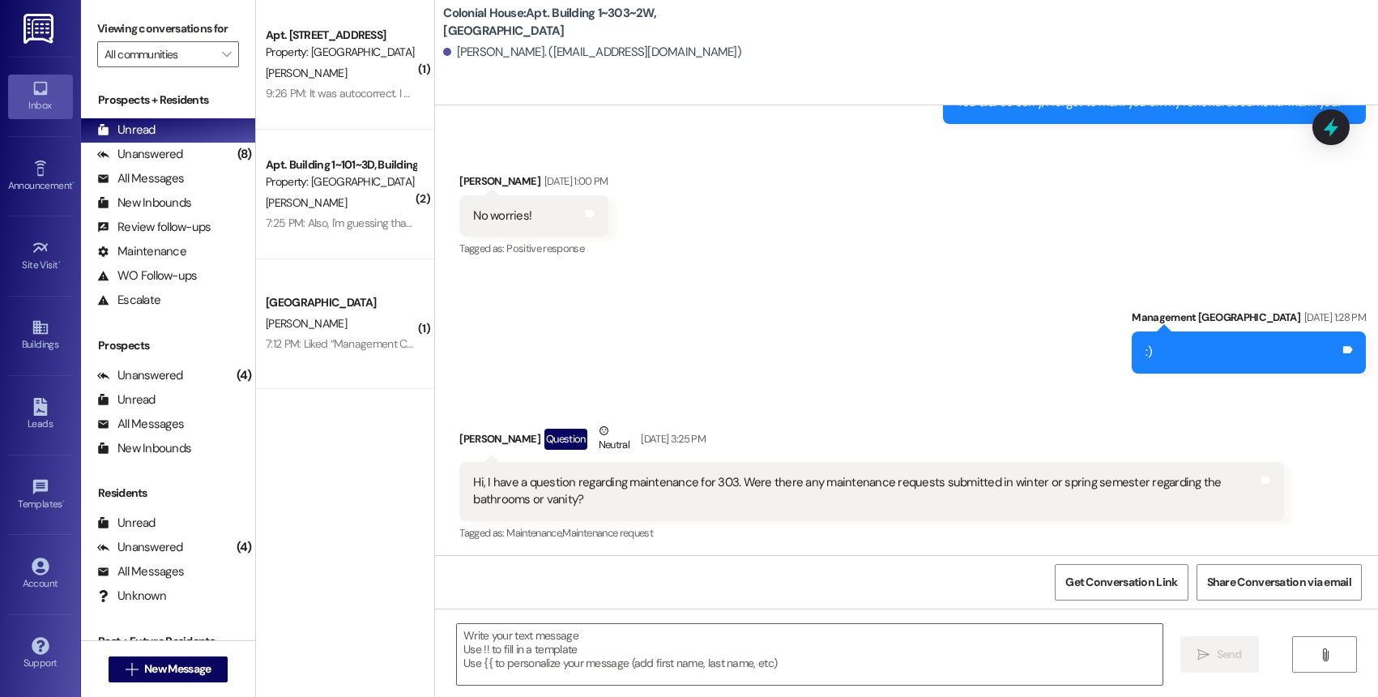
scroll to position [28920, 0]
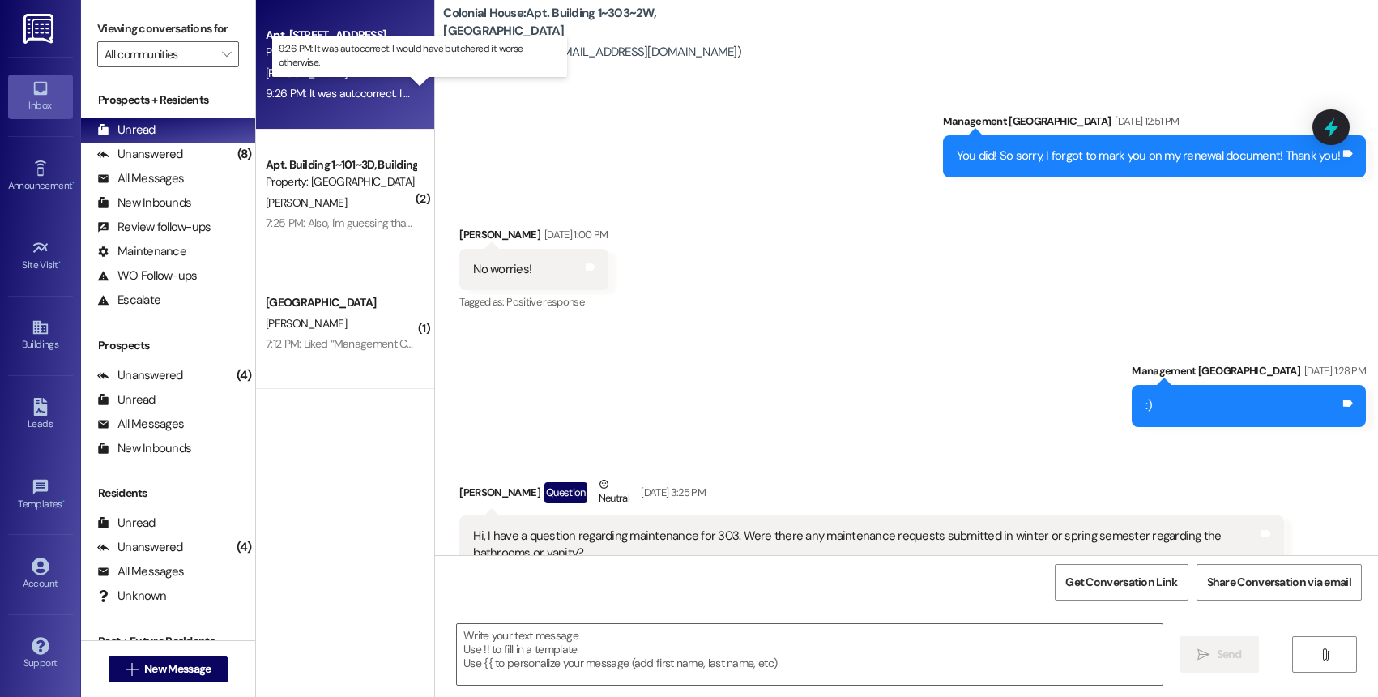
click at [356, 93] on div "9:26 PM: It was autocorrect. I would have butchered it worse otherwise. 9:26 PM…" at bounding box center [433, 93] width 334 height 15
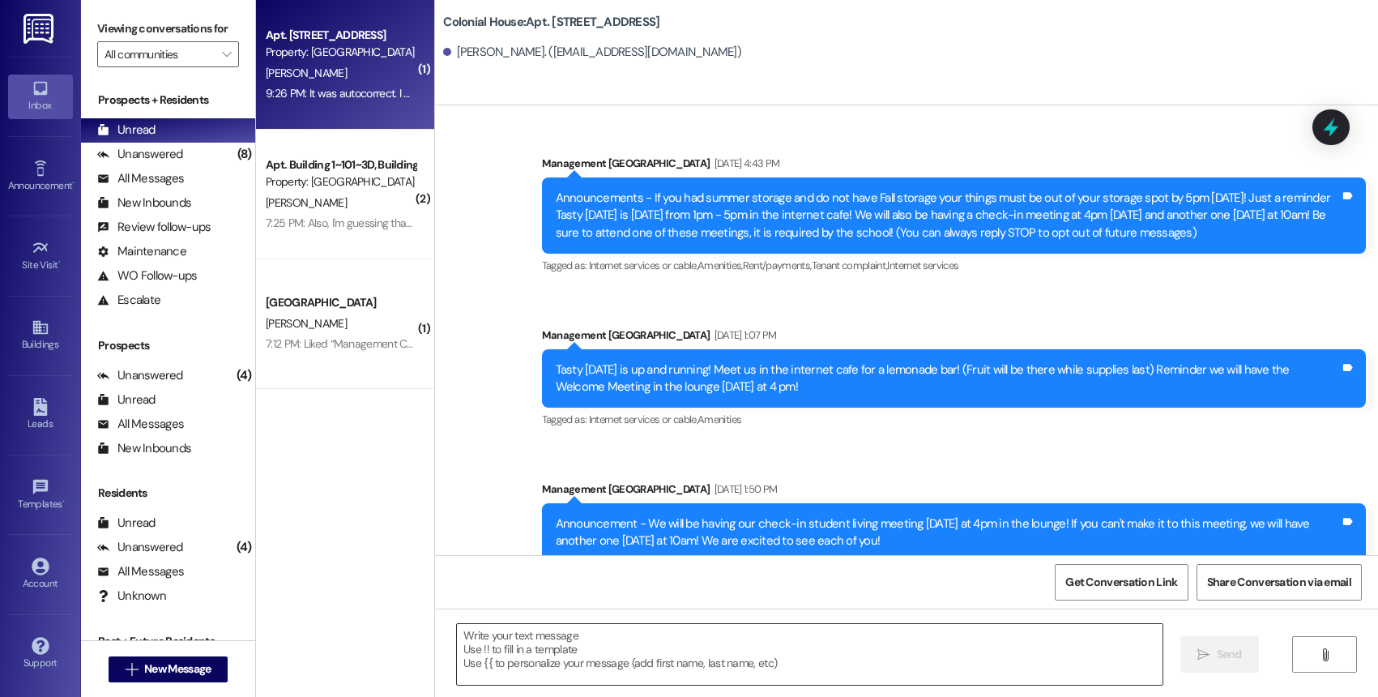
scroll to position [36056, 0]
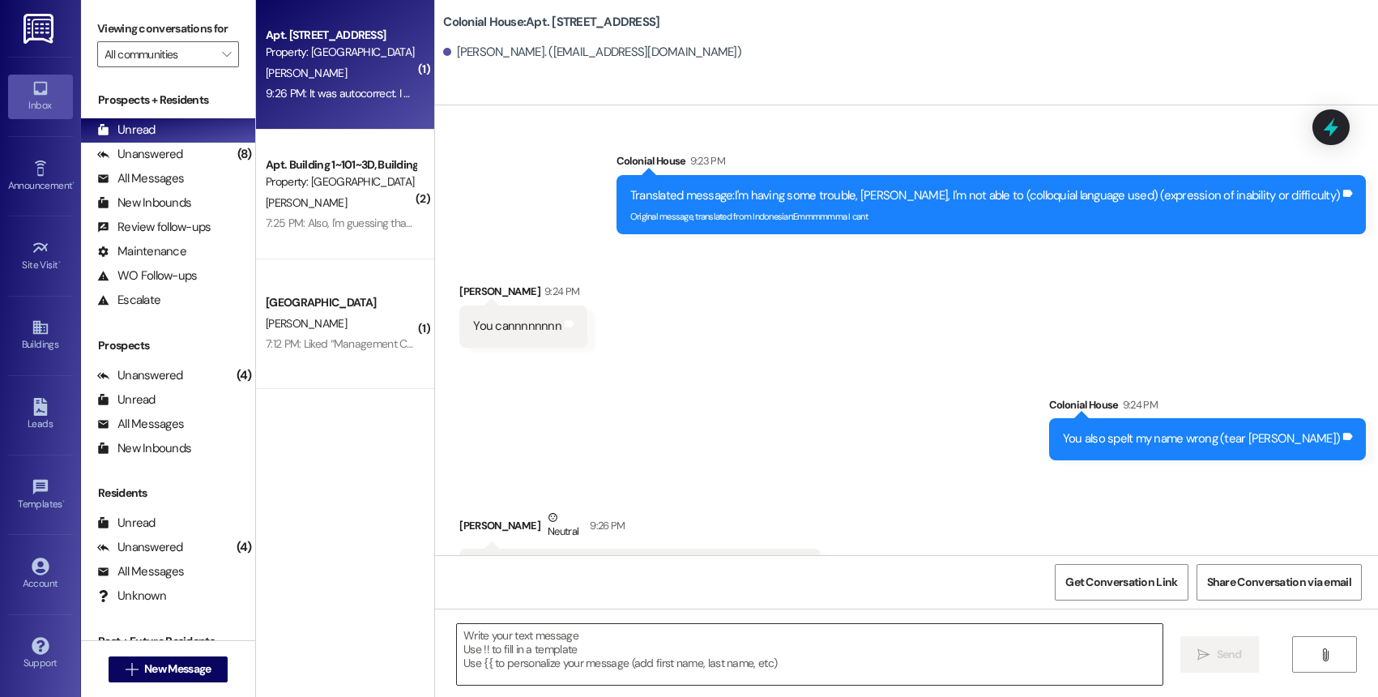
click at [561, 673] on textarea at bounding box center [809, 654] width 705 height 61
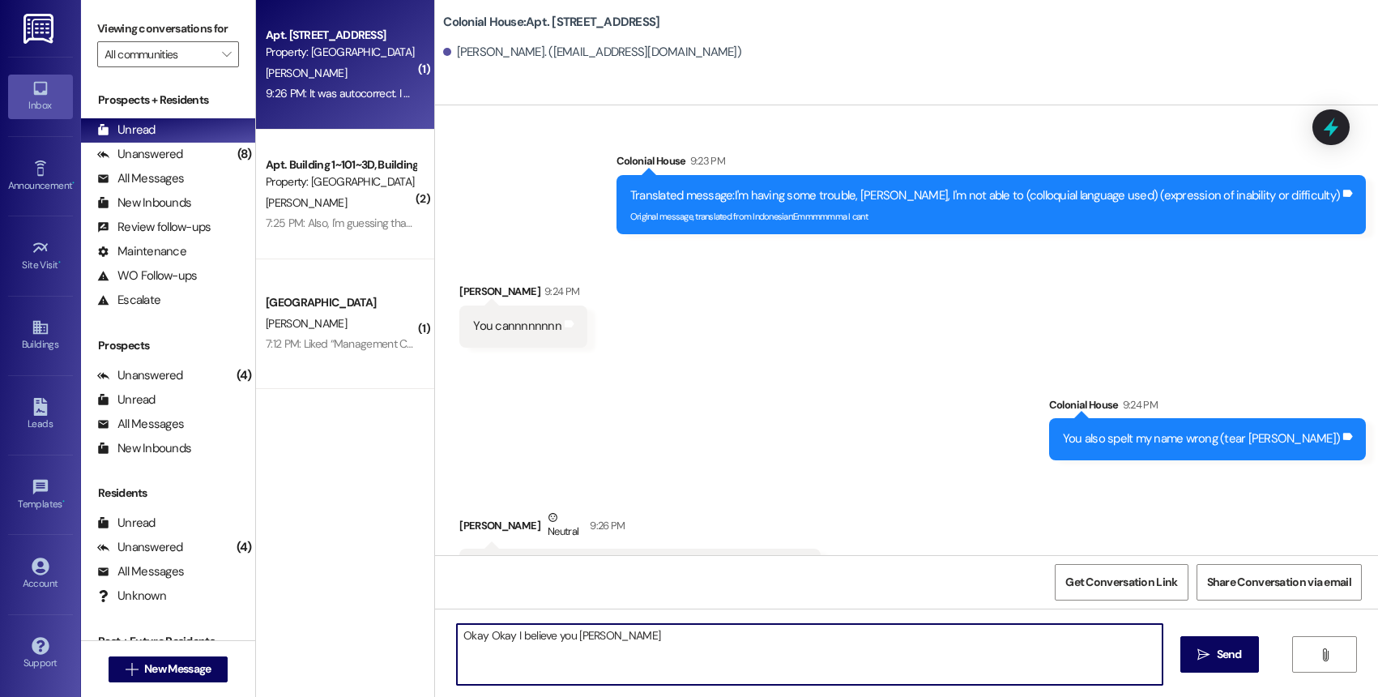
type textarea "Okay Okay I believe you [PERSON_NAME]"
type textarea "Anyways. [PERSON_NAME] pay your rent"
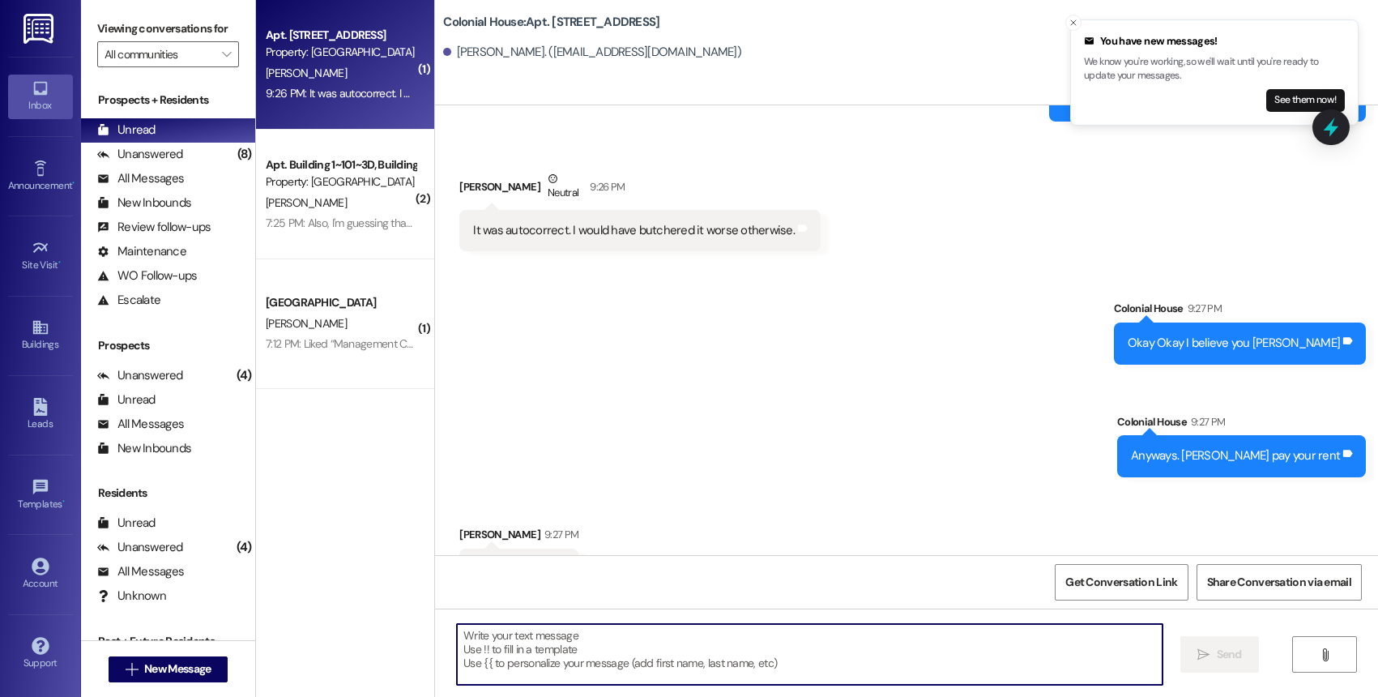
scroll to position [36509, 0]
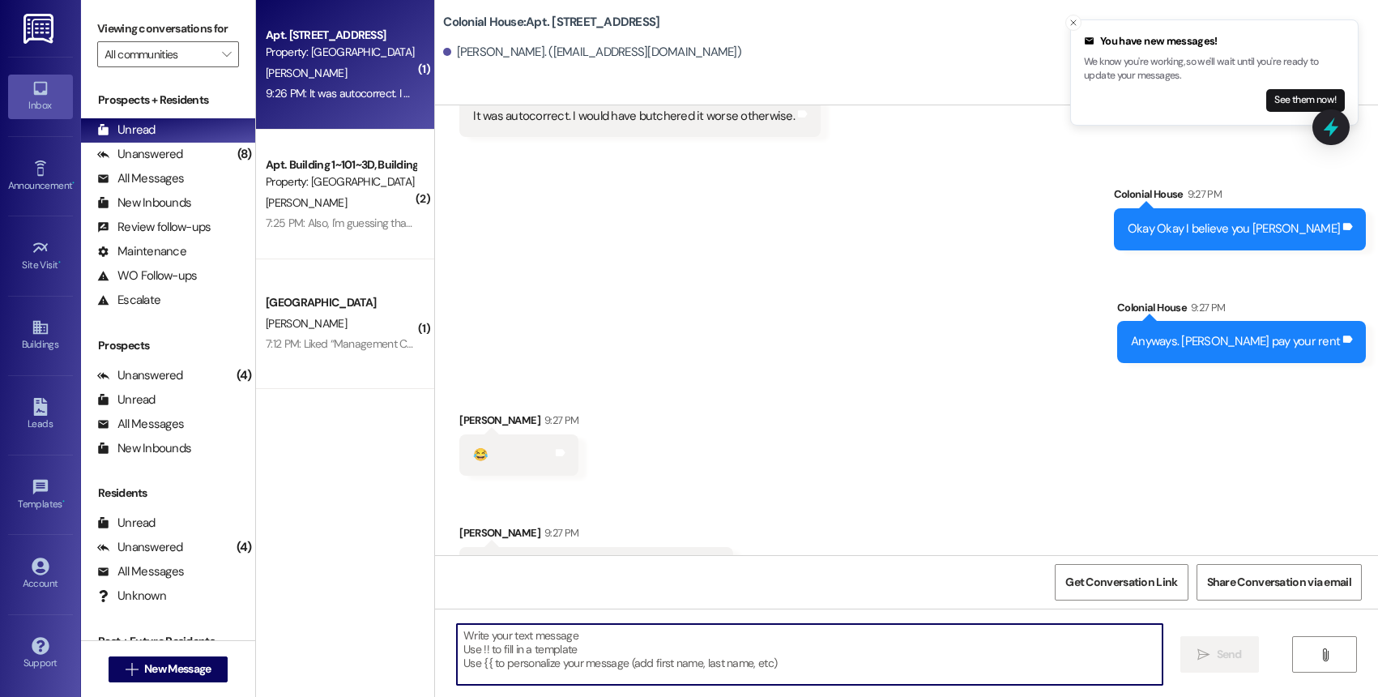
click at [582, 643] on textarea at bounding box center [809, 654] width 705 height 61
type textarea ".... Dont you live with [PERSON_NAME]...."
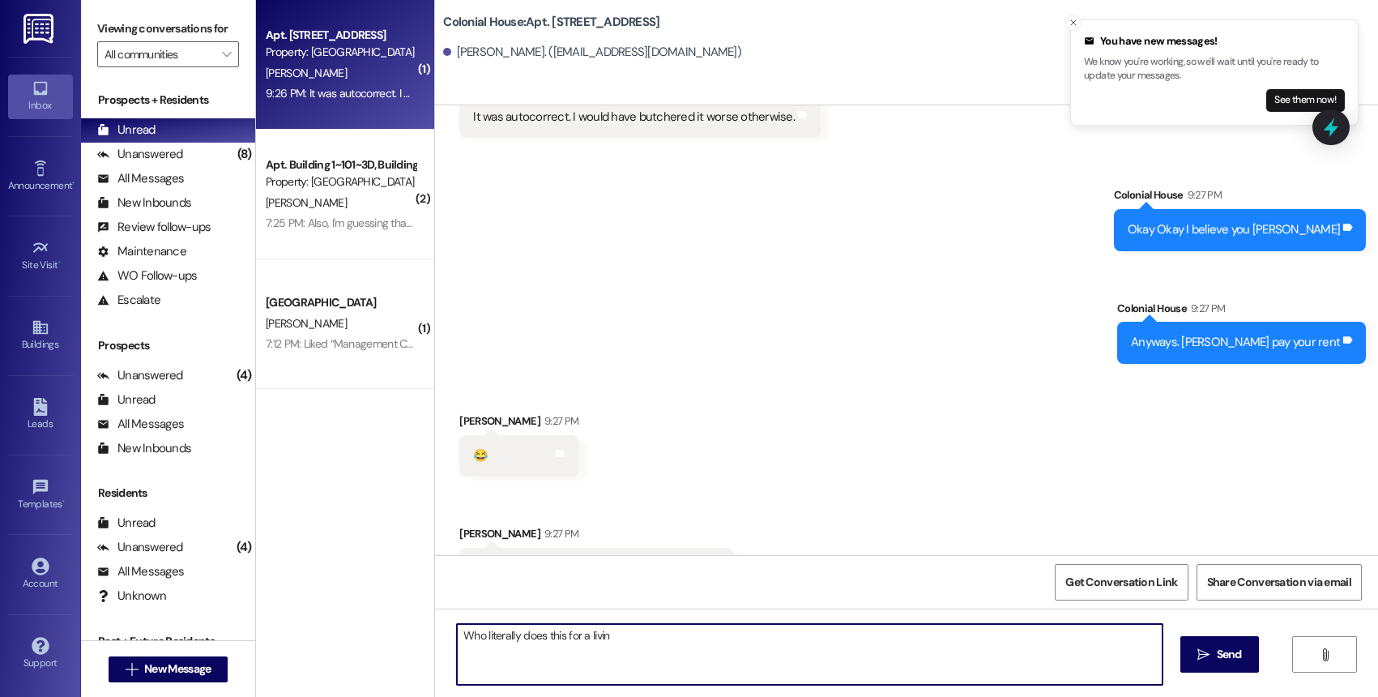
type textarea "Who literally does this for a living"
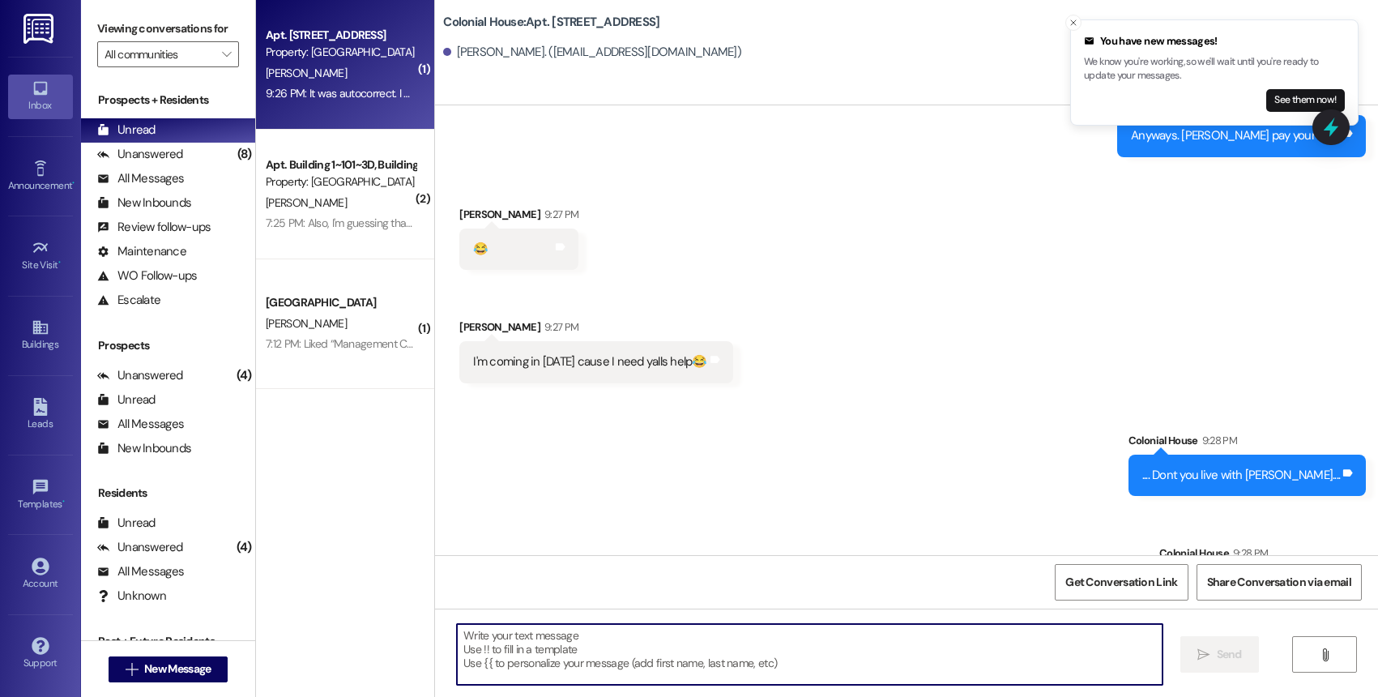
scroll to position [36734, 0]
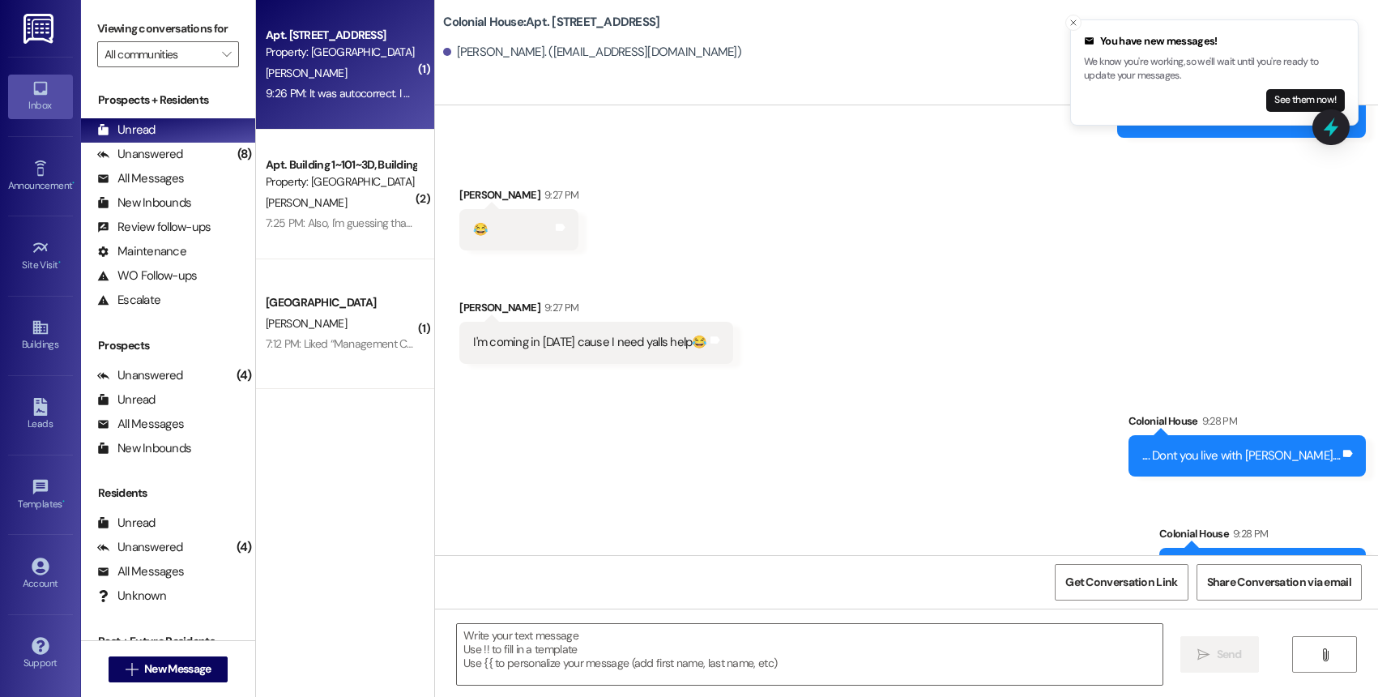
click at [1081, 19] on li "You have new messages! We know you're working, so we'll wait until you're ready…" at bounding box center [1214, 72] width 288 height 106
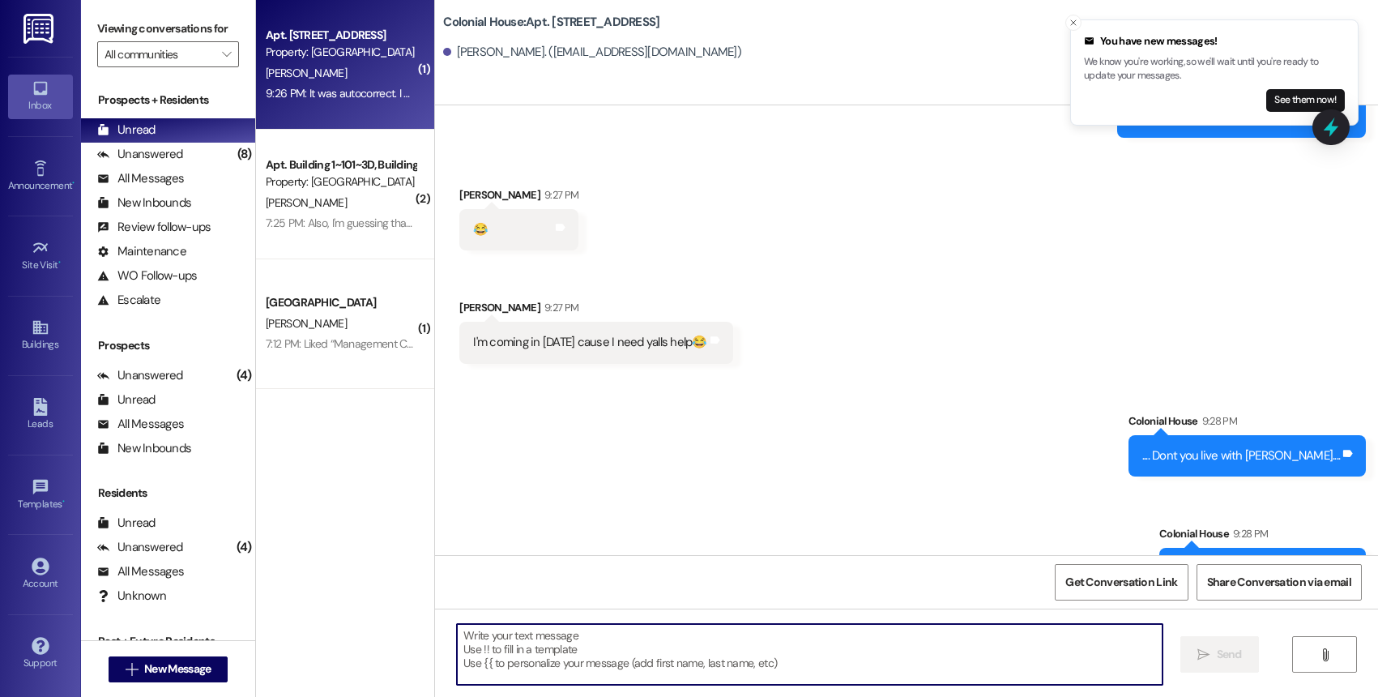
click at [1066, 32] on div "Colonial House: Apt. Building 1~202~2D, Building 1 Colonial House Emma Downey. …" at bounding box center [910, 36] width 935 height 65
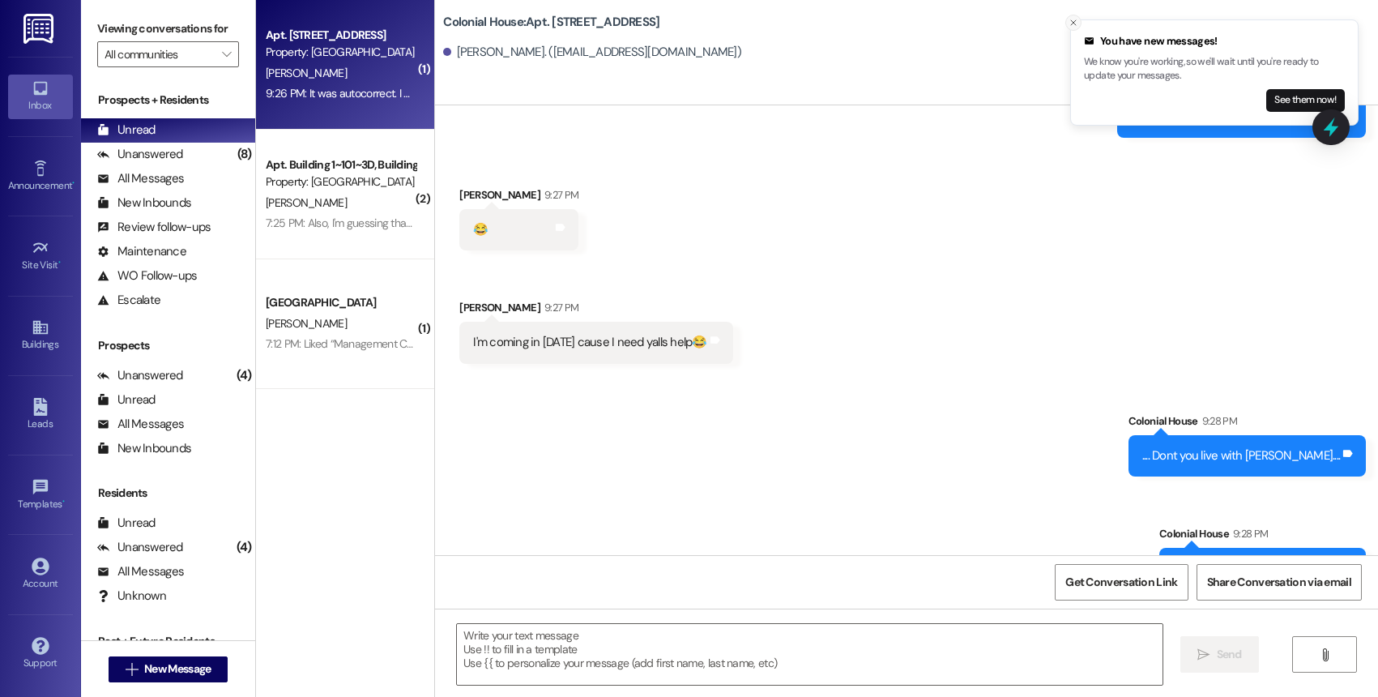
click at [1072, 21] on icon "Close toast" at bounding box center [1073, 23] width 10 height 10
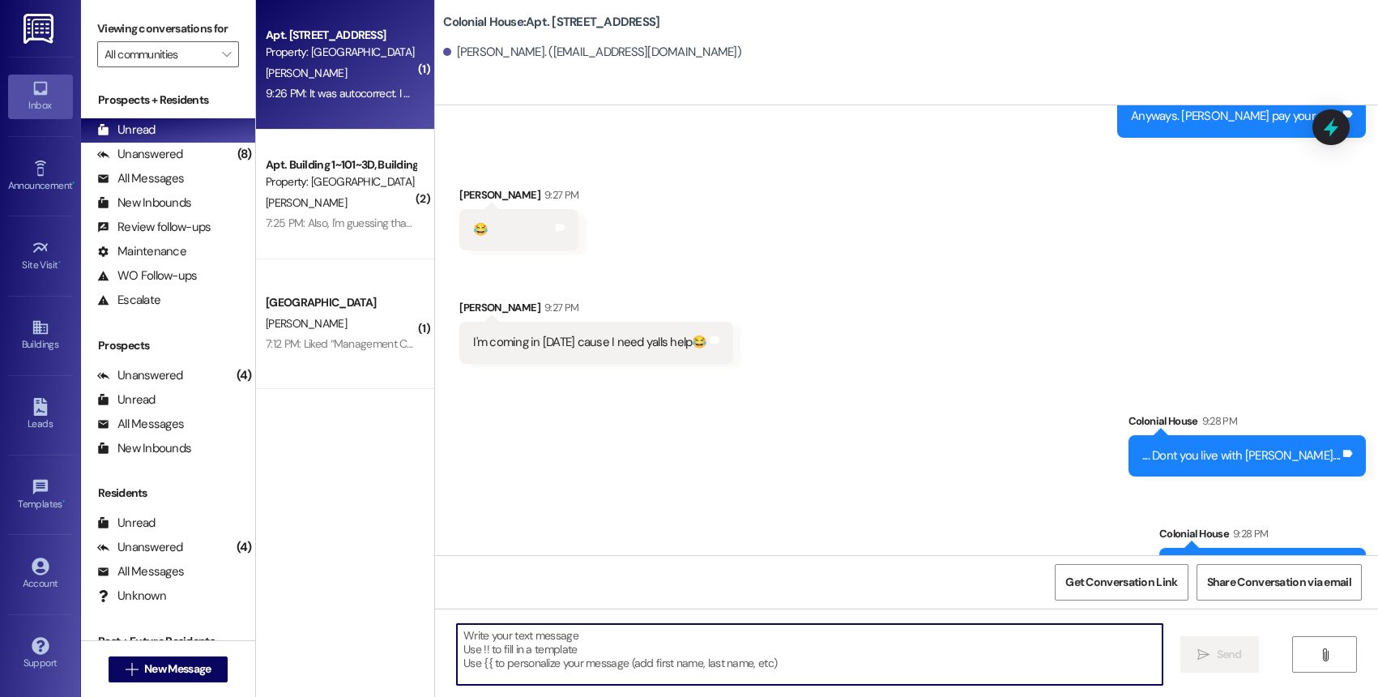
click at [556, 633] on textarea at bounding box center [809, 654] width 705 height 61
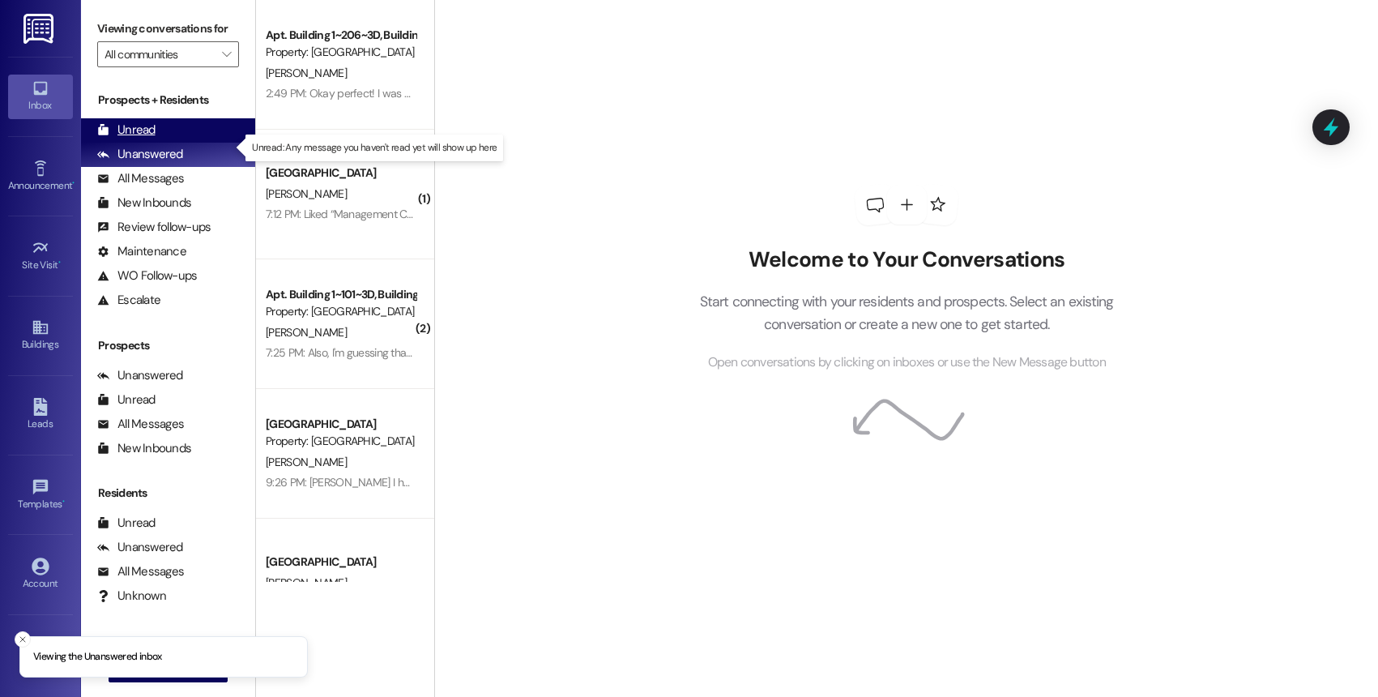
click at [170, 143] on div "Unread (0)" at bounding box center [168, 130] width 174 height 24
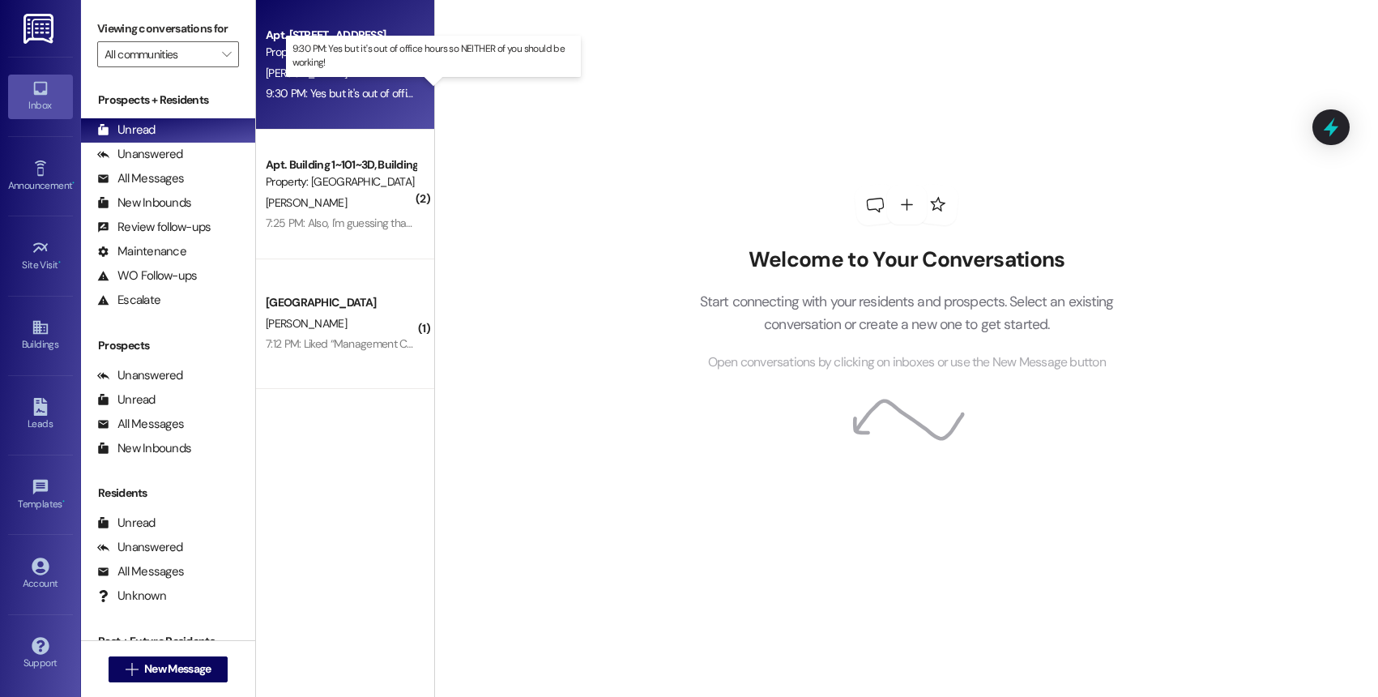
click at [315, 97] on div "9:30 PM: Yes but it's out of office hours so NEITHER of you should be working! …" at bounding box center [446, 93] width 361 height 15
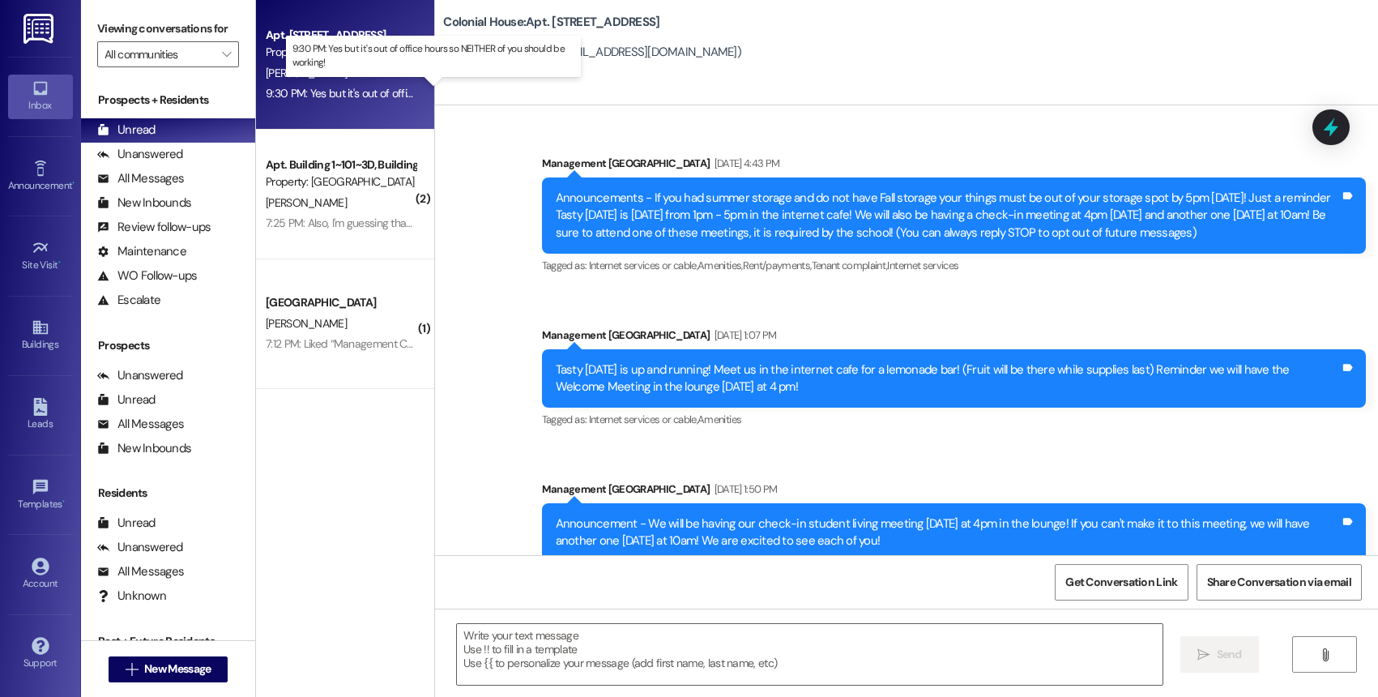
scroll to position [36827, 0]
